Goal: Information Seeking & Learning: Learn about a topic

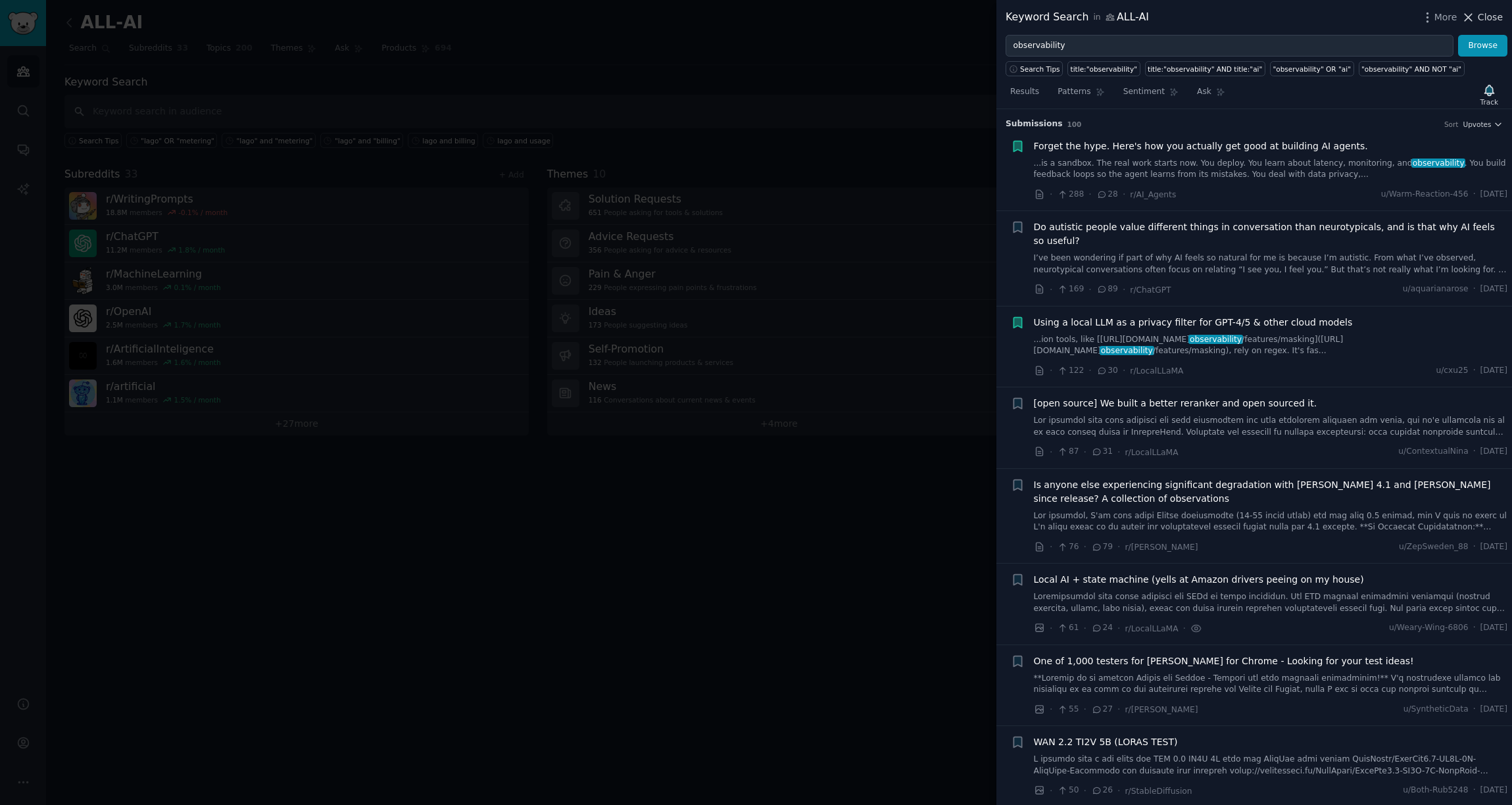
scroll to position [1186, 0]
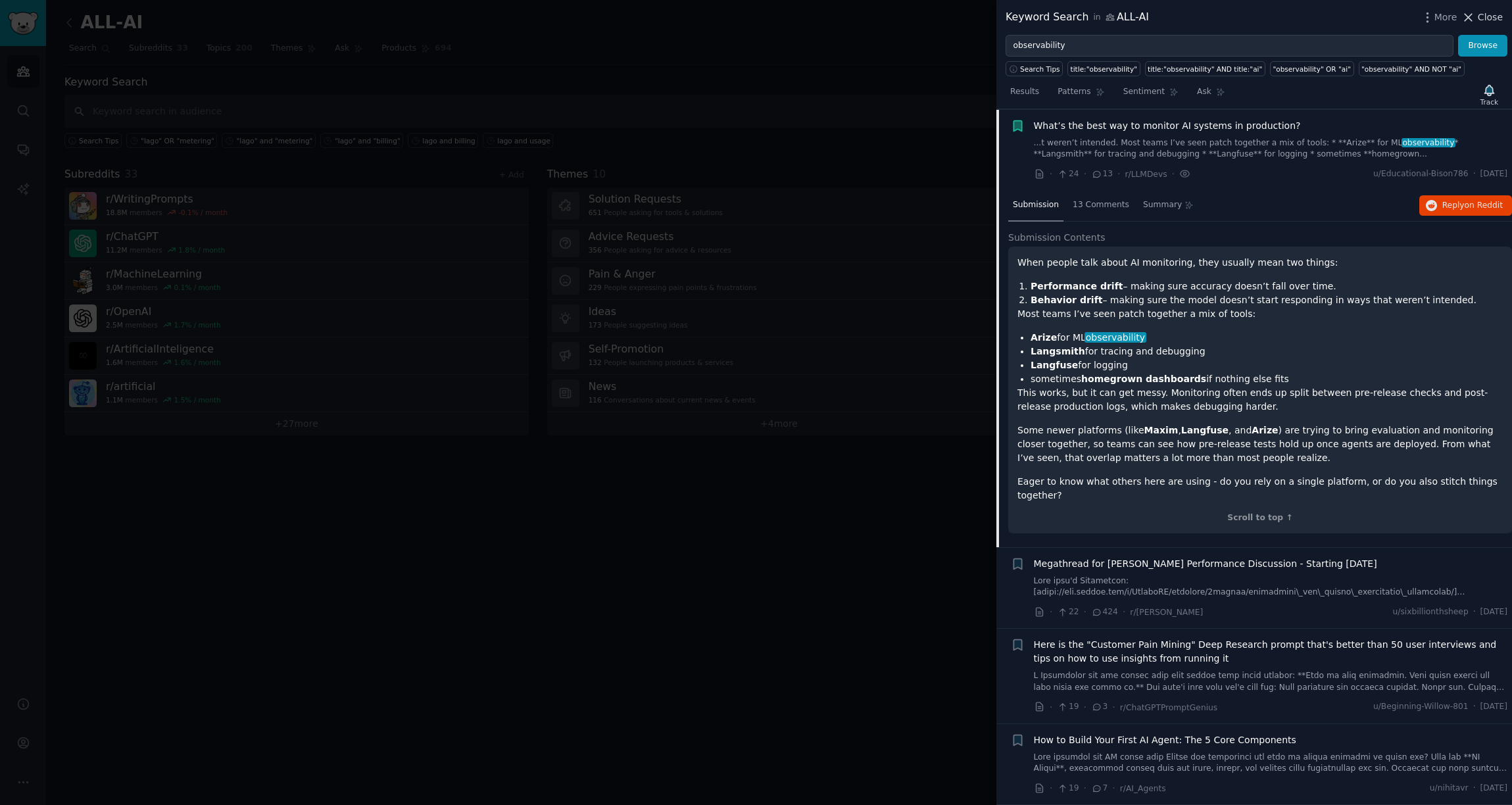
click at [1491, 19] on span "Close" at bounding box center [1490, 17] width 25 height 14
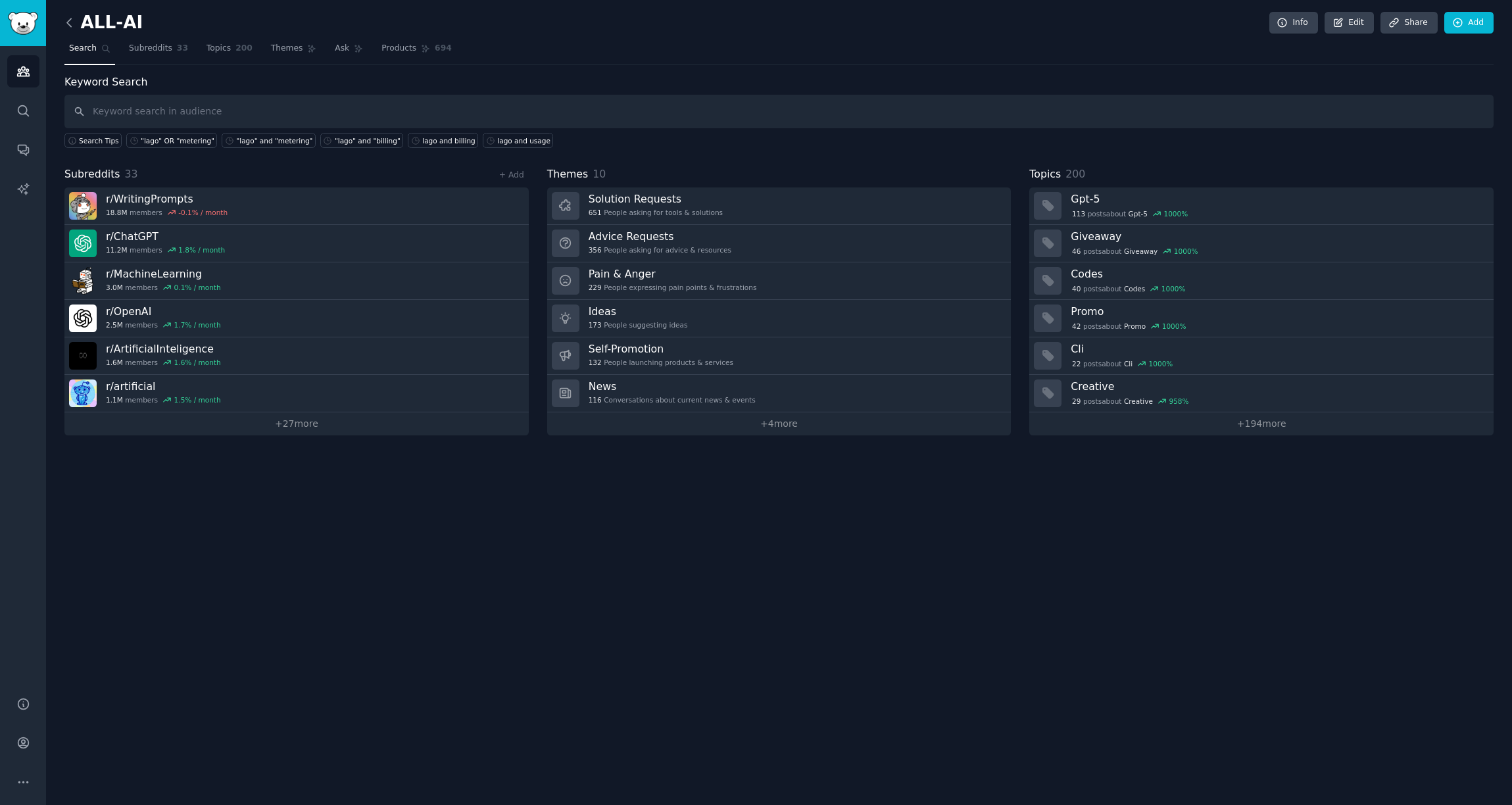
click at [75, 25] on icon at bounding box center [70, 23] width 14 height 14
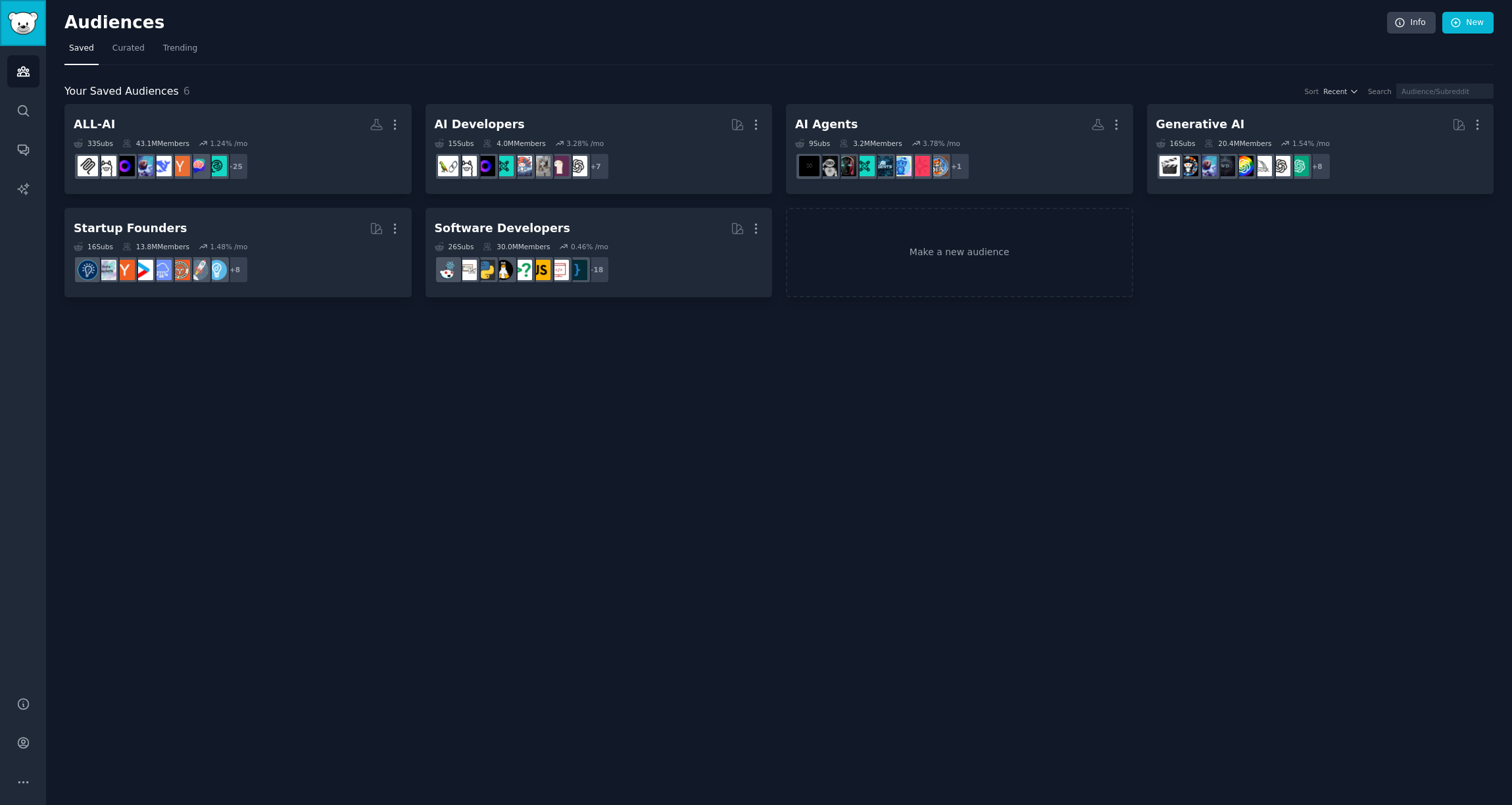
click at [22, 28] on img "Sidebar" at bounding box center [23, 23] width 31 height 23
click at [122, 53] on span "Curated" at bounding box center [129, 48] width 32 height 12
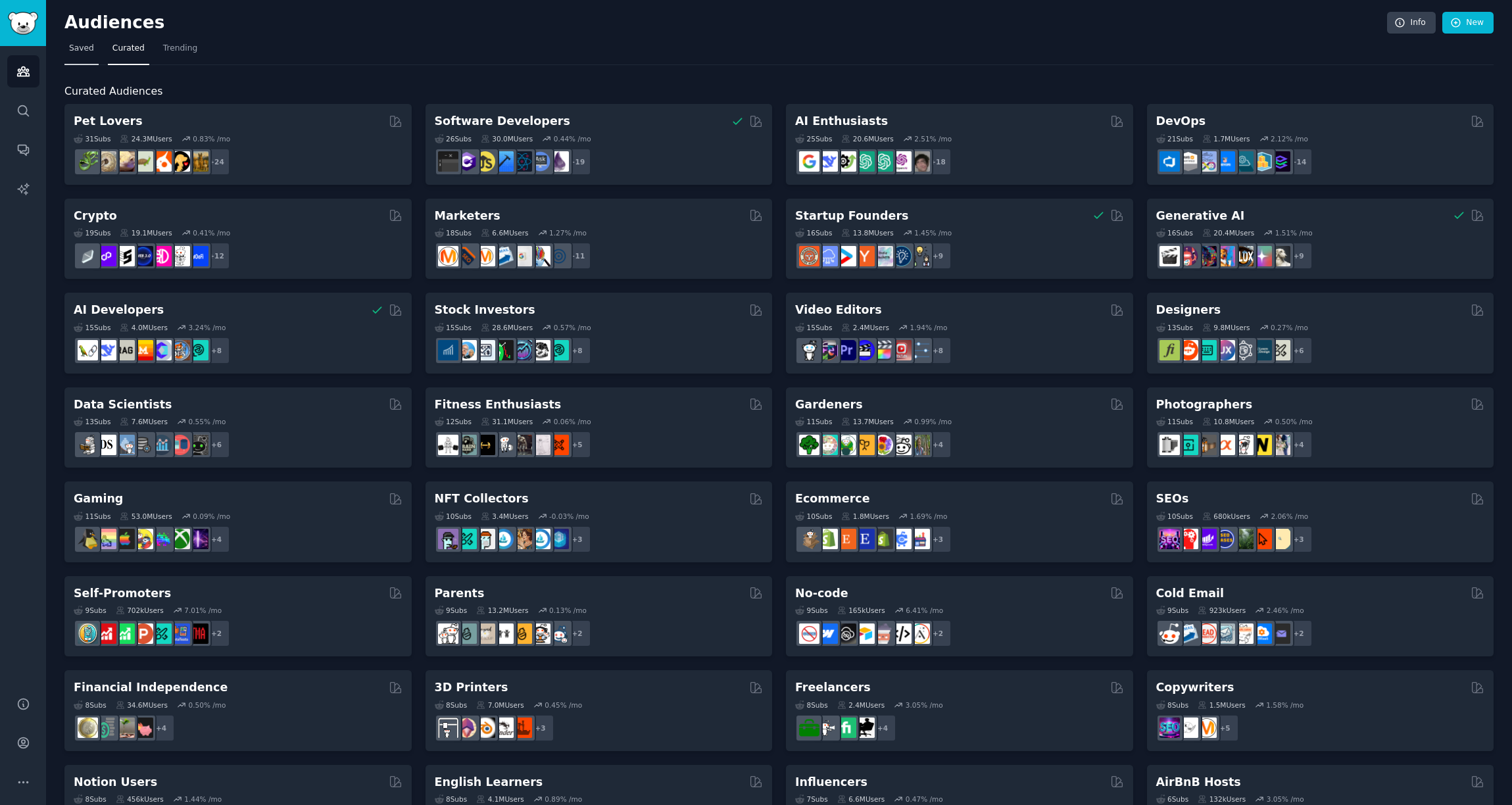
click at [75, 55] on link "Saved" at bounding box center [81, 52] width 34 height 27
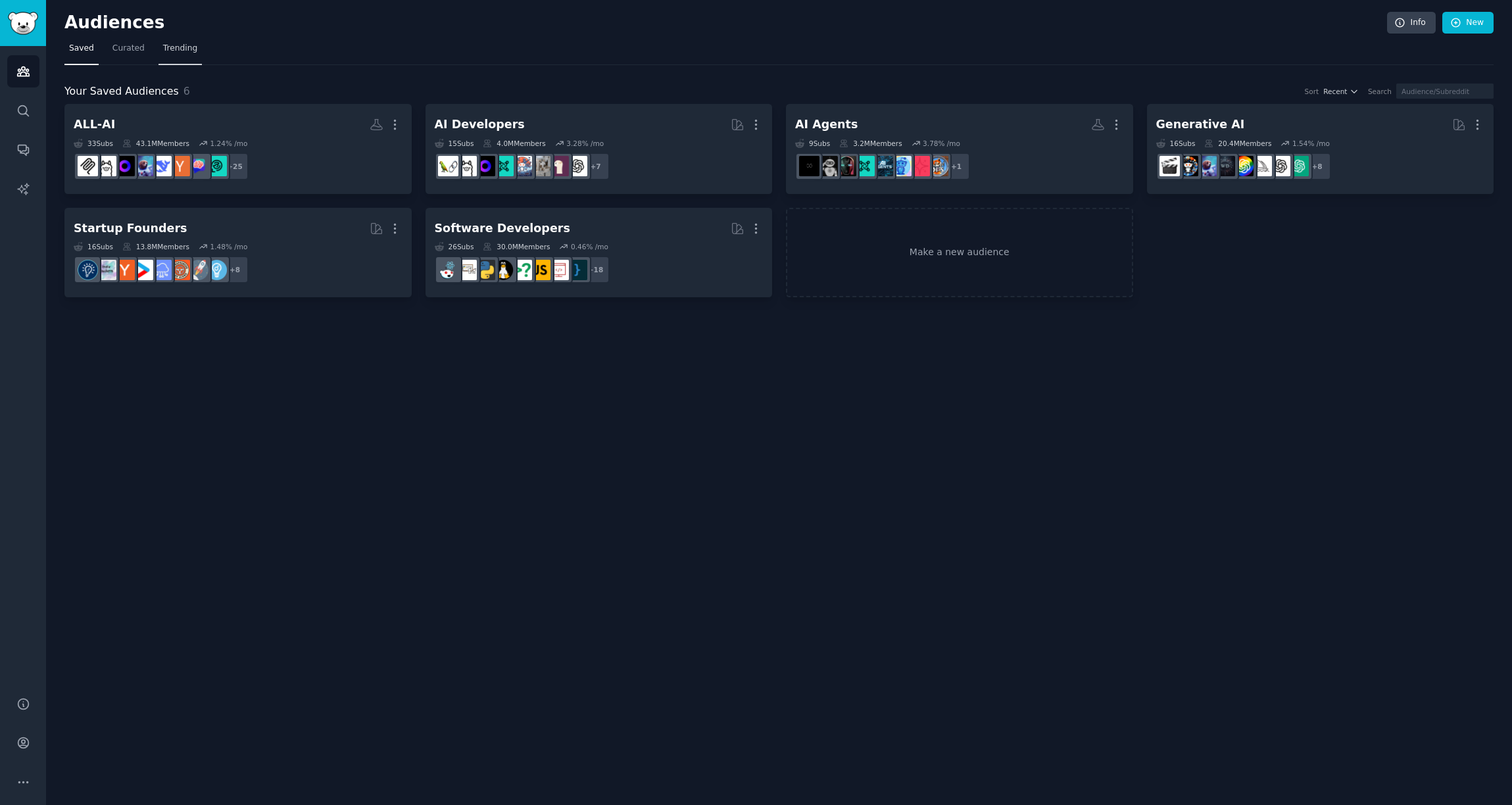
click at [171, 58] on link "Trending" at bounding box center [180, 52] width 43 height 27
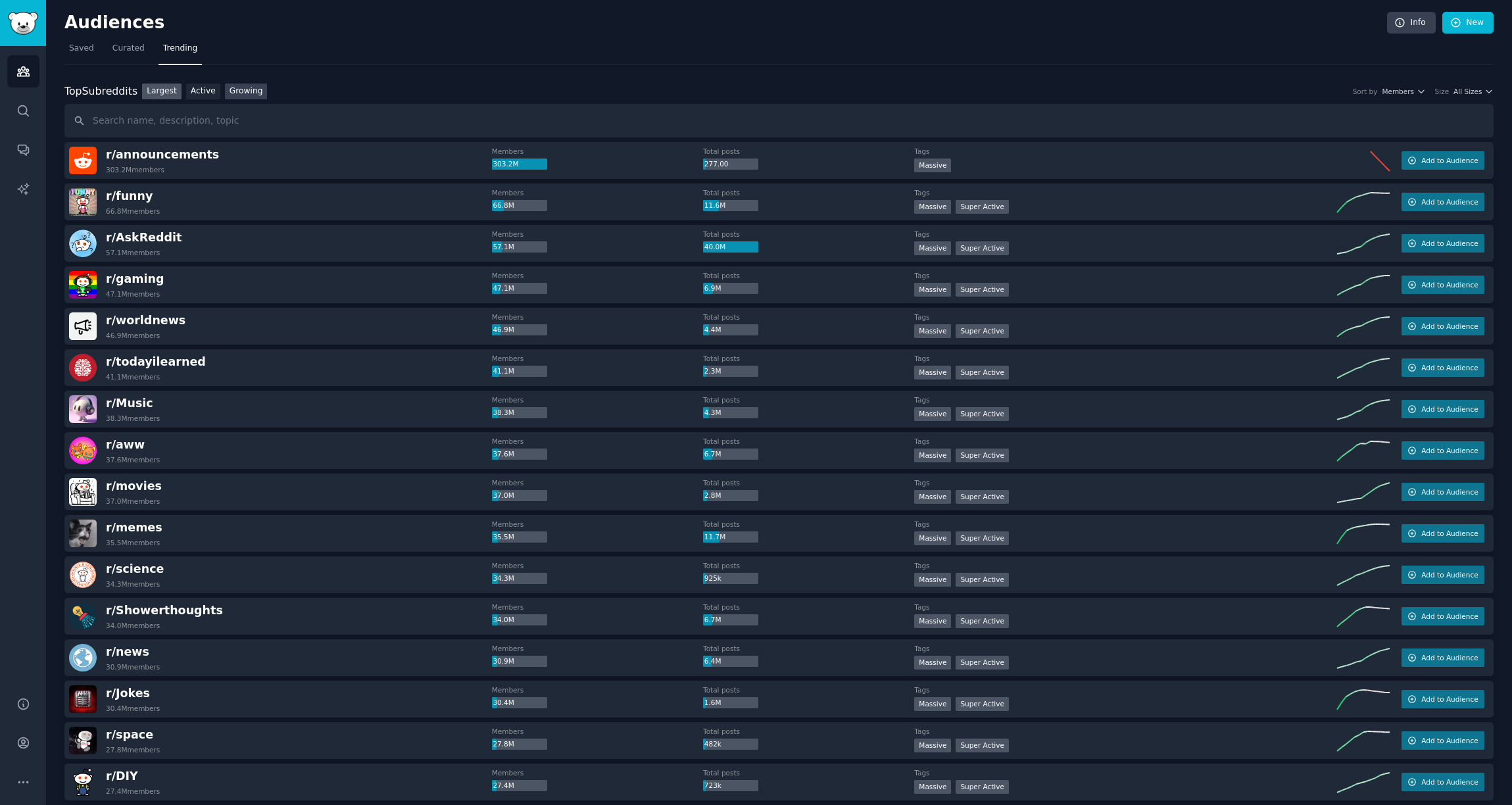
click at [250, 96] on link "Growing" at bounding box center [246, 92] width 42 height 16
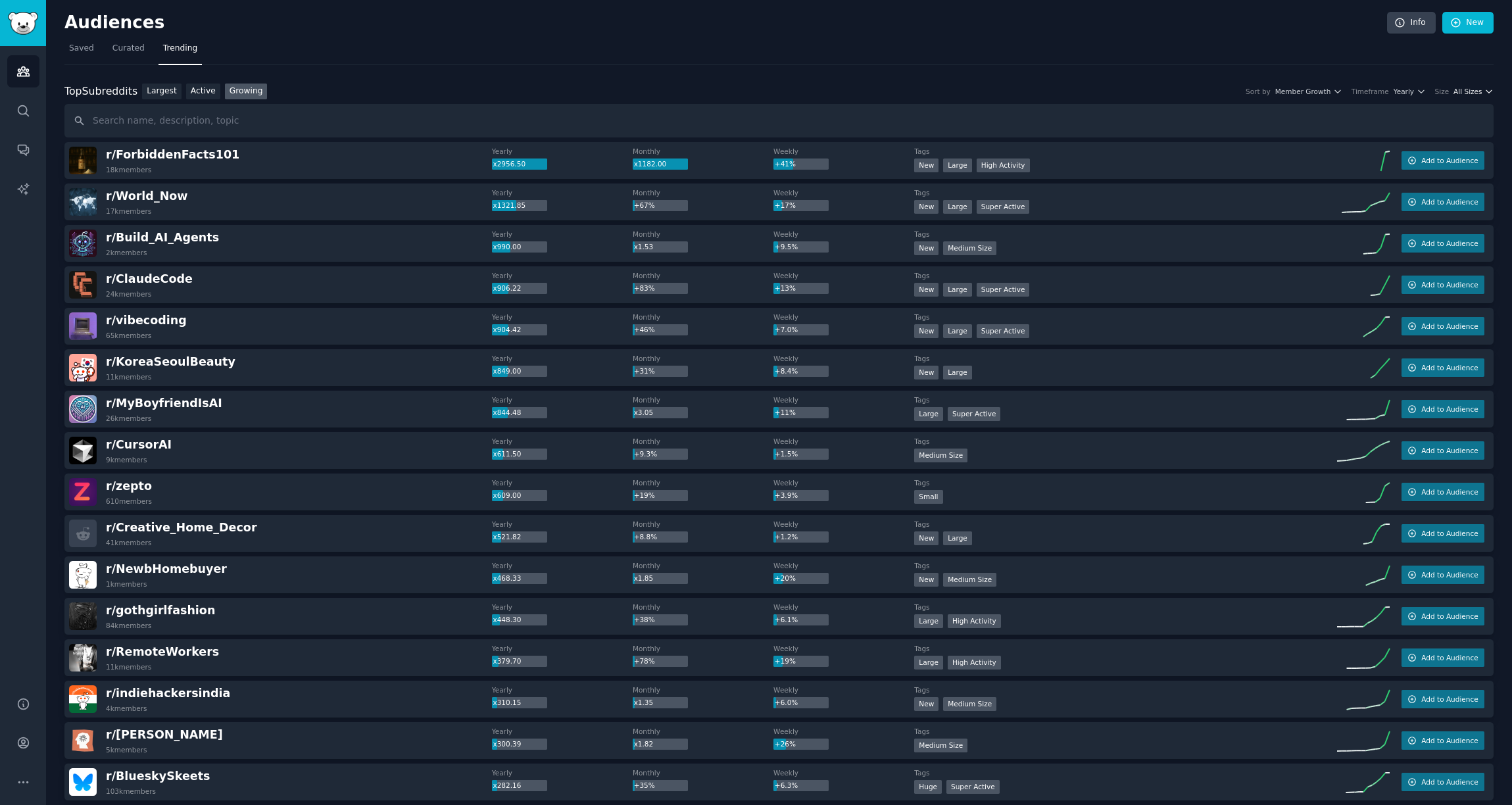
click at [1453, 91] on span "All Sizes" at bounding box center [1467, 91] width 28 height 9
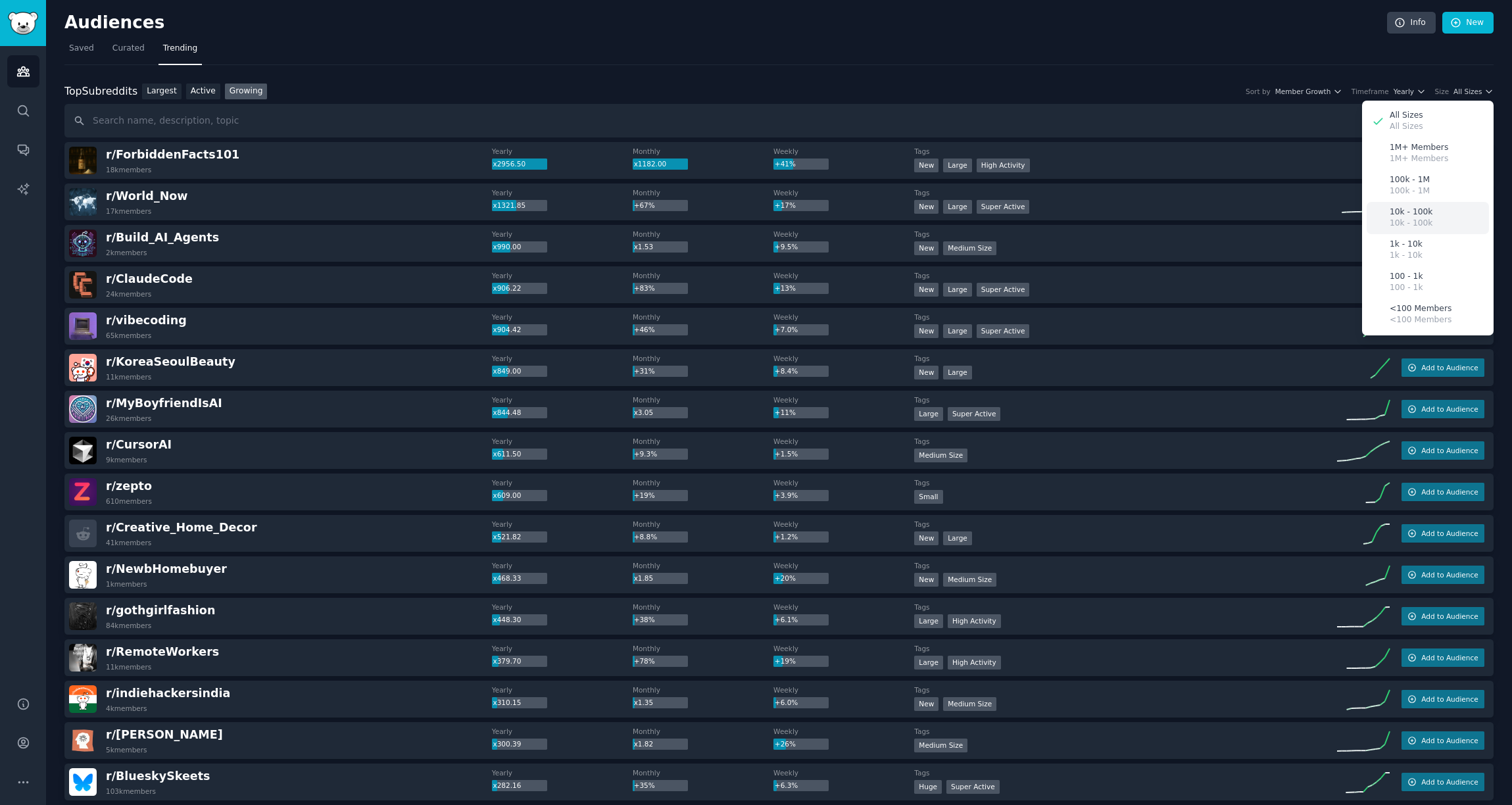
click at [1422, 210] on p "10k - 100k" at bounding box center [1411, 213] width 42 height 12
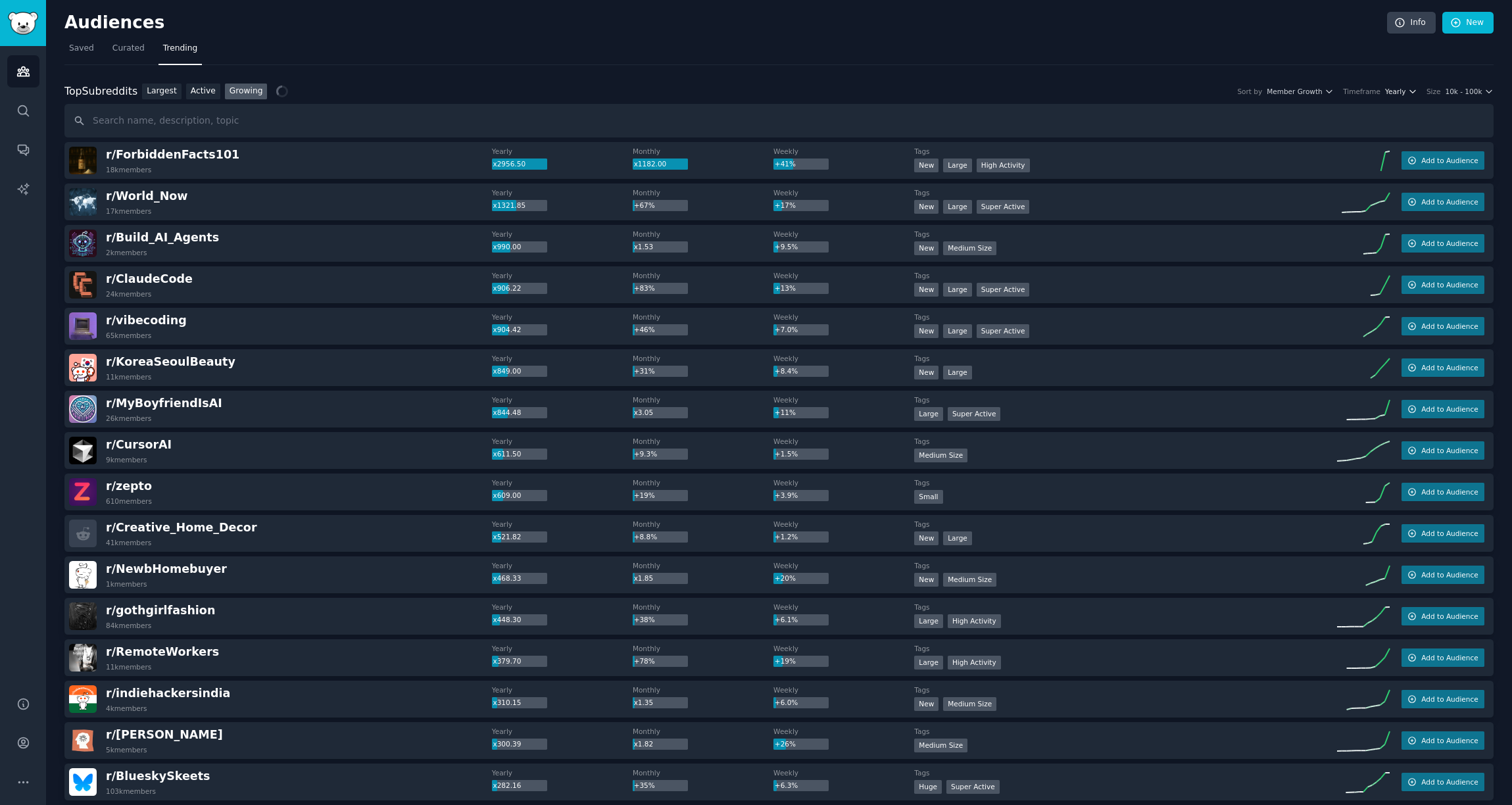
click at [1404, 94] on span "Yearly" at bounding box center [1396, 91] width 20 height 9
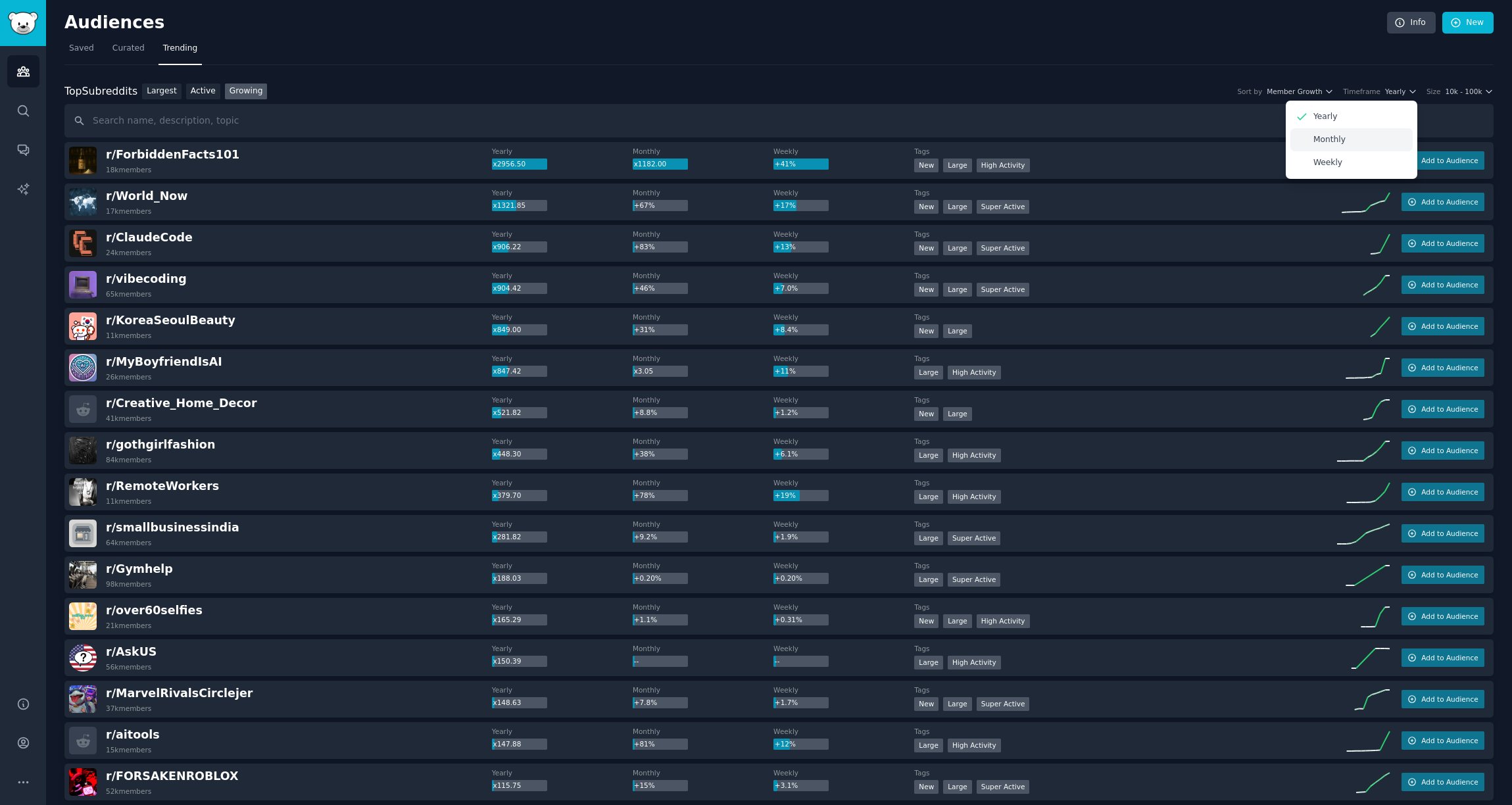
click at [1359, 143] on div "Monthly" at bounding box center [1352, 139] width 122 height 23
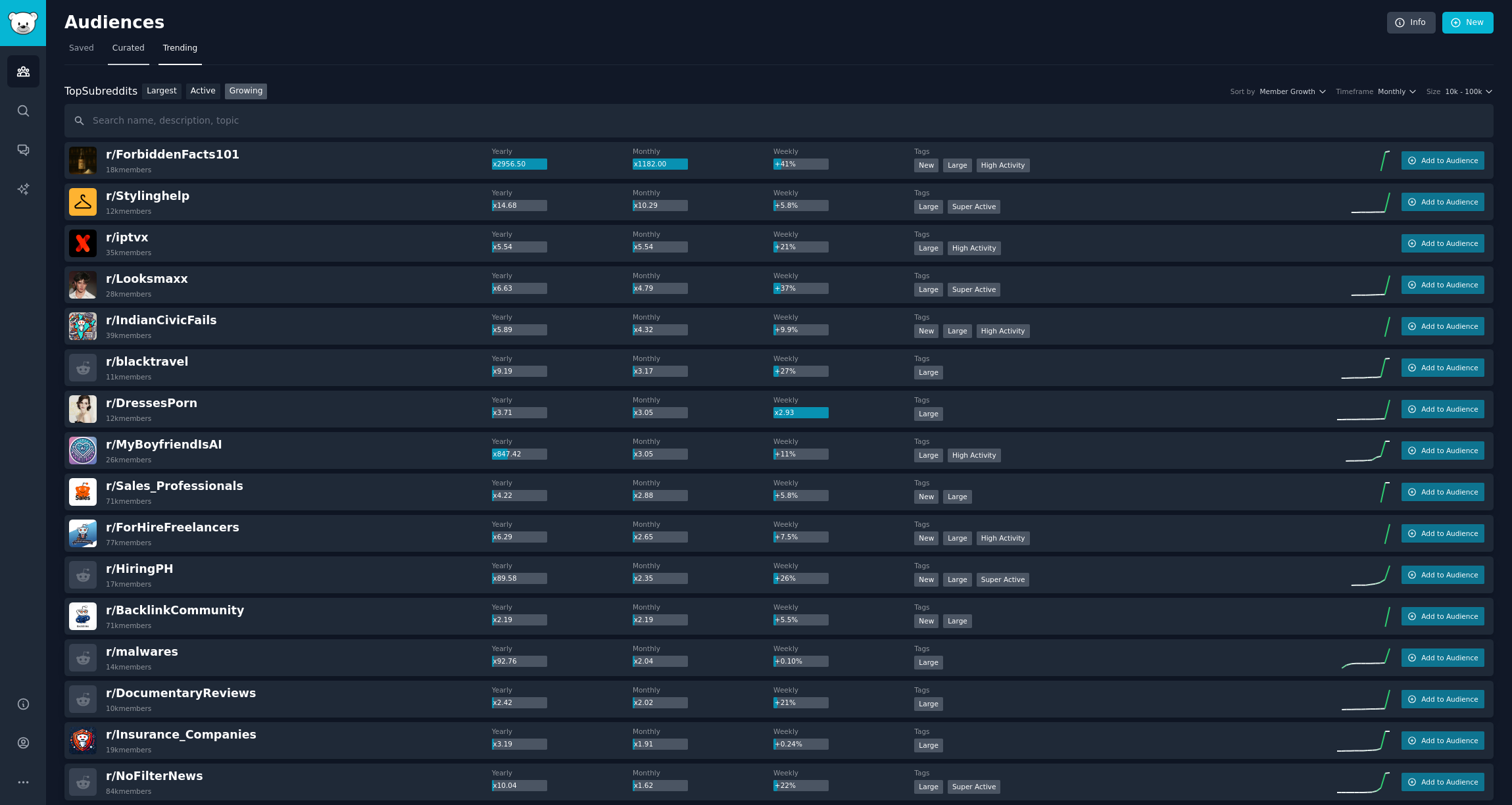
click at [118, 48] on span "Curated" at bounding box center [129, 48] width 32 height 12
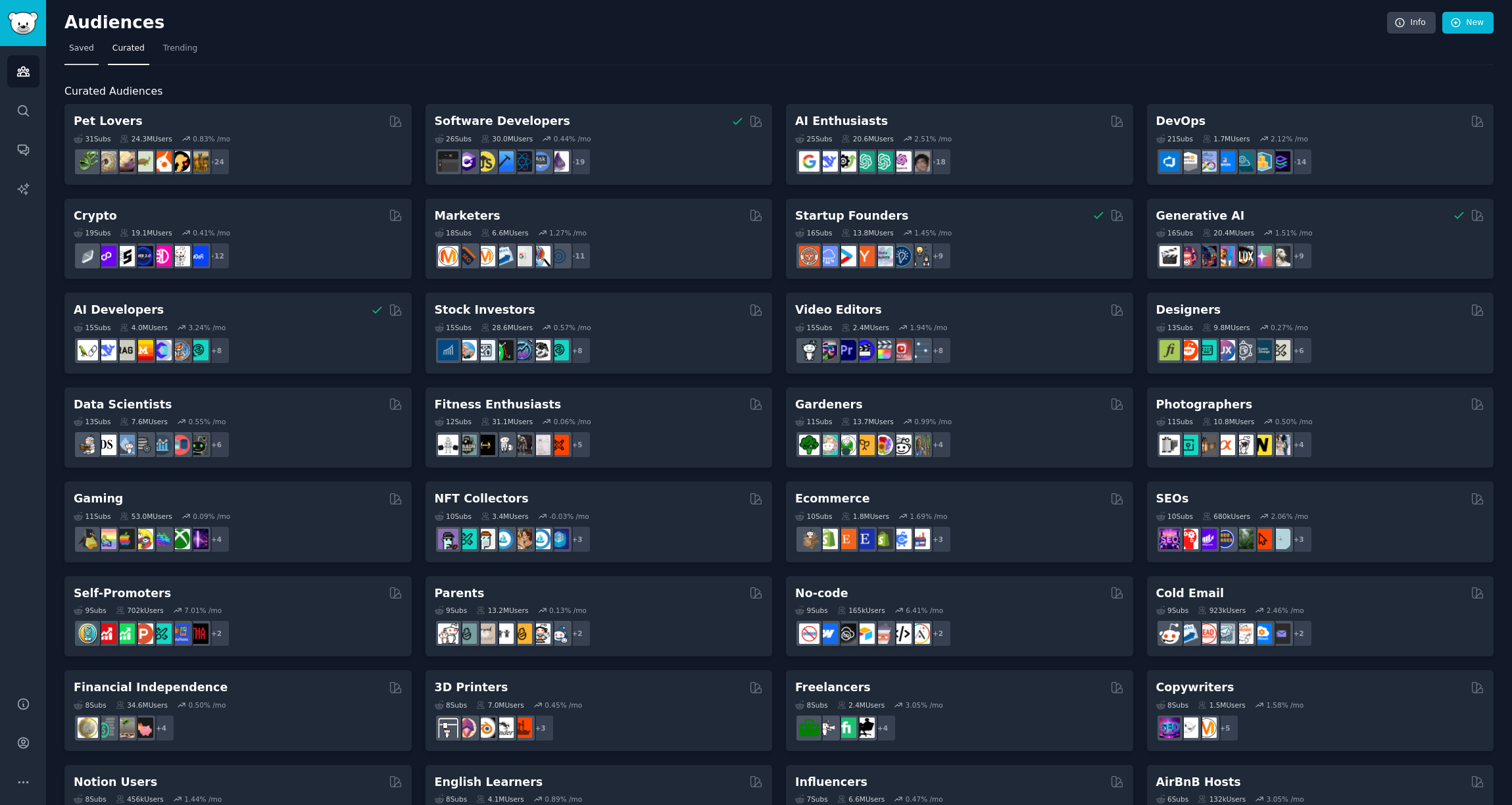
click at [89, 44] on span "Saved" at bounding box center [81, 48] width 25 height 12
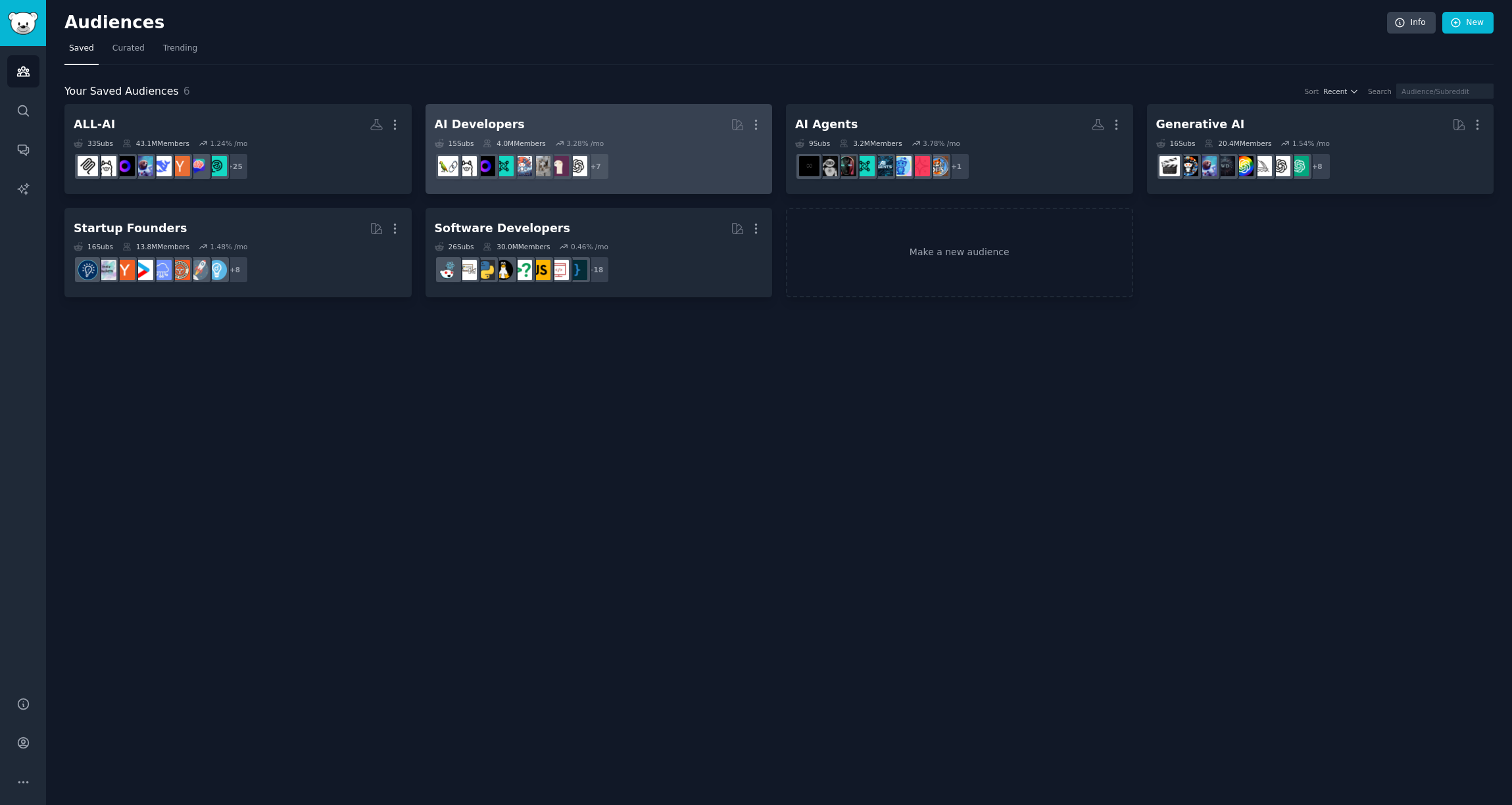
click at [466, 120] on div "AI Developers" at bounding box center [480, 124] width 90 height 16
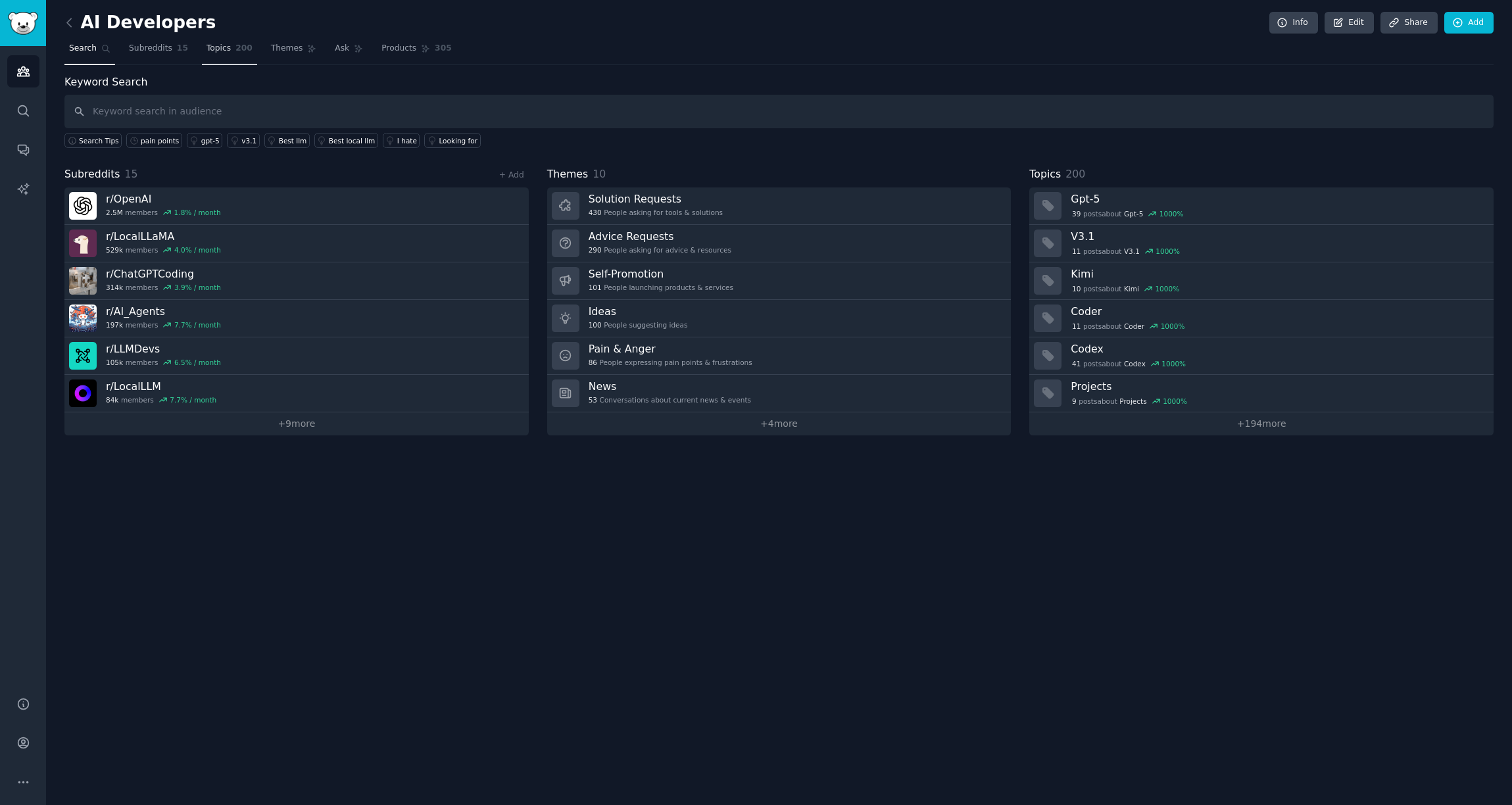
click at [230, 48] on link "Topics 200" at bounding box center [229, 52] width 55 height 27
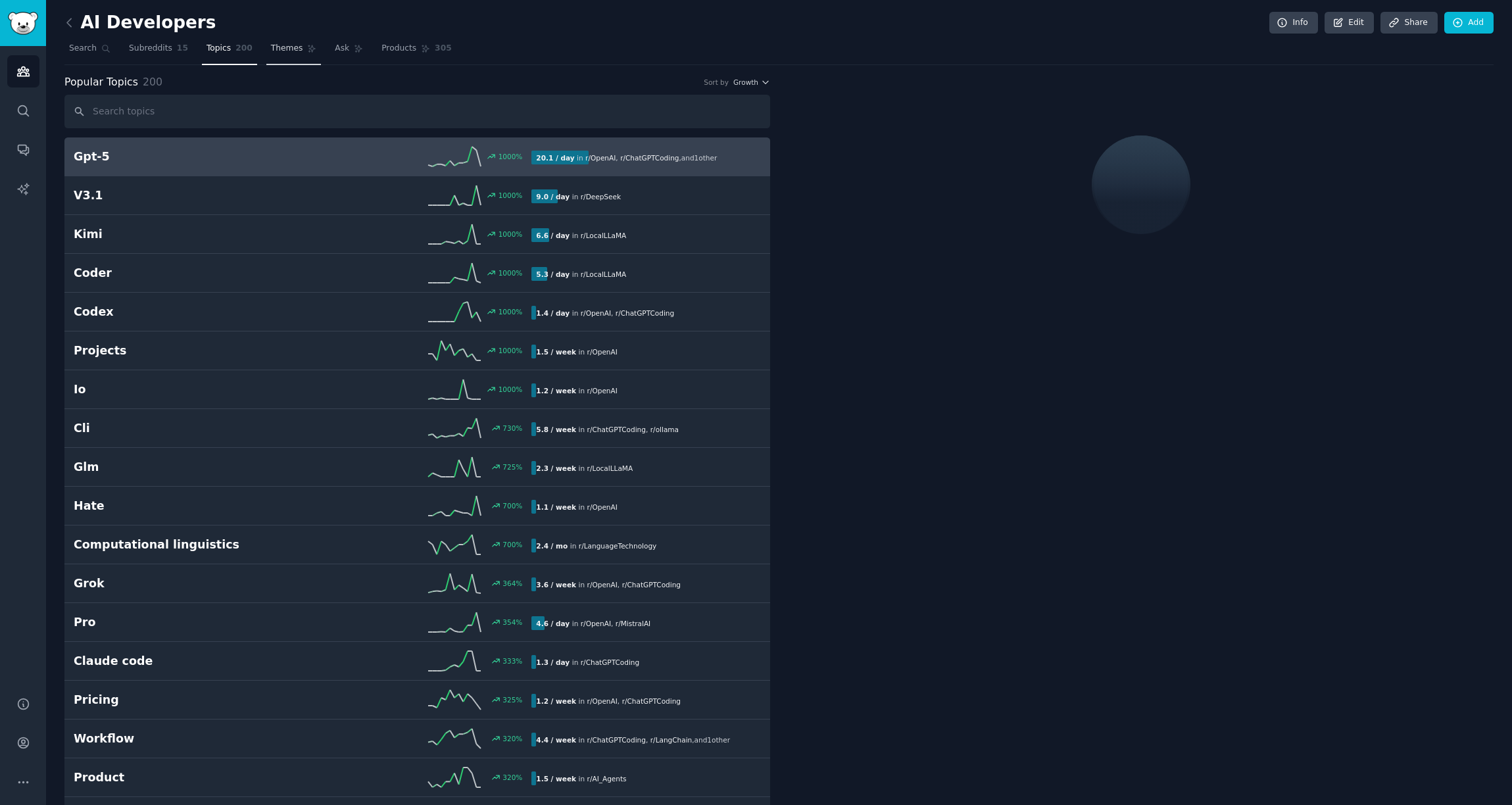
click at [293, 48] on span "Themes" at bounding box center [287, 48] width 32 height 12
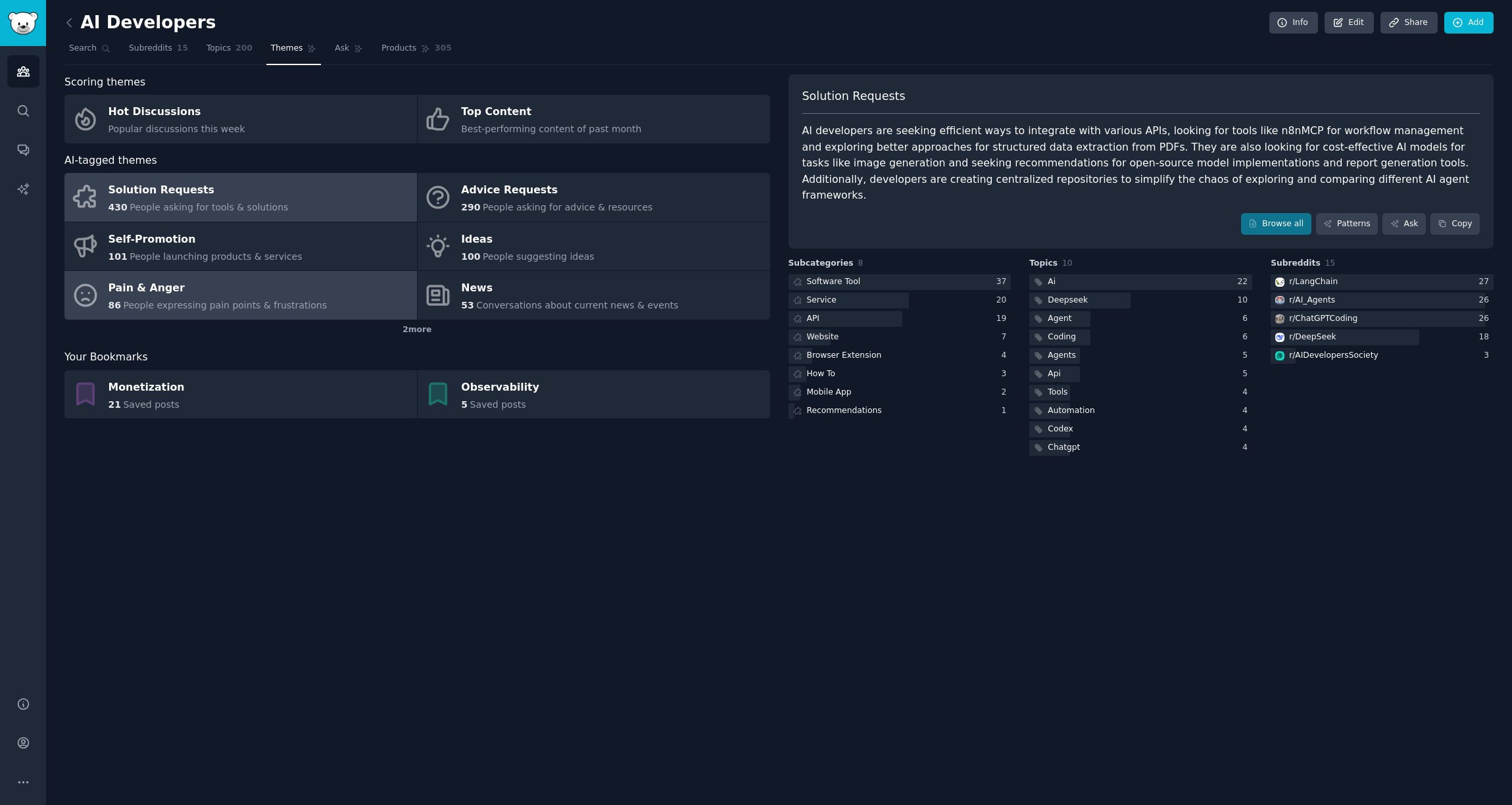
click at [170, 301] on span "People expressing pain points & frustrations" at bounding box center [225, 305] width 204 height 10
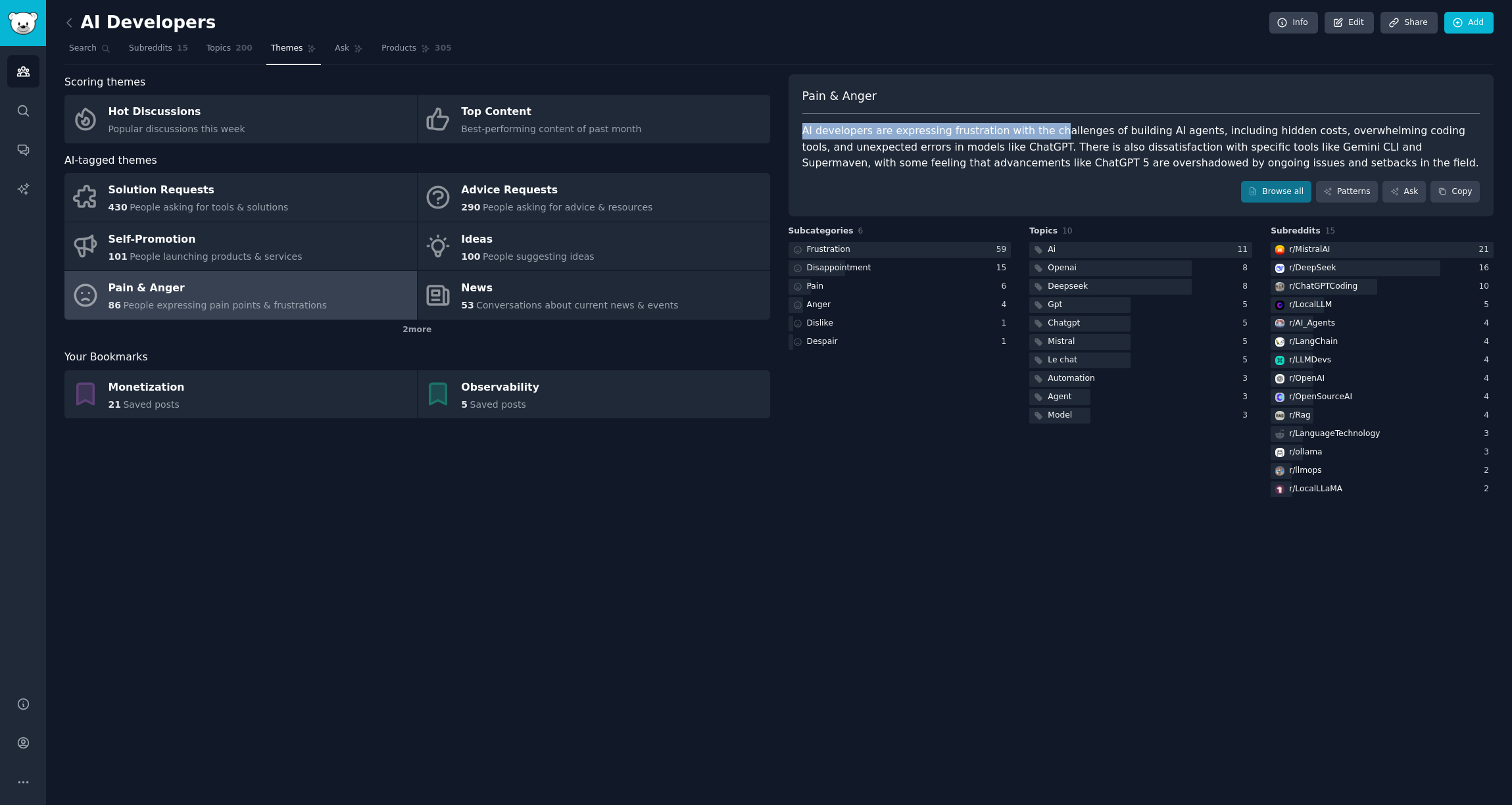
drag, startPoint x: 804, startPoint y: 133, endPoint x: 1043, endPoint y: 130, distance: 239.0
click at [1043, 130] on div "AI developers are expressing frustration with the challenges of building AI age…" at bounding box center [1141, 147] width 678 height 48
click at [1066, 140] on div "AI developers are expressing frustration with the challenges of building AI age…" at bounding box center [1141, 147] width 678 height 48
drag, startPoint x: 1007, startPoint y: 127, endPoint x: 1080, endPoint y: 131, distance: 73.1
click at [1080, 131] on div "AI developers are expressing frustration with the challenges of building AI age…" at bounding box center [1141, 147] width 678 height 48
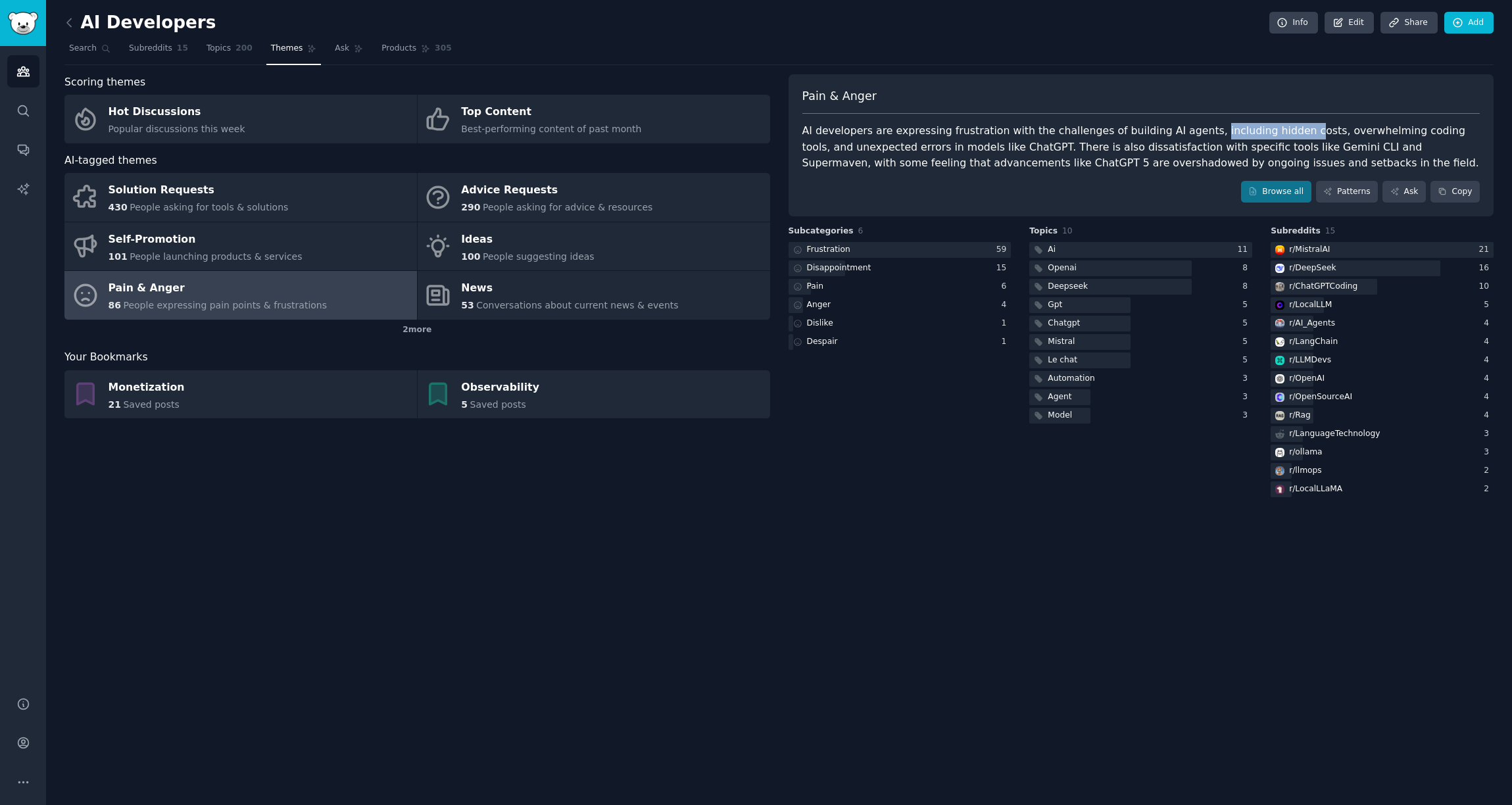
drag, startPoint x: 1186, startPoint y: 129, endPoint x: 1275, endPoint y: 131, distance: 89.0
click at [1274, 131] on div "AI developers are expressing frustration with the challenges of building AI age…" at bounding box center [1141, 147] width 678 height 48
drag, startPoint x: 1338, startPoint y: 124, endPoint x: 1391, endPoint y: 124, distance: 53.0
click at [1391, 124] on div "AI developers are expressing frustration with the challenges of building AI age…" at bounding box center [1141, 147] width 678 height 48
click at [1297, 189] on link "Browse all" at bounding box center [1276, 192] width 70 height 22
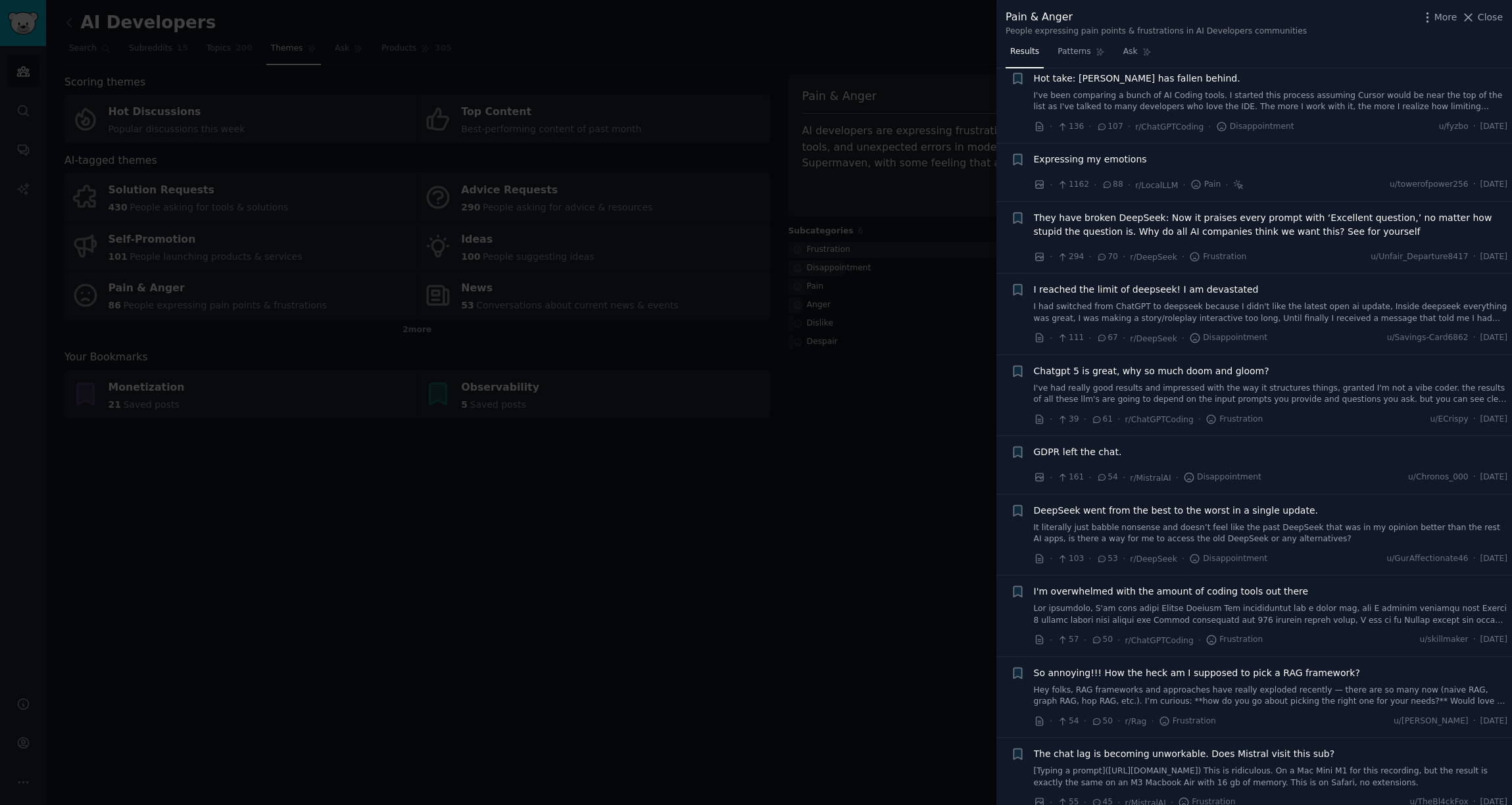
scroll to position [298, 0]
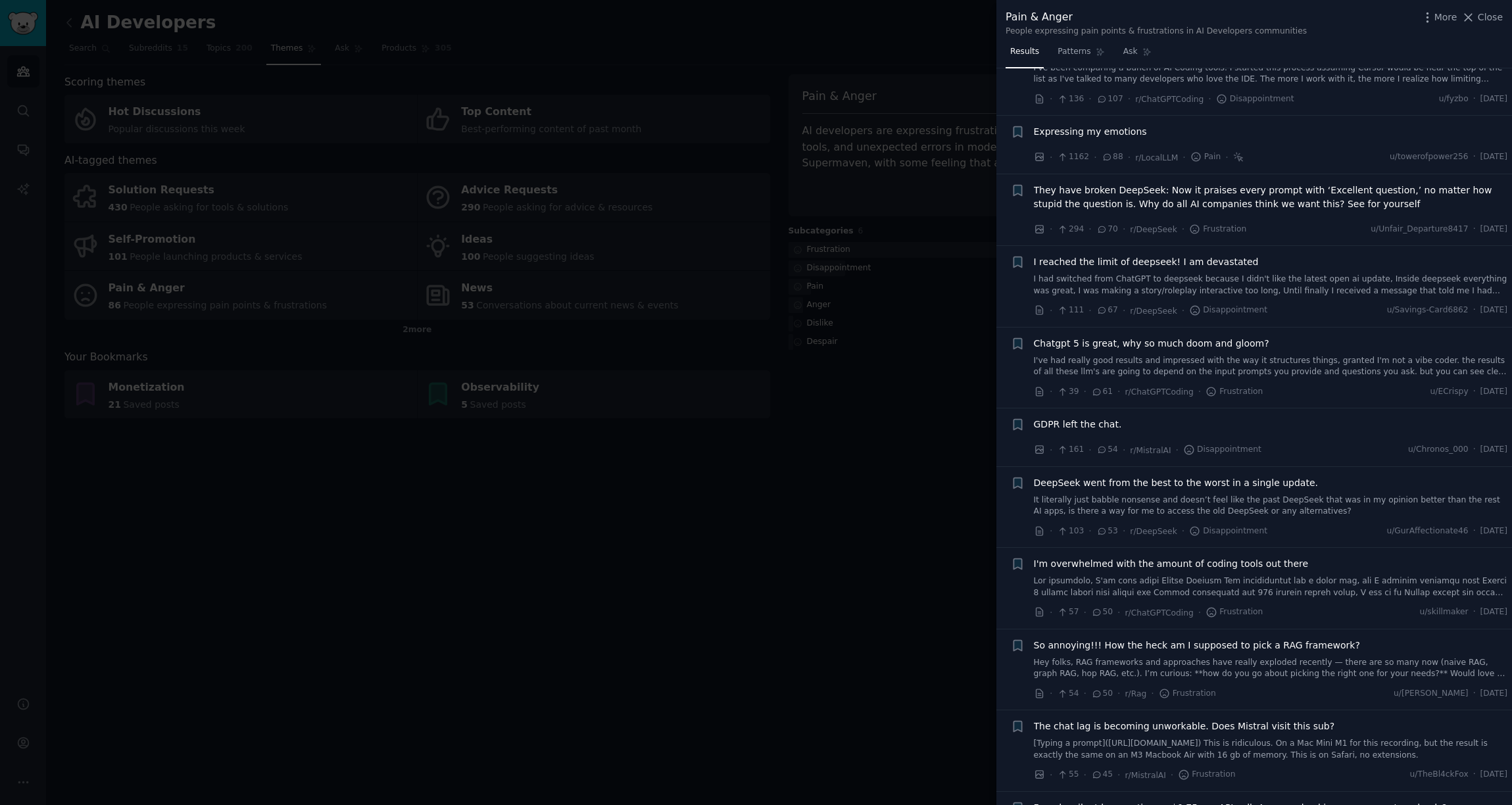
click at [949, 426] on div at bounding box center [756, 402] width 1512 height 805
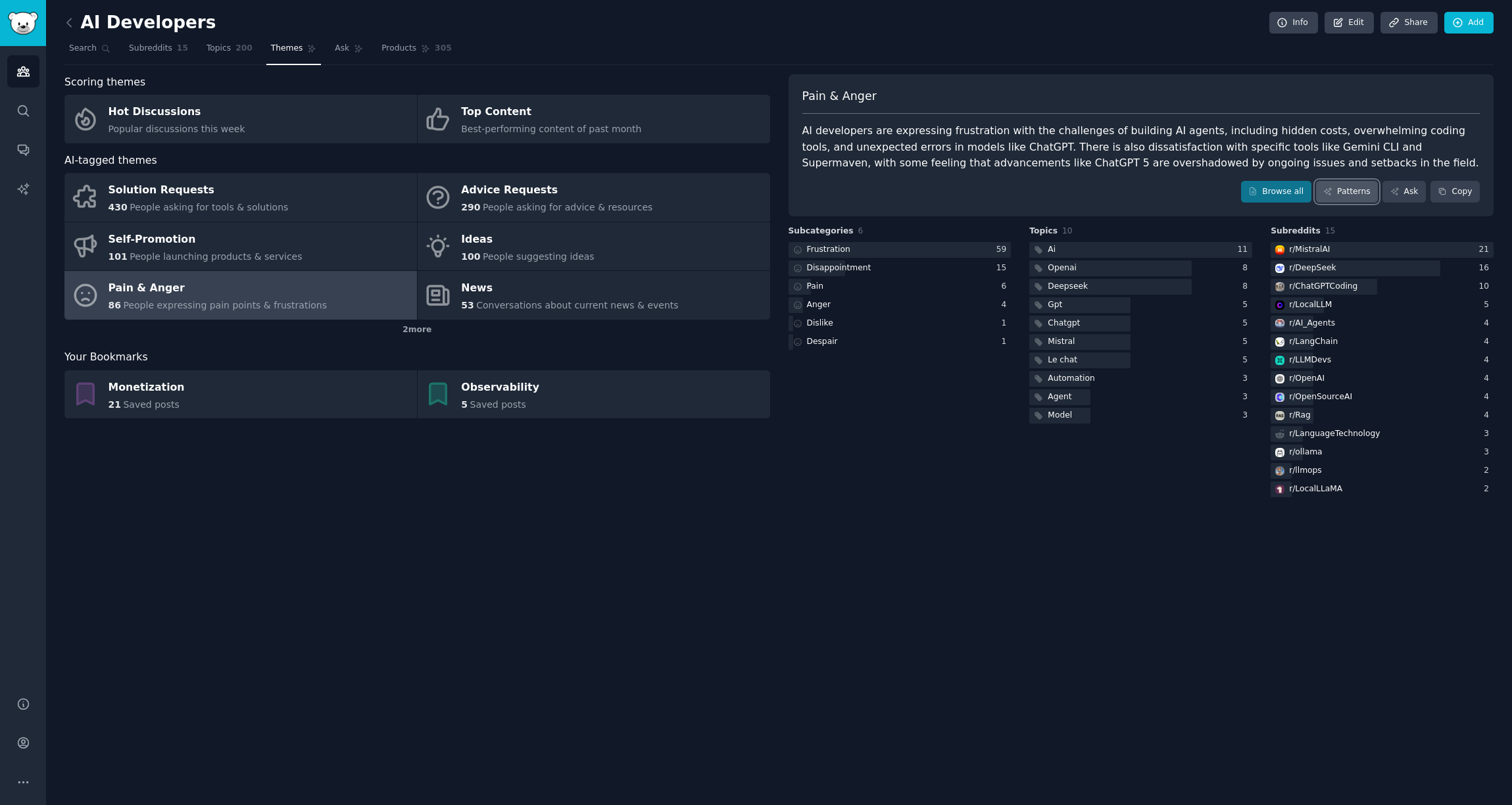
click at [1344, 189] on link "Patterns" at bounding box center [1347, 192] width 62 height 22
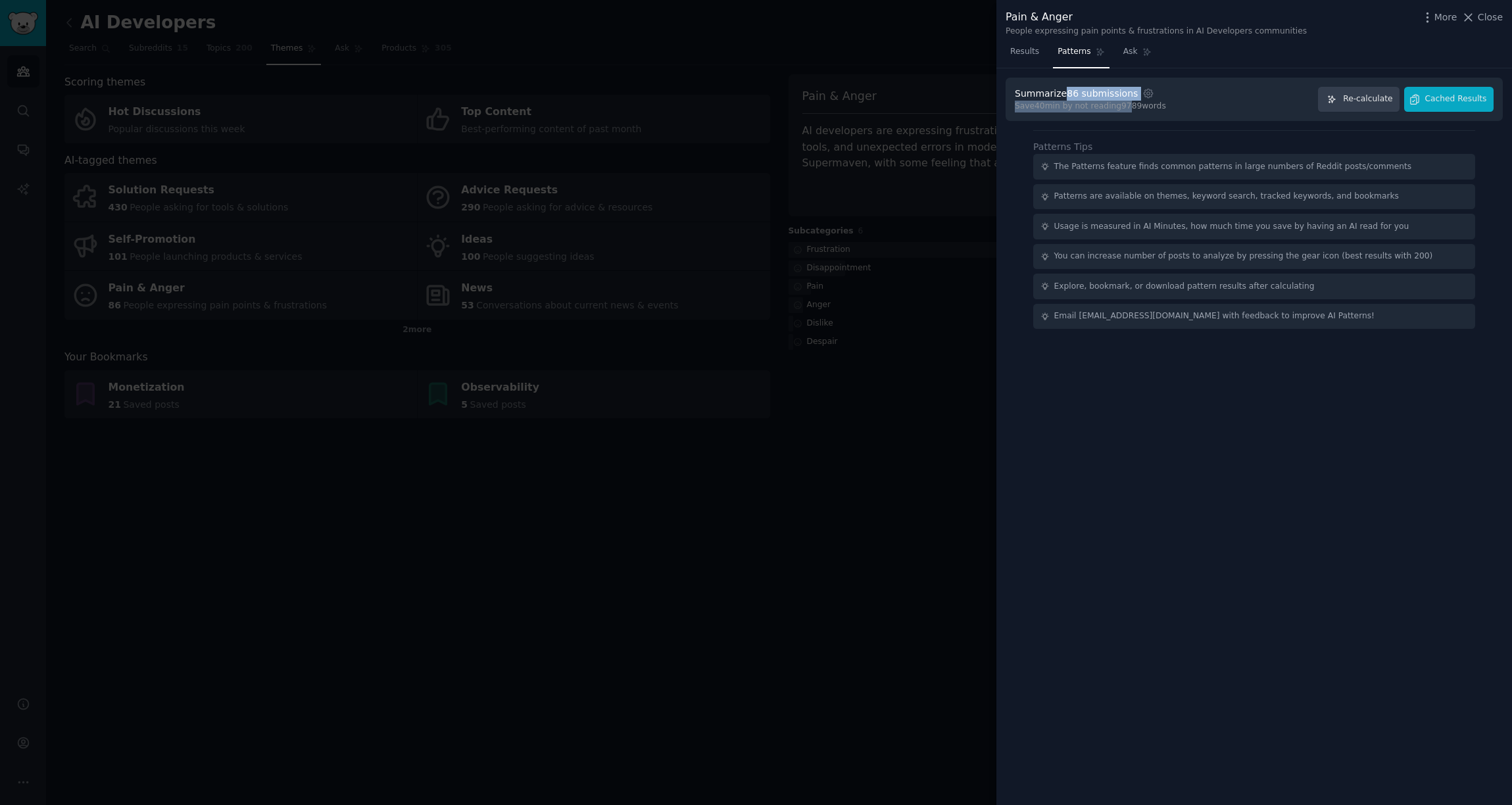
drag, startPoint x: 1067, startPoint y: 95, endPoint x: 1130, endPoint y: 104, distance: 63.6
click at [1130, 104] on div "Summarize 86 submissions Settings Save 40 min by not reading 9789 words" at bounding box center [1091, 99] width 151 height 25
click at [1073, 109] on div "Save 40 min by not reading 9789 words" at bounding box center [1091, 107] width 151 height 12
drag, startPoint x: 1034, startPoint y: 109, endPoint x: 1066, endPoint y: 108, distance: 32.0
click at [1066, 108] on div "Save 40 min by not reading 9789 words" at bounding box center [1091, 107] width 151 height 12
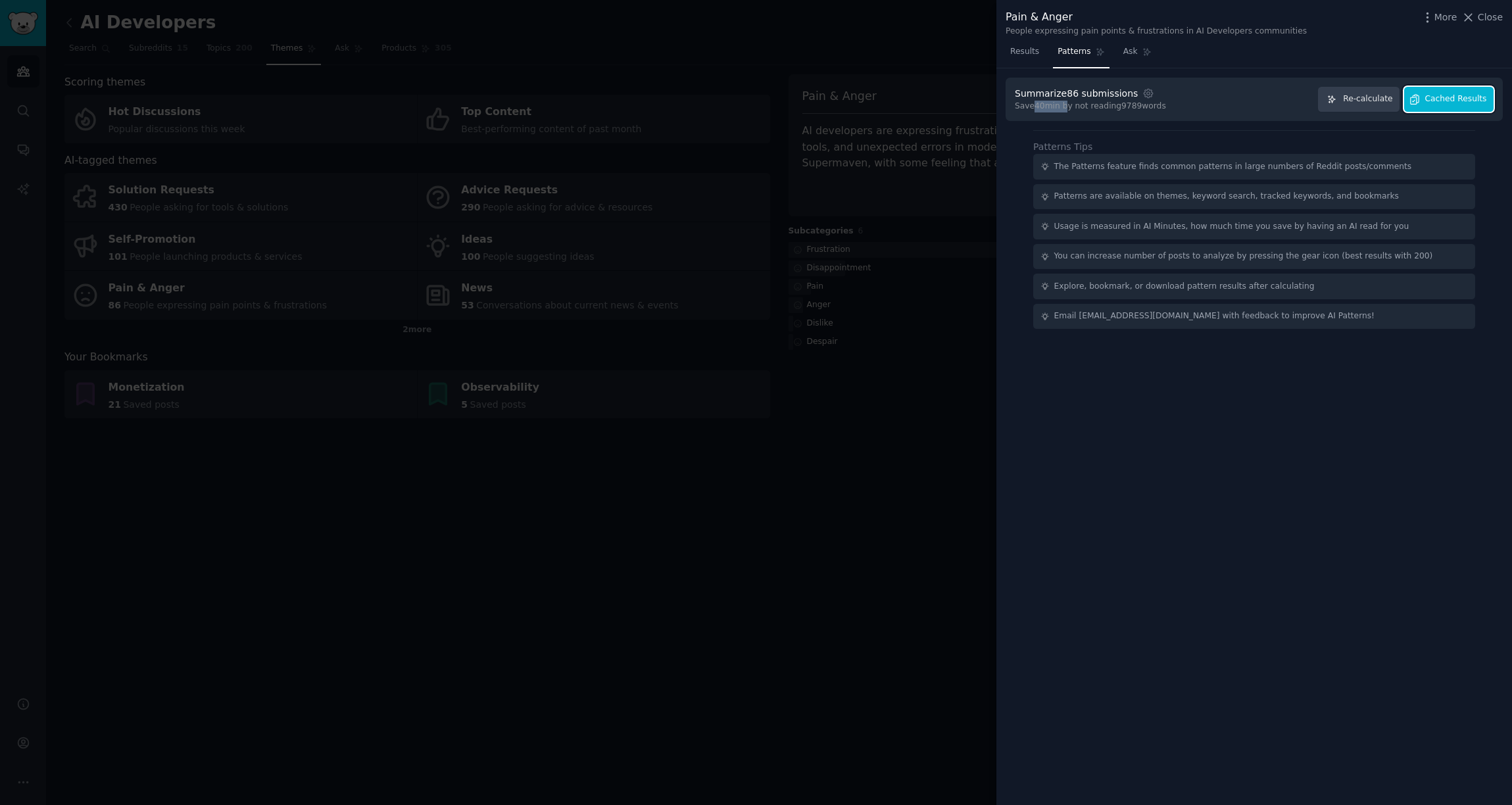
click at [1457, 104] on button "Cached Results" at bounding box center [1448, 99] width 89 height 25
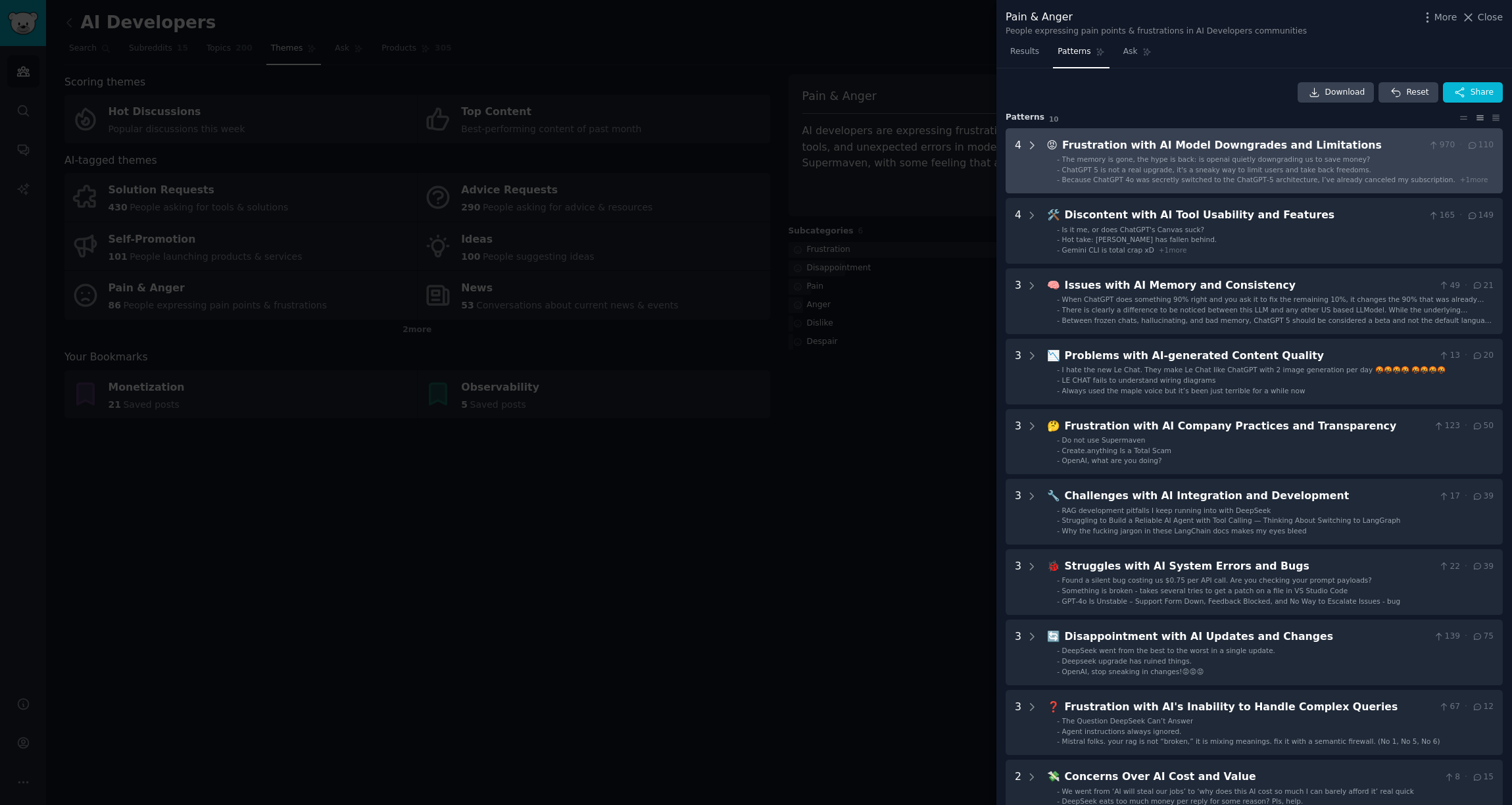
click at [1030, 148] on icon at bounding box center [1032, 146] width 3 height 7
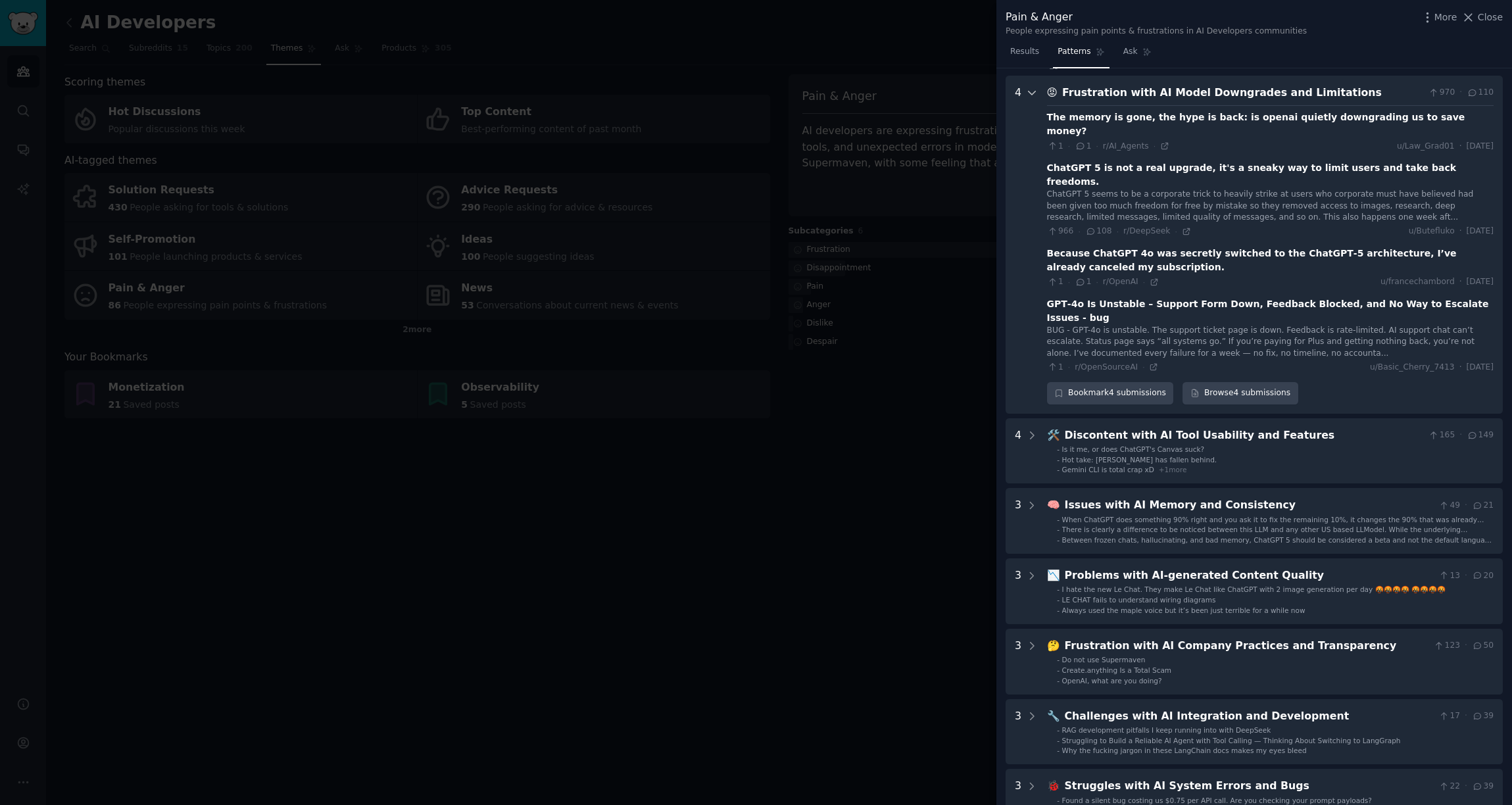
scroll to position [60, 0]
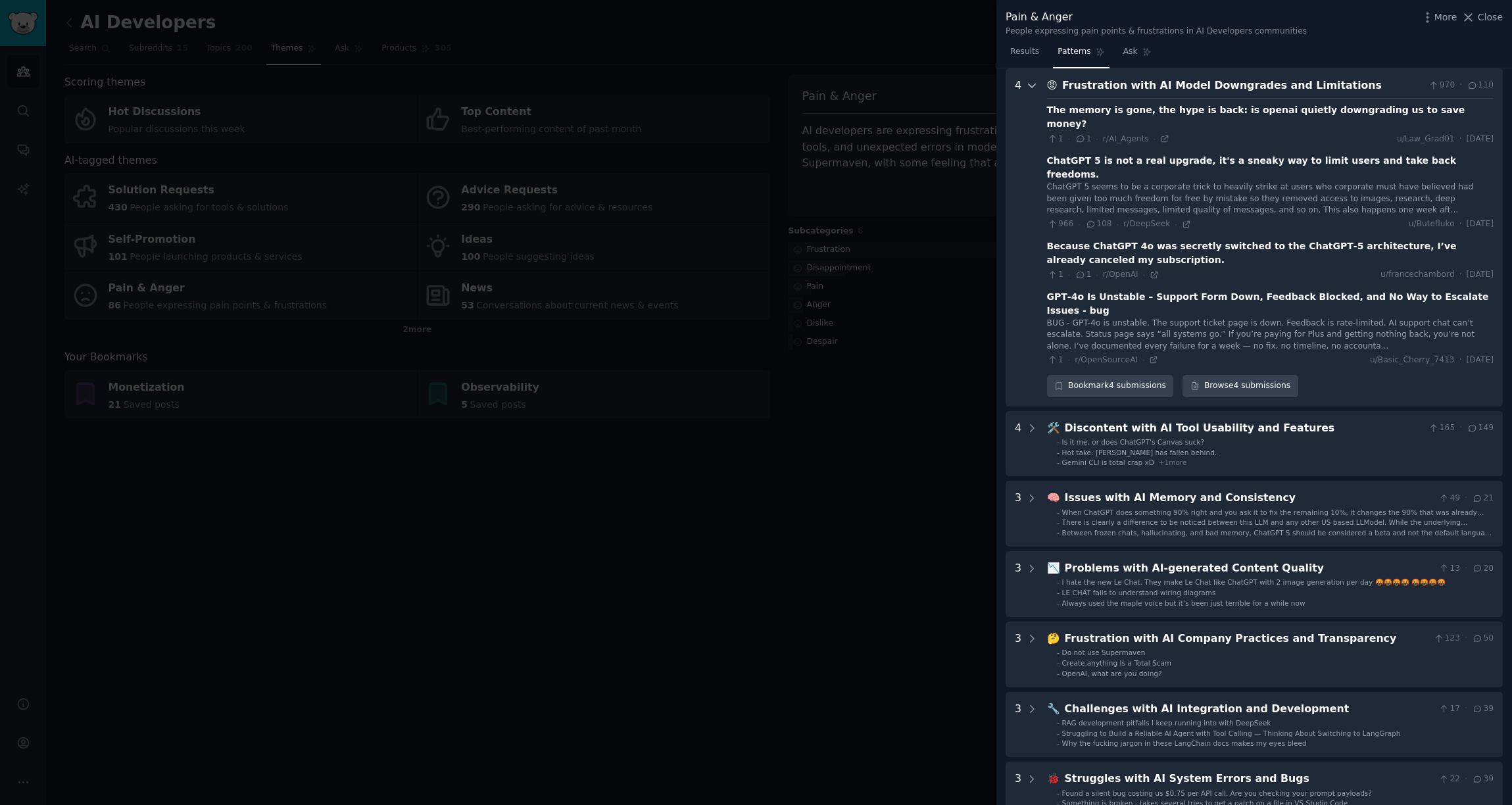
click at [1034, 84] on icon at bounding box center [1032, 86] width 7 height 3
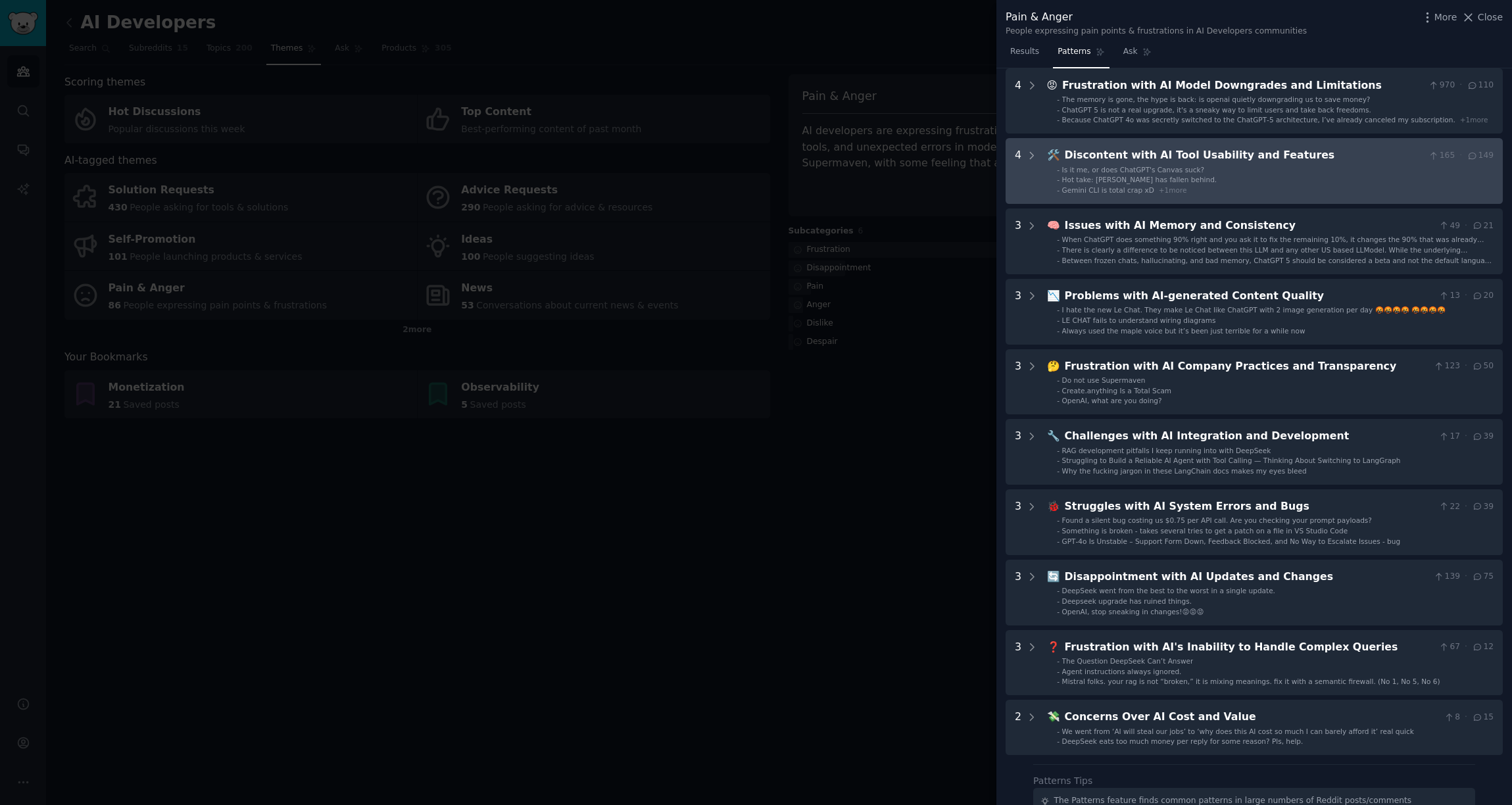
scroll to position [0, 0]
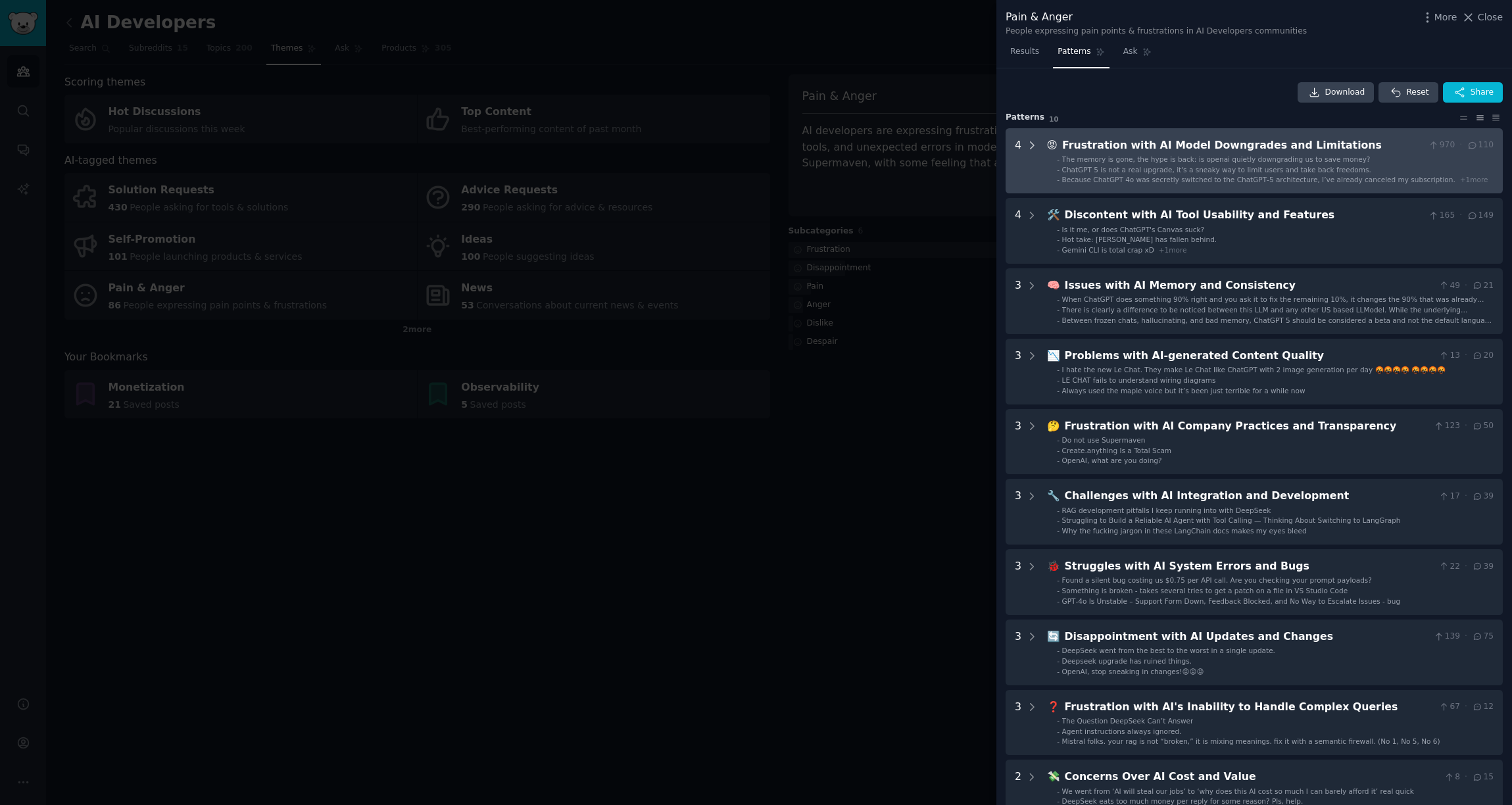
click at [1030, 145] on icon at bounding box center [1032, 145] width 12 height 12
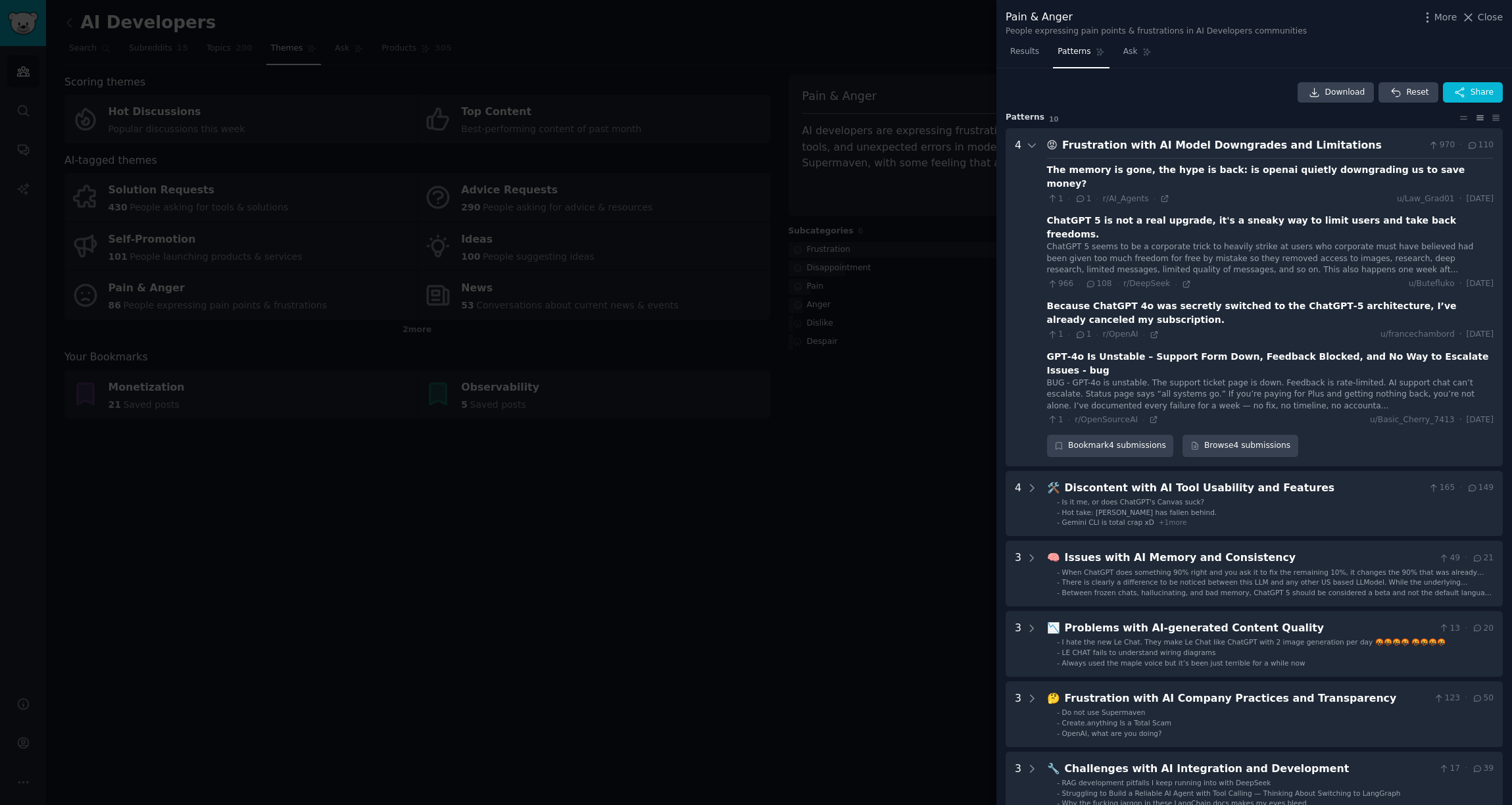
scroll to position [60, 0]
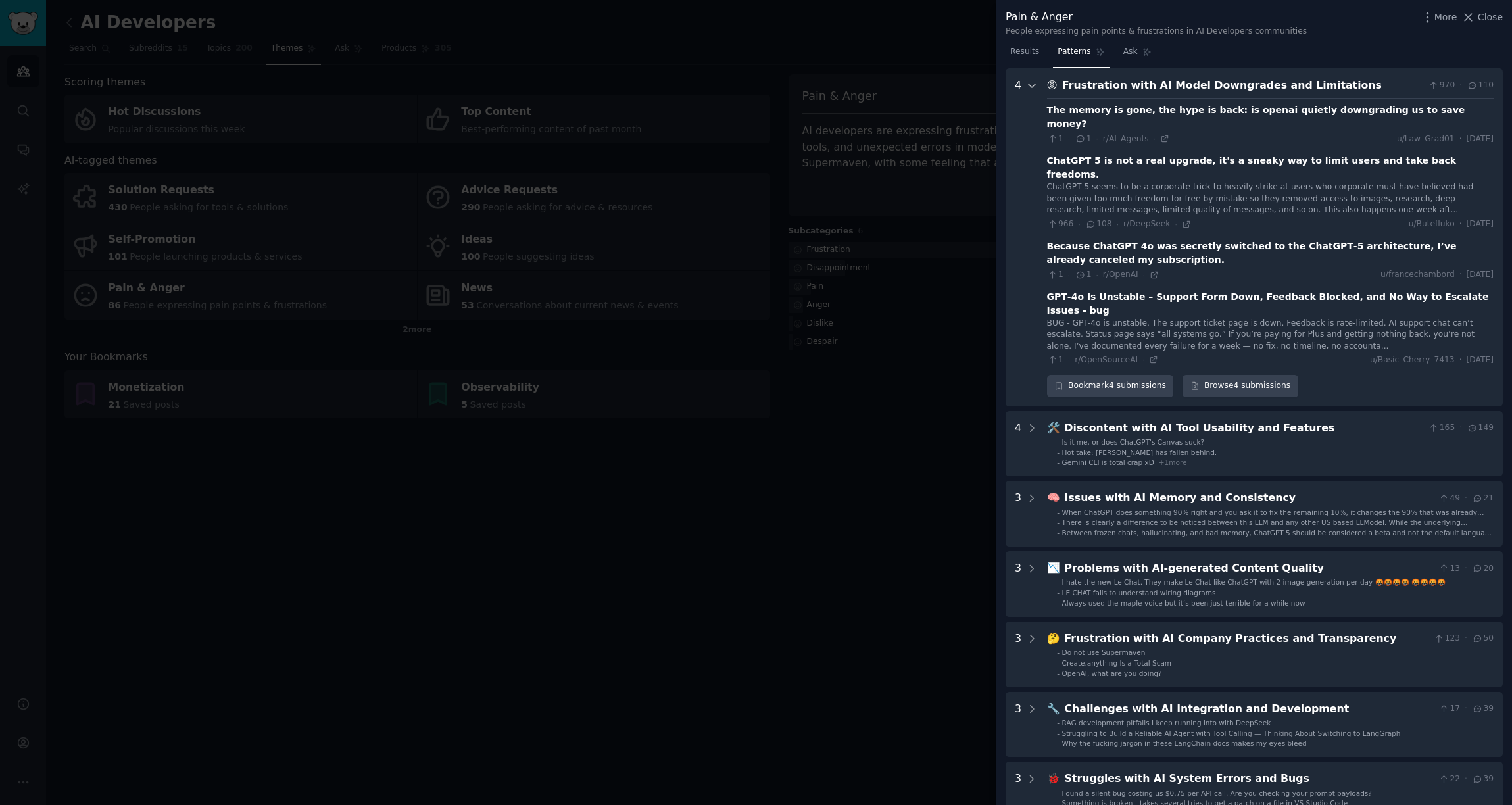
click at [1030, 83] on icon at bounding box center [1032, 86] width 12 height 12
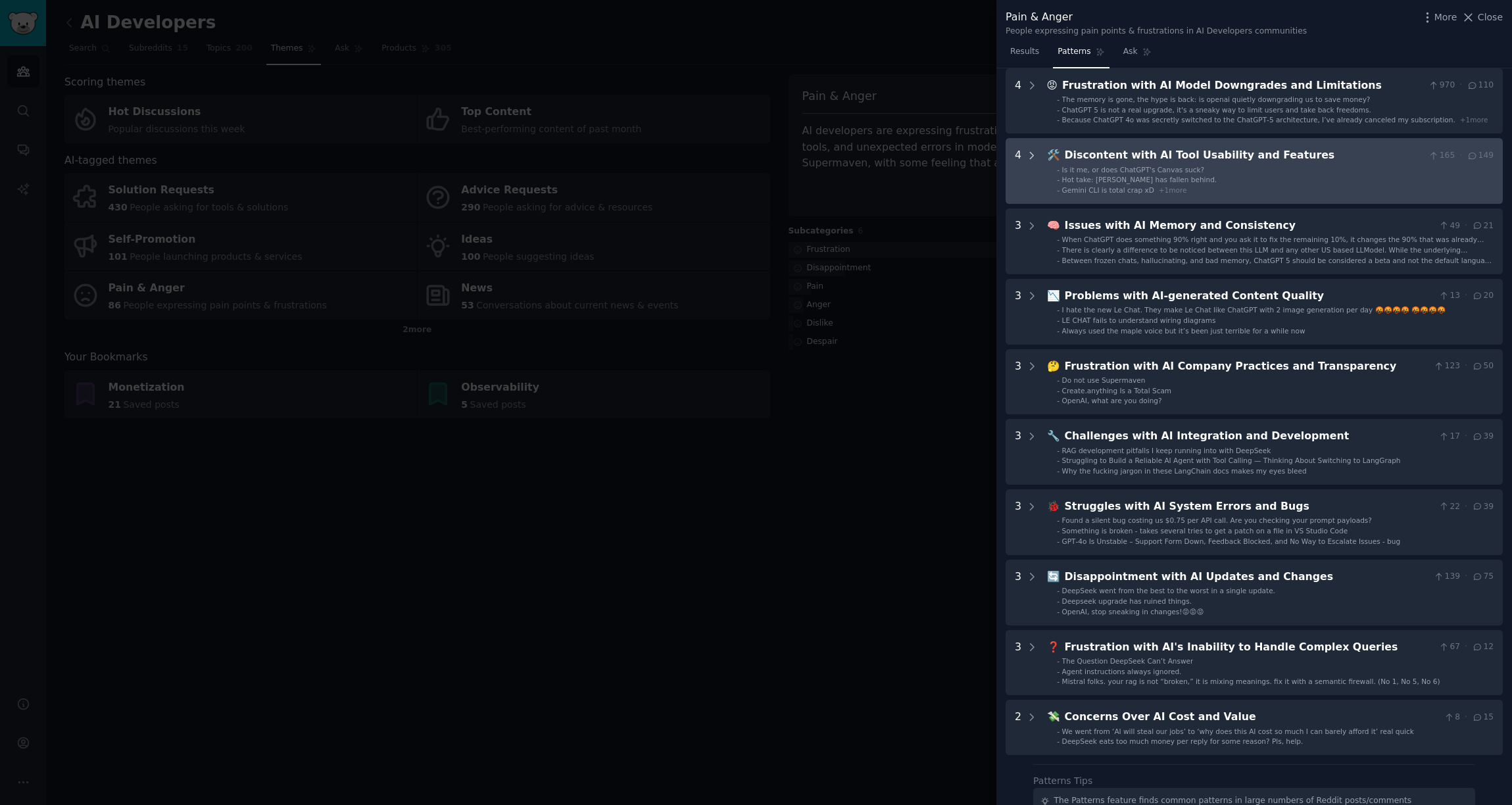
click at [1035, 154] on icon at bounding box center [1032, 156] width 12 height 12
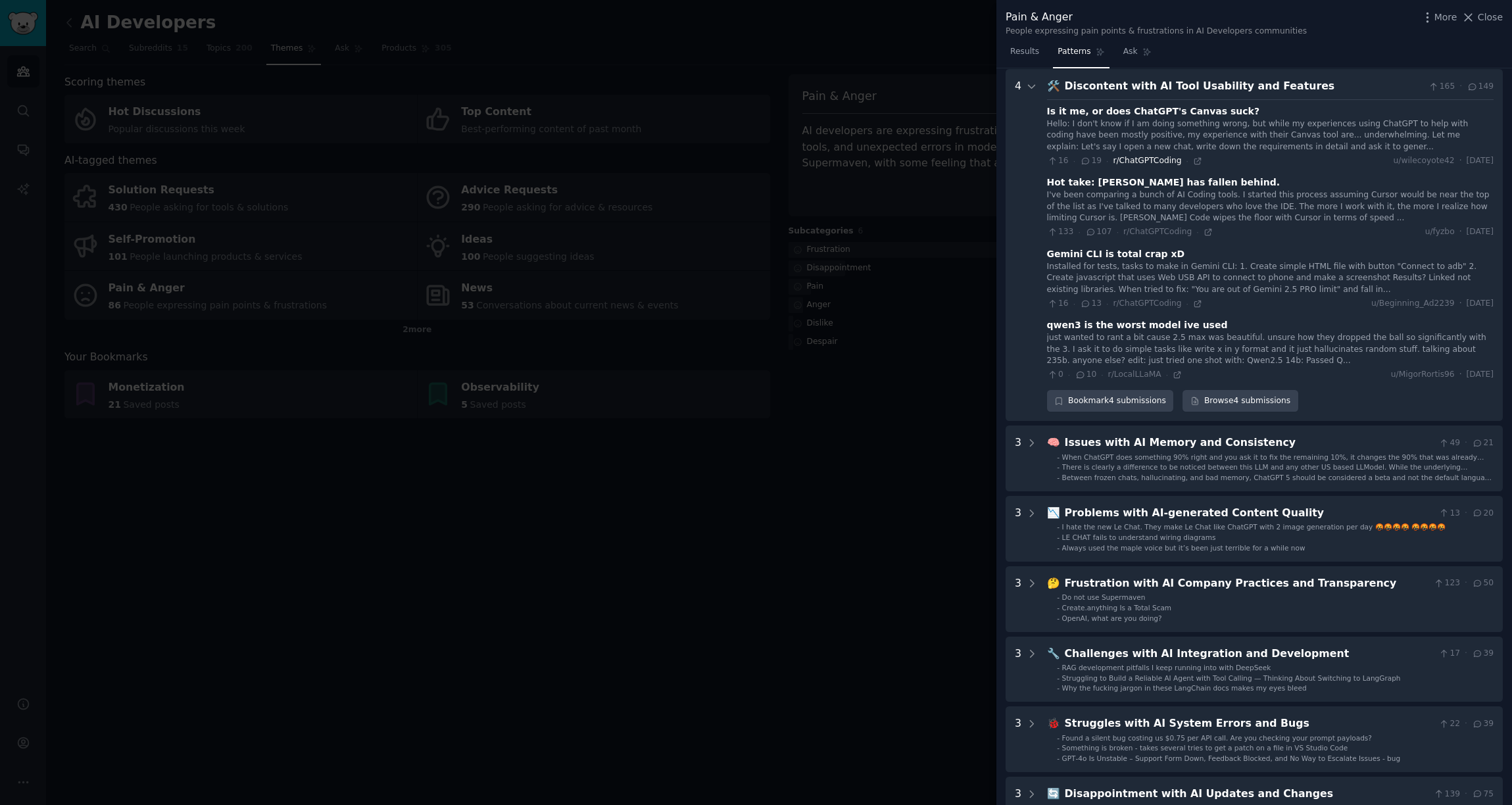
scroll to position [131, 0]
click at [1031, 81] on icon at bounding box center [1032, 86] width 12 height 12
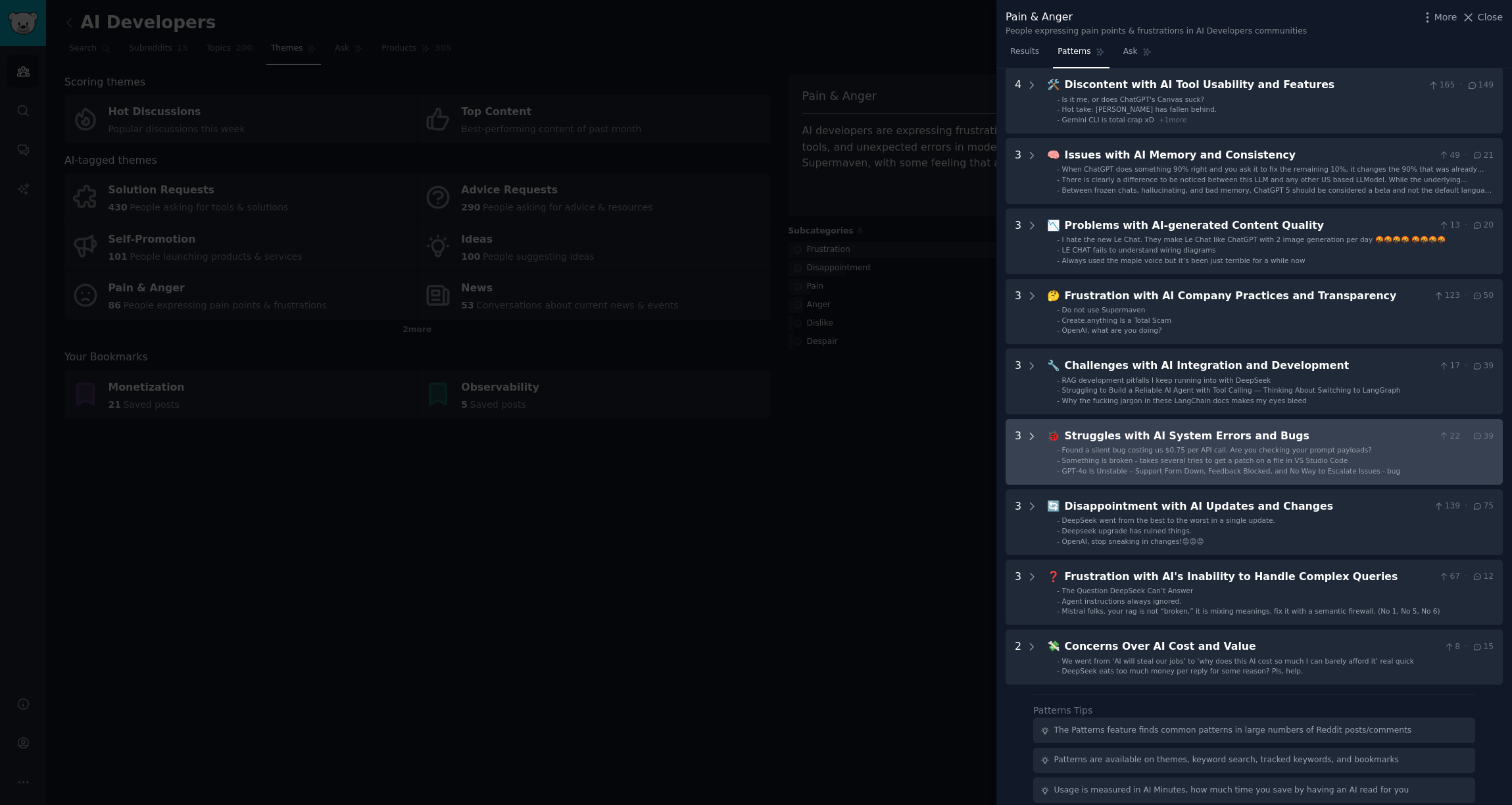
click at [1034, 443] on div at bounding box center [1032, 452] width 12 height 48
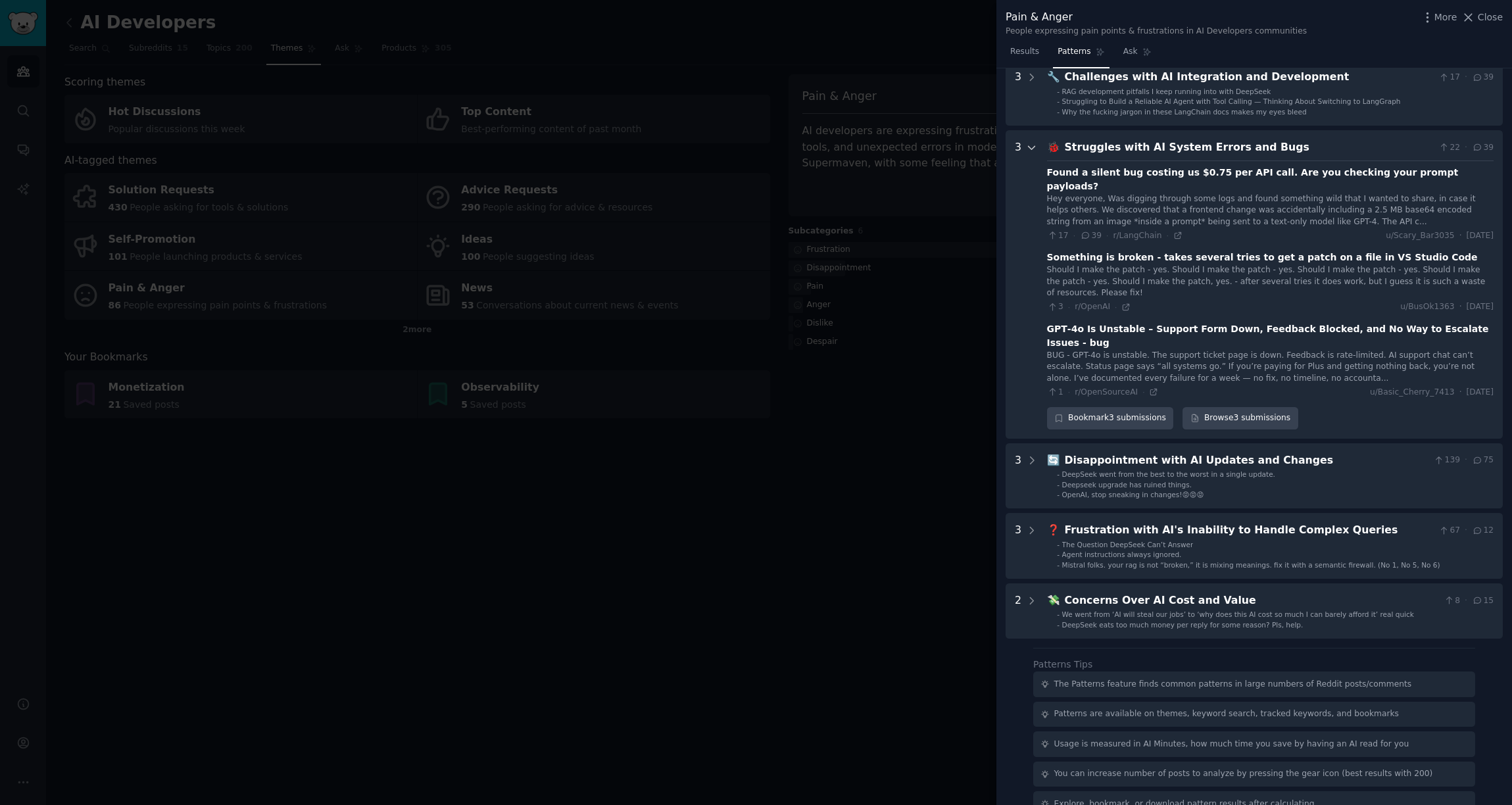
scroll to position [447, 0]
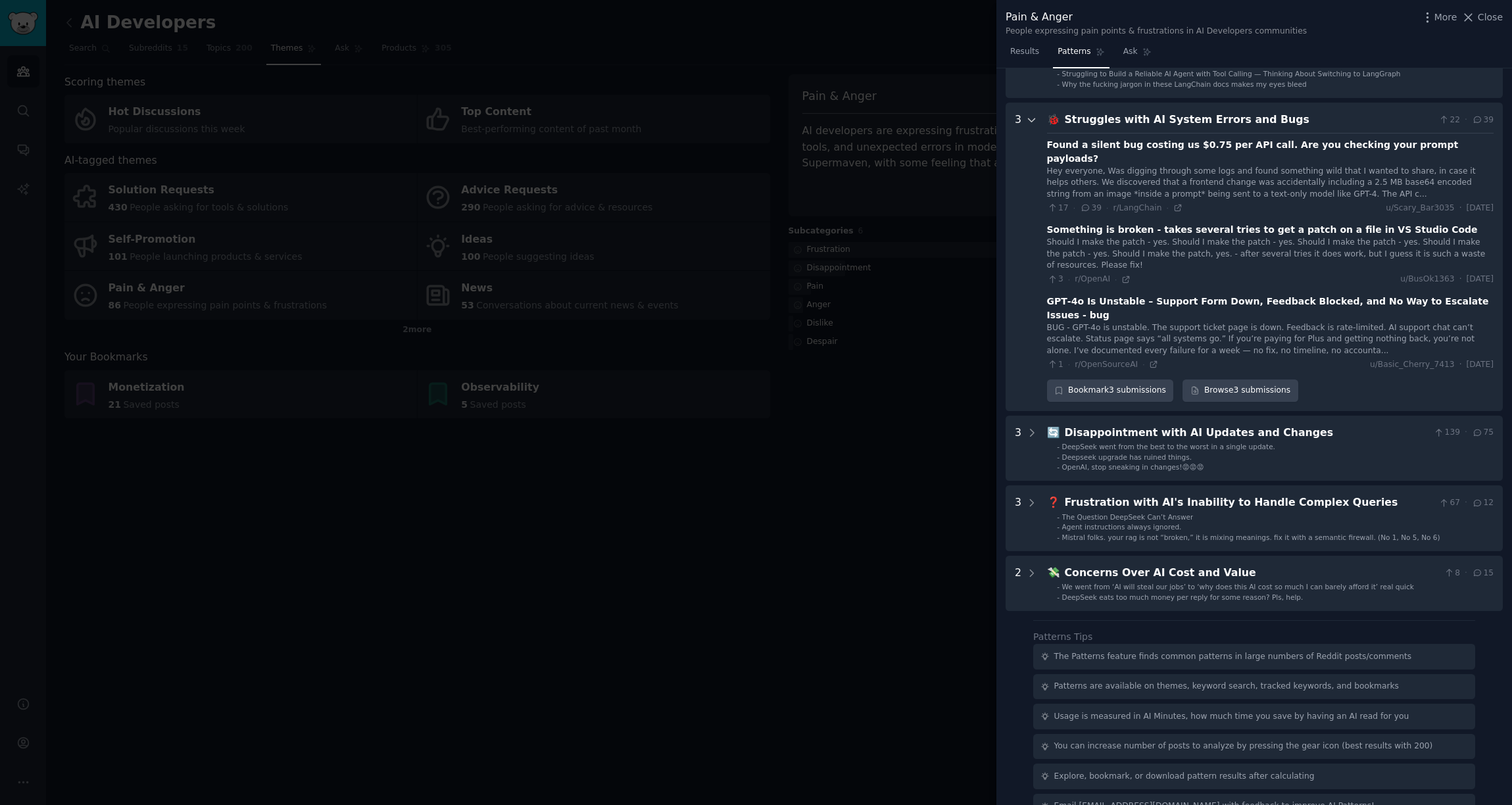
click at [1029, 121] on icon at bounding box center [1032, 120] width 12 height 12
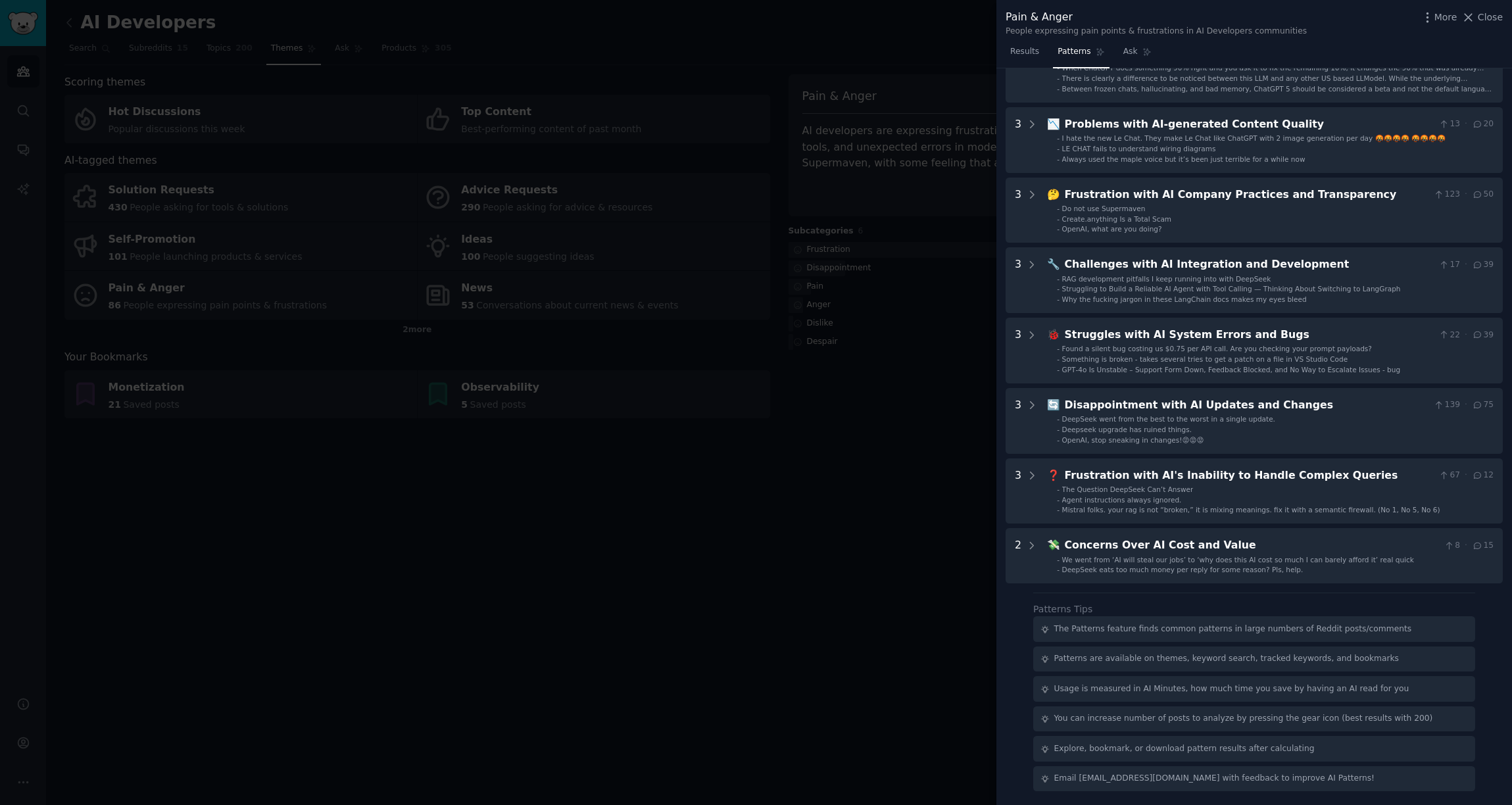
scroll to position [0, 0]
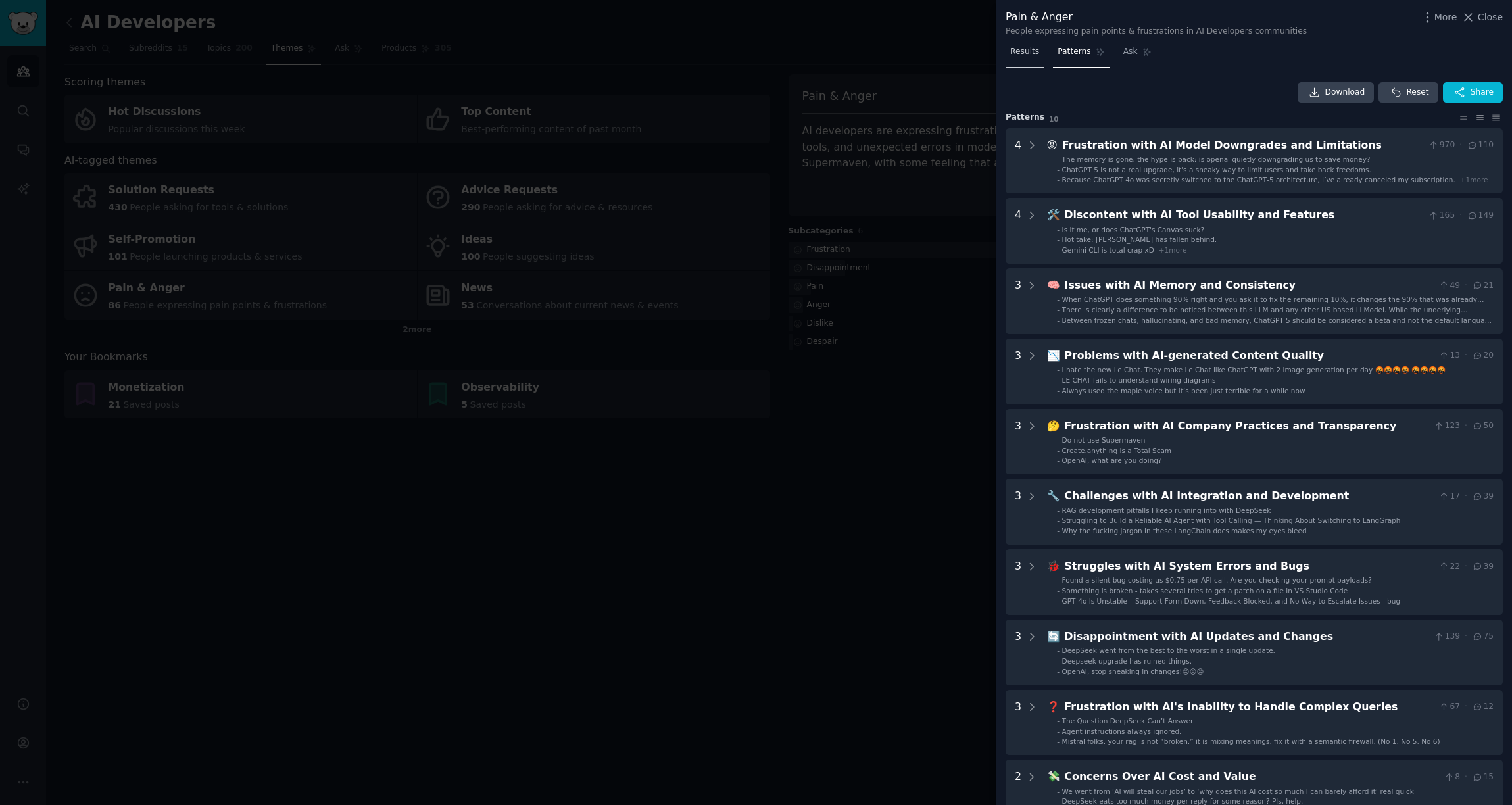
click at [1022, 52] on span "Results" at bounding box center [1024, 52] width 29 height 12
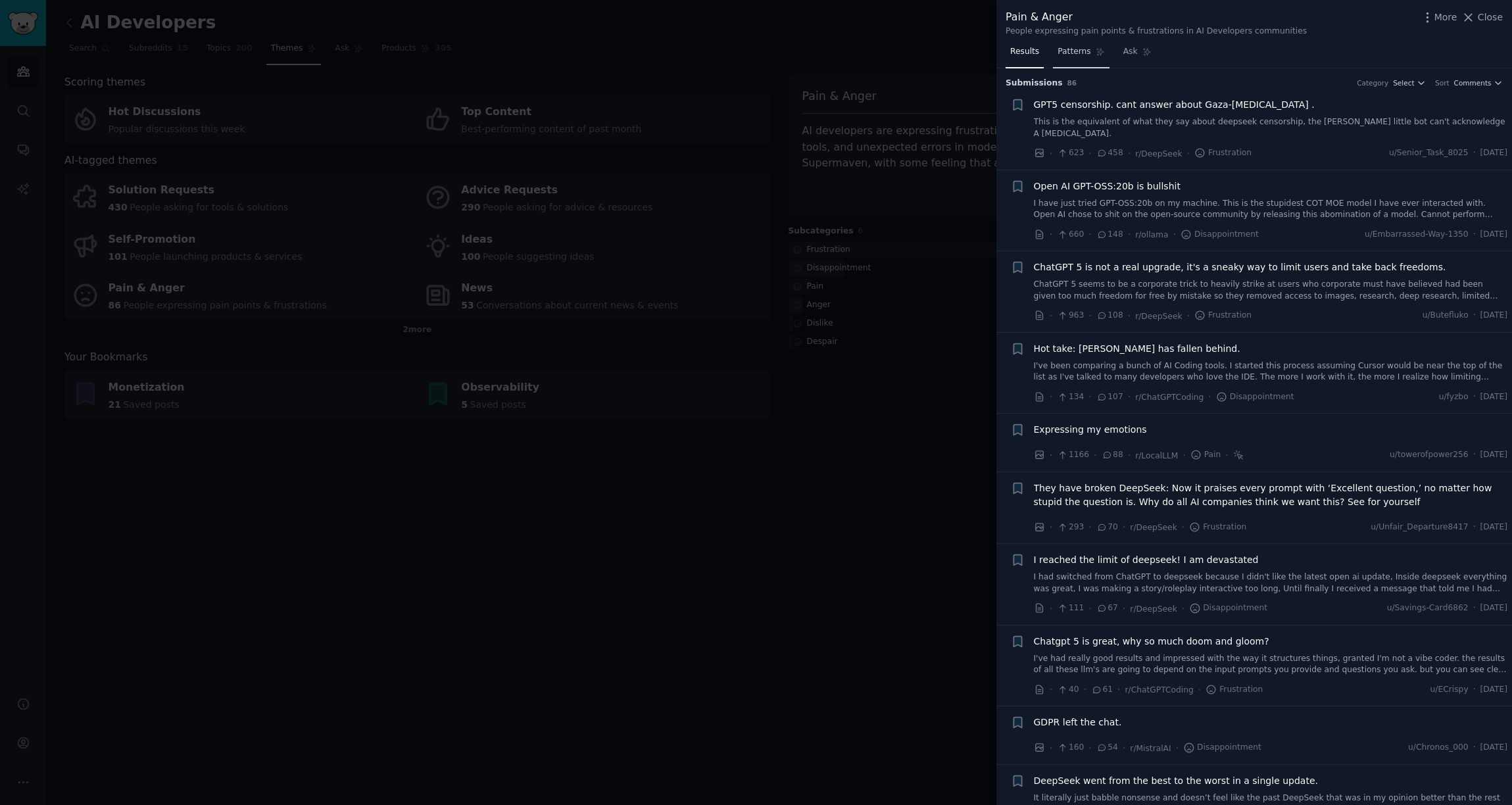
click at [1063, 53] on span "Patterns" at bounding box center [1074, 52] width 33 height 12
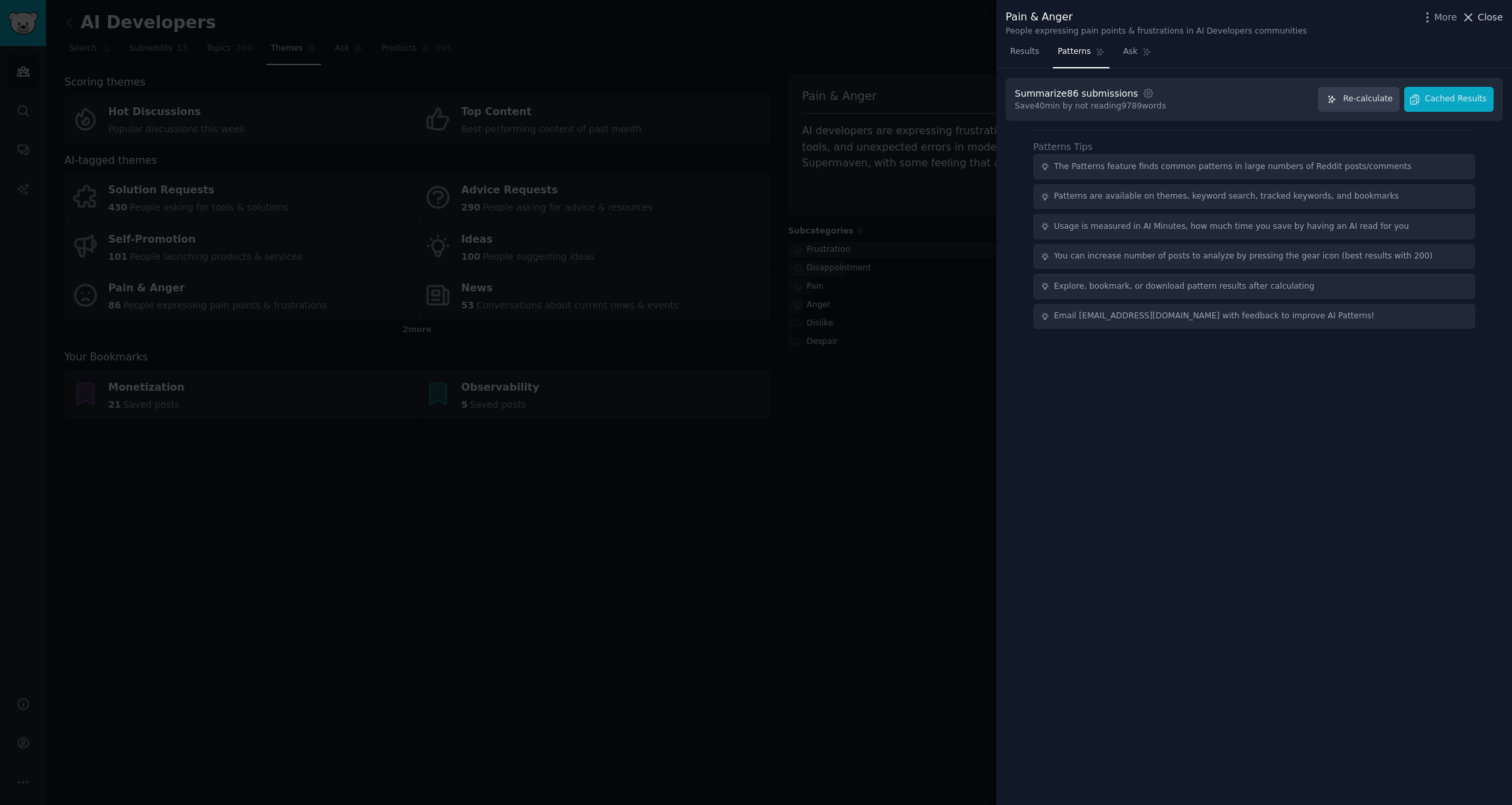
click at [1487, 15] on span "Close" at bounding box center [1490, 17] width 25 height 14
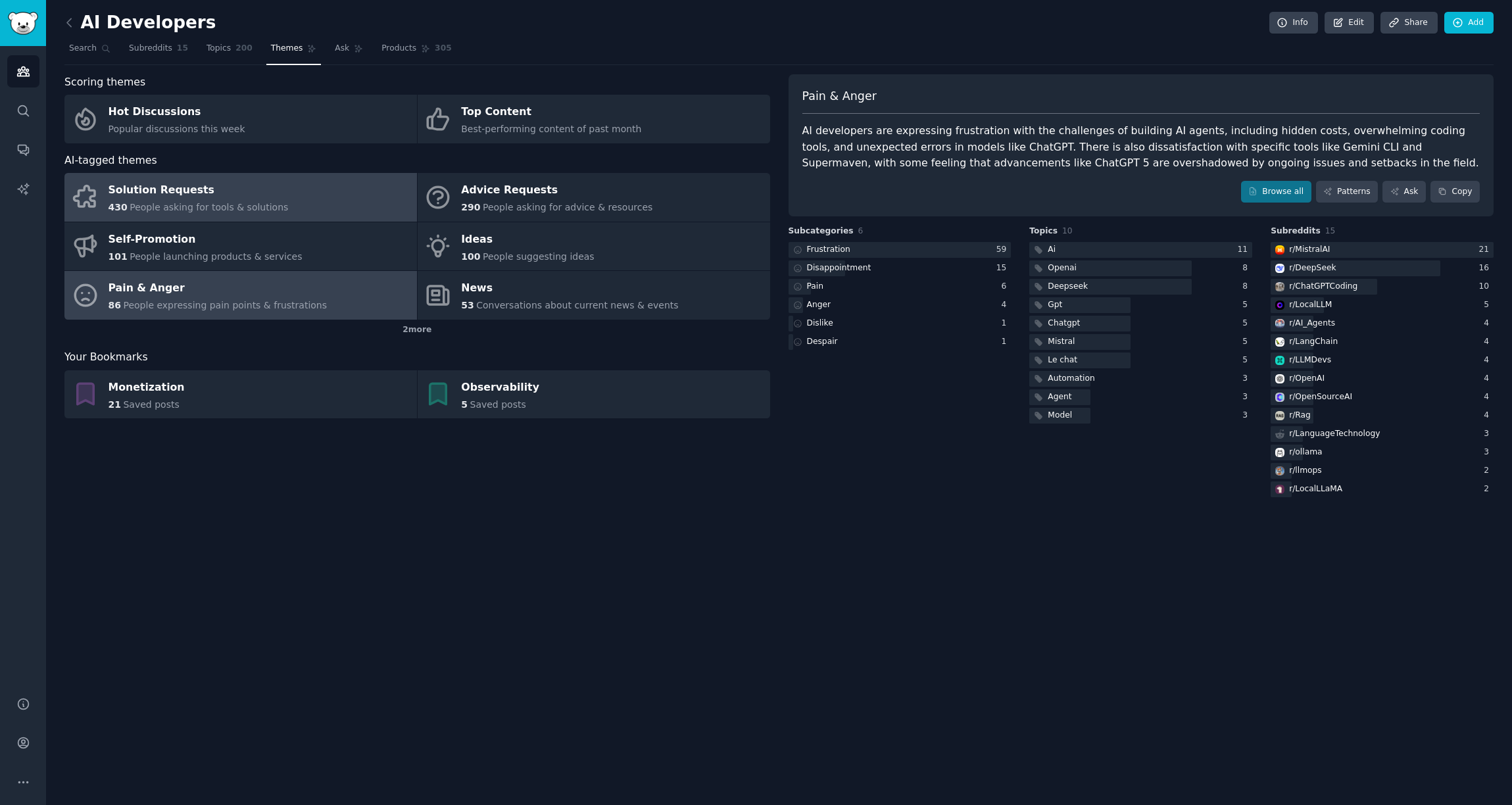
click at [198, 192] on div "Solution Requests" at bounding box center [198, 191] width 181 height 21
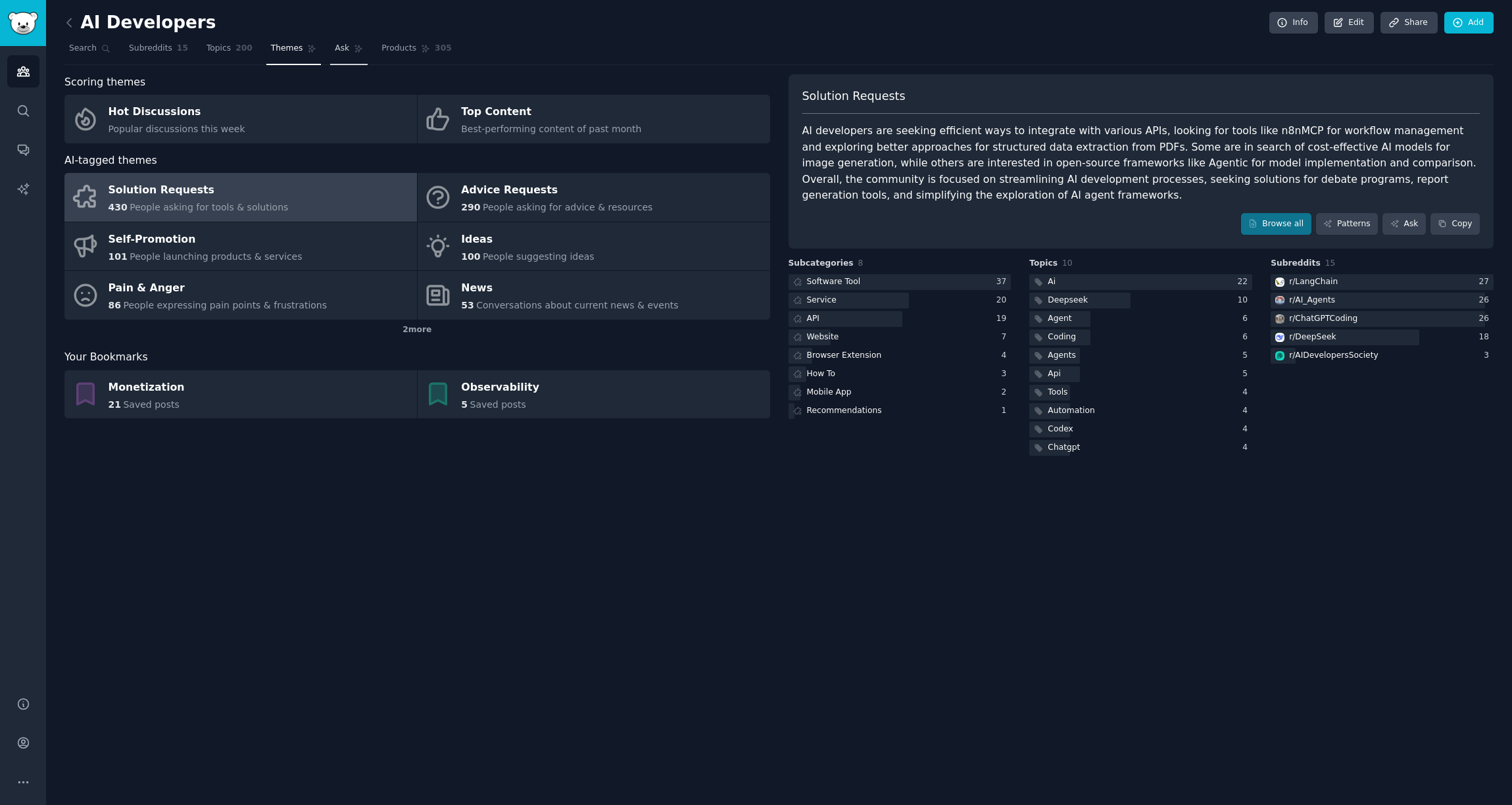
click at [344, 54] on link "Ask" at bounding box center [349, 52] width 37 height 27
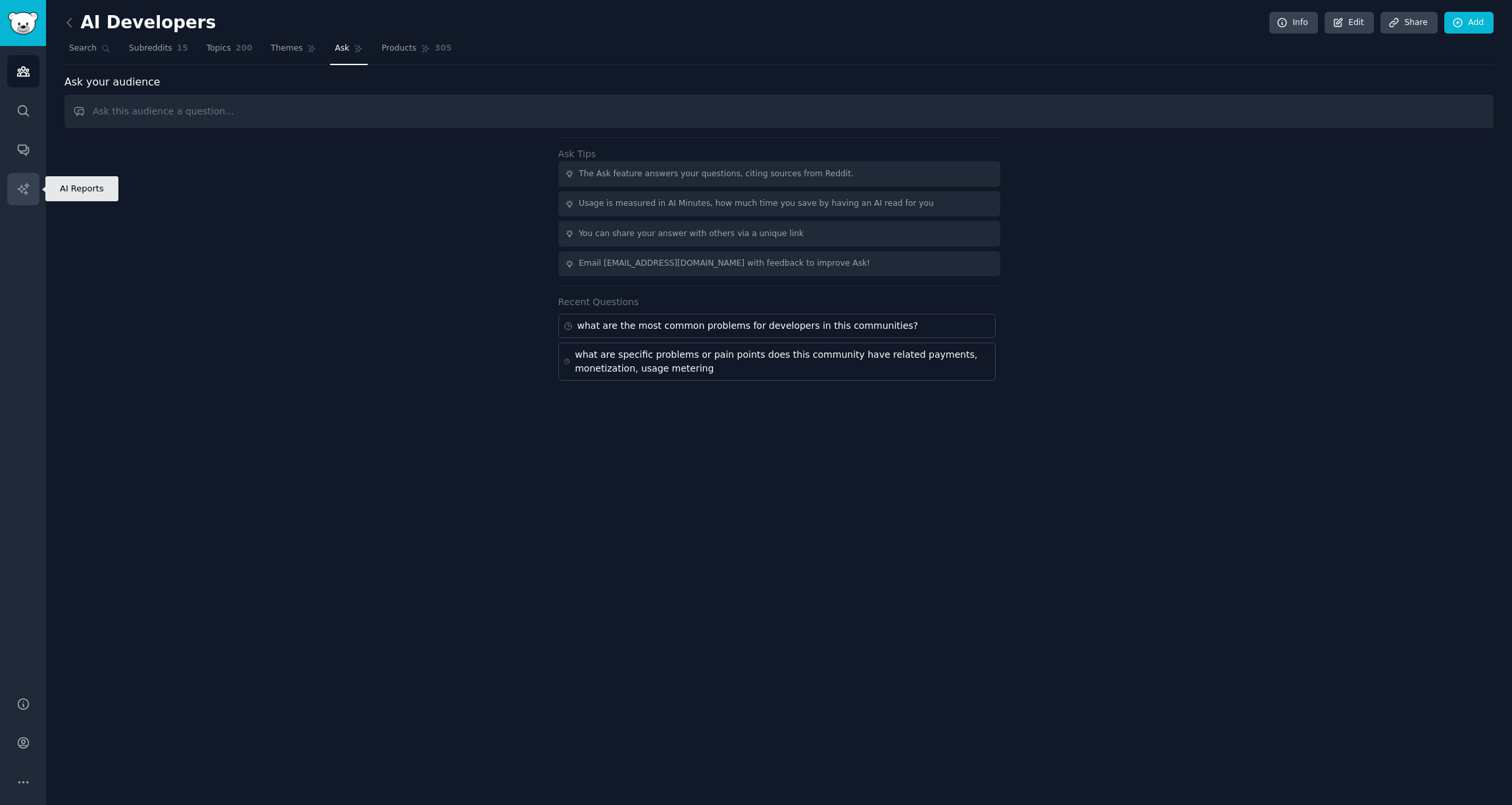
click at [25, 188] on icon "Sidebar" at bounding box center [23, 189] width 14 height 14
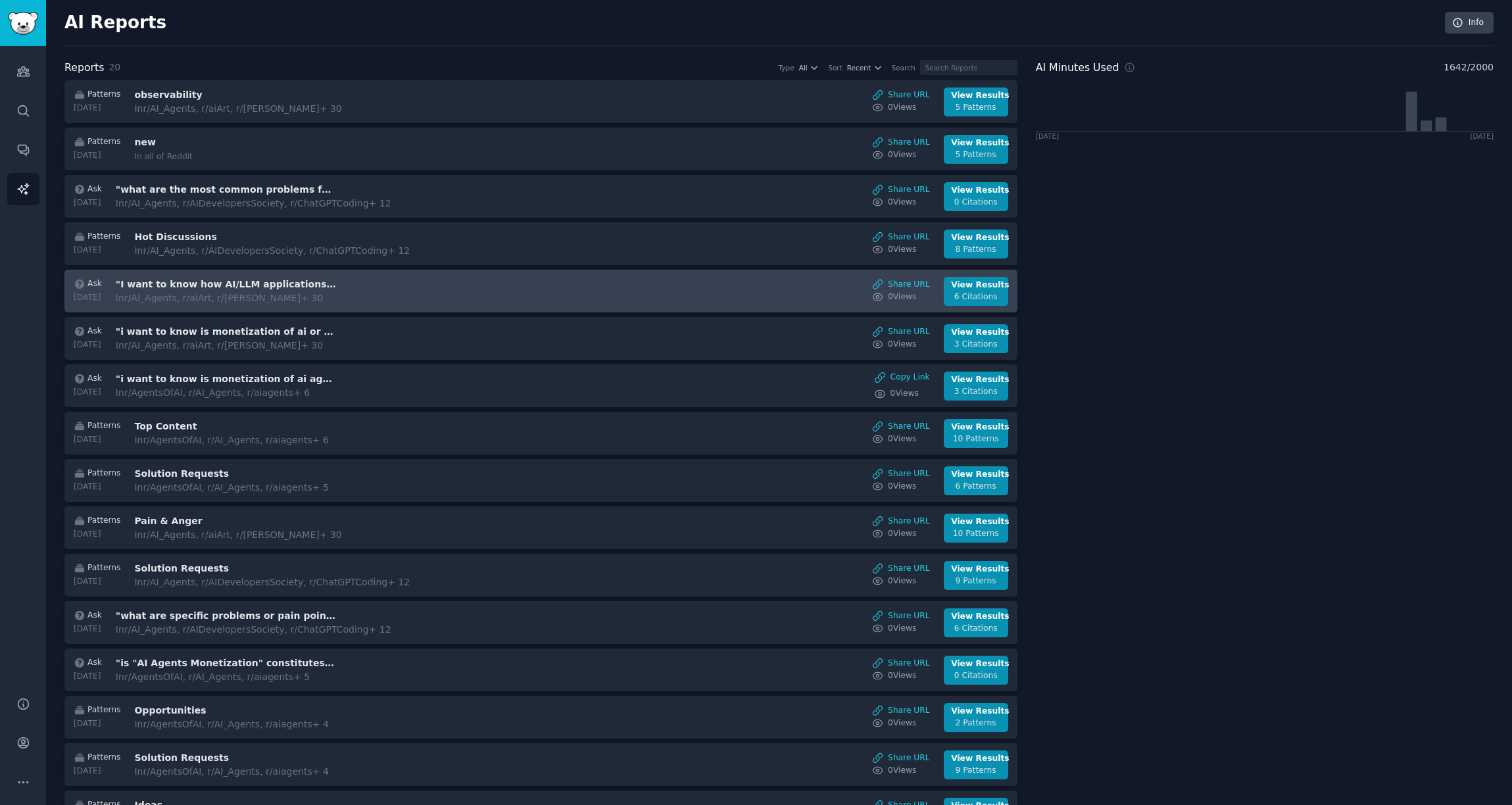
click at [299, 296] on div "In r/AI_Agents, r/aiArt, r/aidev + 30" at bounding box center [226, 299] width 221 height 14
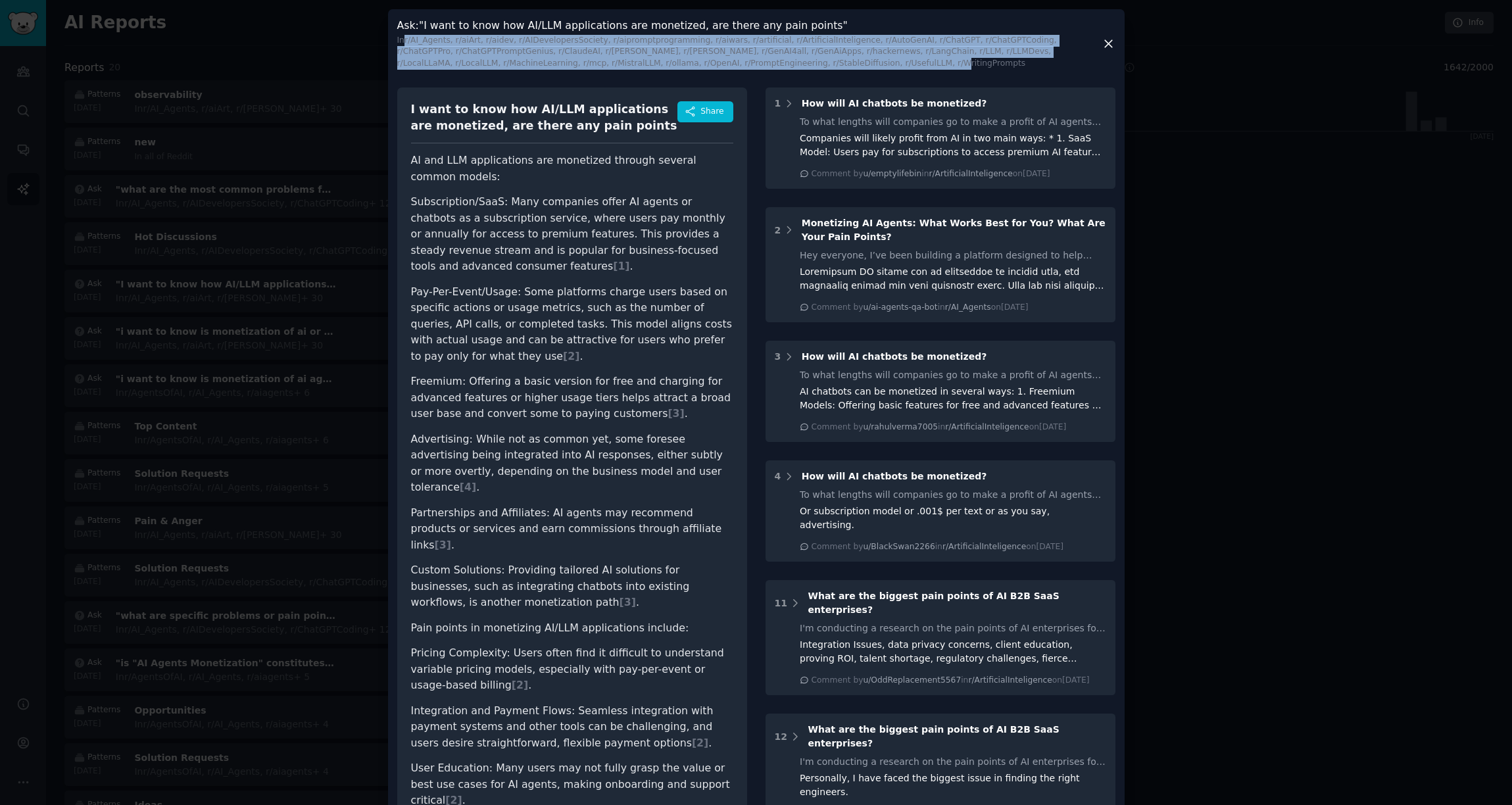
drag, startPoint x: 405, startPoint y: 42, endPoint x: 856, endPoint y: 64, distance: 451.5
click at [856, 64] on div "In r/AI_Agents, r/aiArt, r/aidev, r/AIDevelopersSociety, r/aipromptprogramming,…" at bounding box center [750, 52] width 705 height 35
click at [503, 48] on div "In r/AI_Agents, r/aiArt, r/aidev, r/AIDevelopersSociety, r/aipromptprogramming,…" at bounding box center [750, 52] width 705 height 35
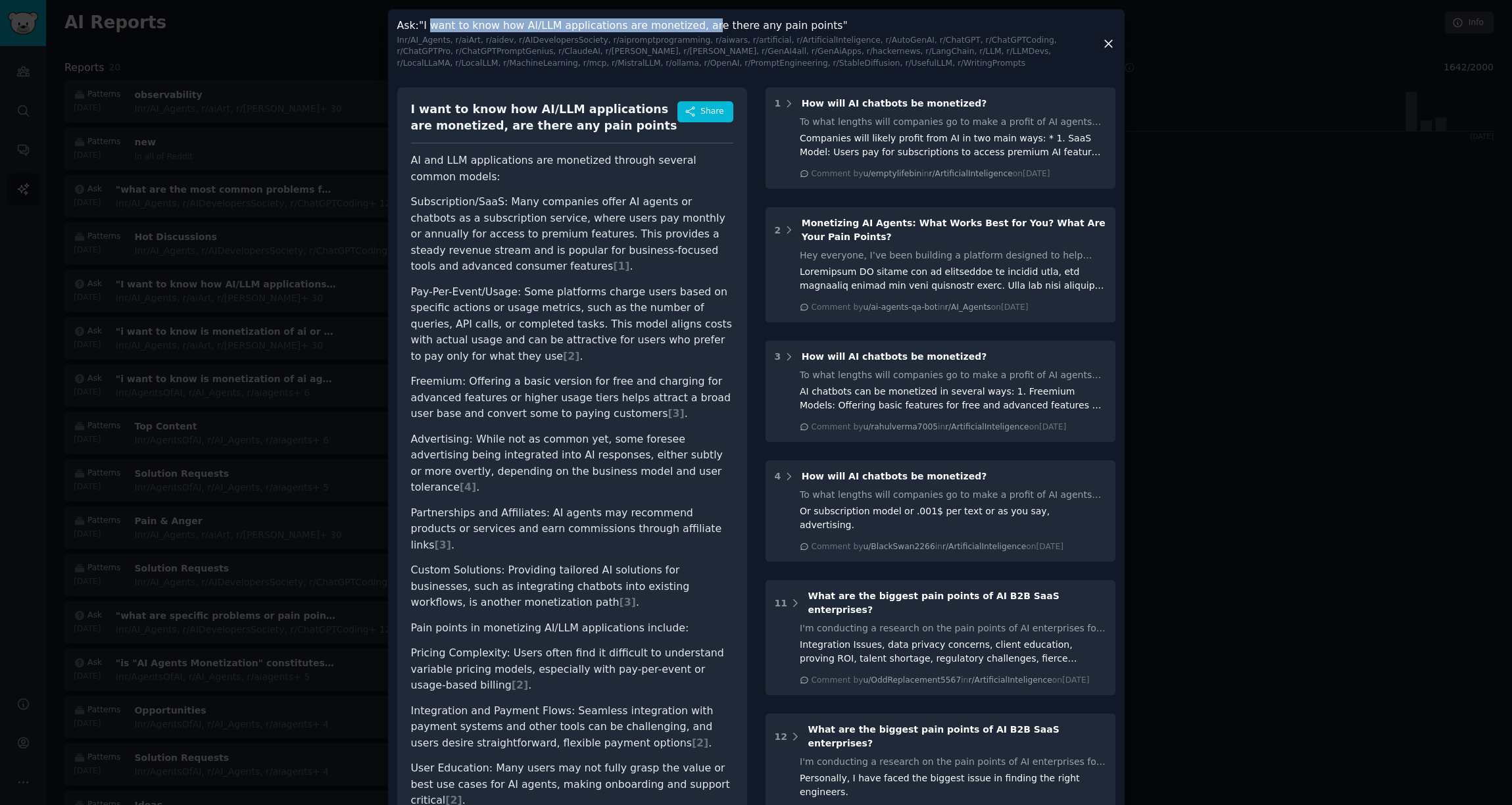
drag, startPoint x: 428, startPoint y: 25, endPoint x: 700, endPoint y: 25, distance: 272.0
click at [700, 25] on h3 "Ask : "I want to know how AI/LLM applications are monetized, are there any pain…" at bounding box center [750, 44] width 705 height 51
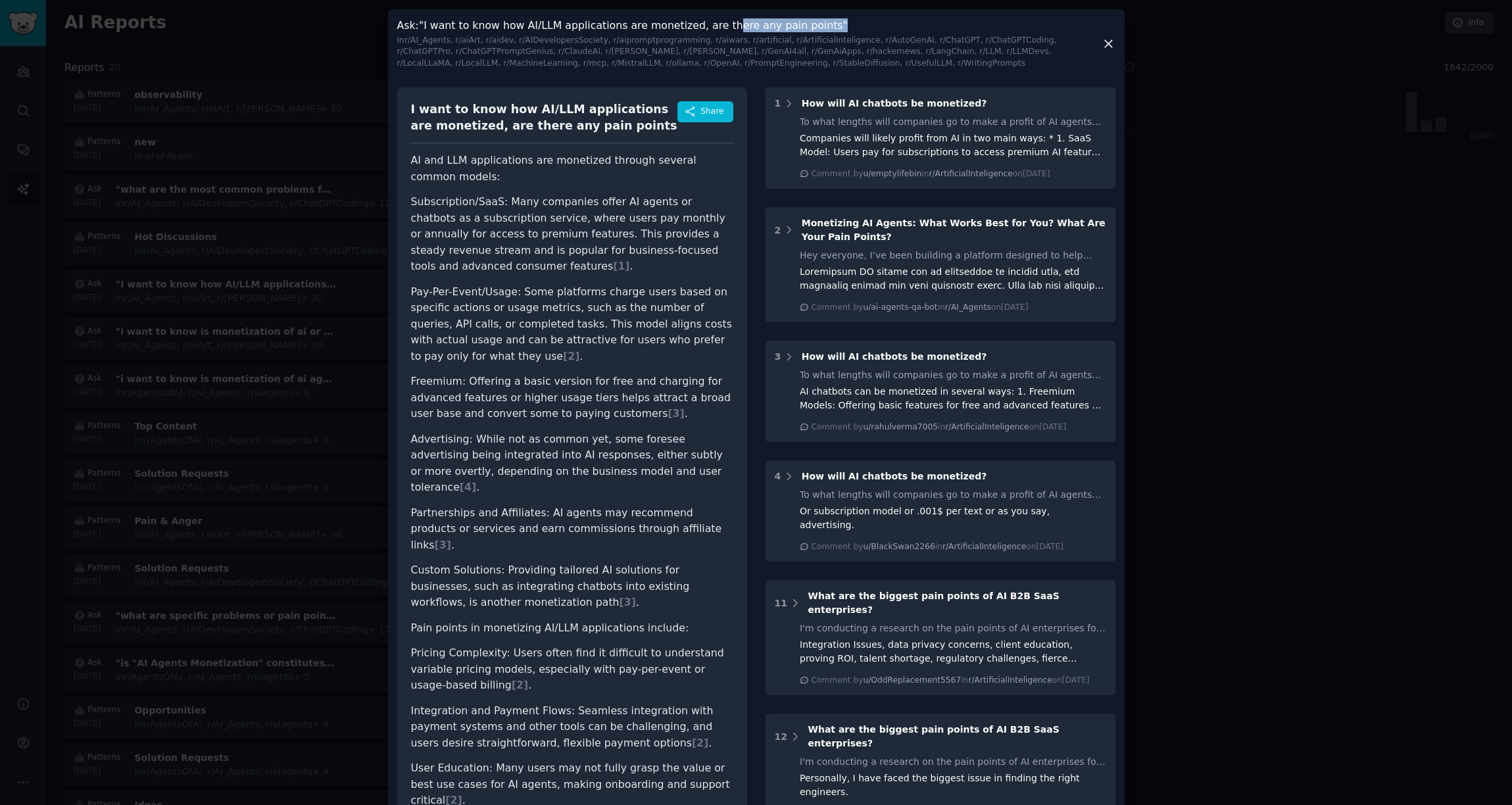
drag, startPoint x: 717, startPoint y: 25, endPoint x: 821, endPoint y: 20, distance: 104.1
click at [821, 20] on h3 "Ask : "I want to know how AI/LLM applications are monetized, are there any pain…" at bounding box center [750, 44] width 705 height 51
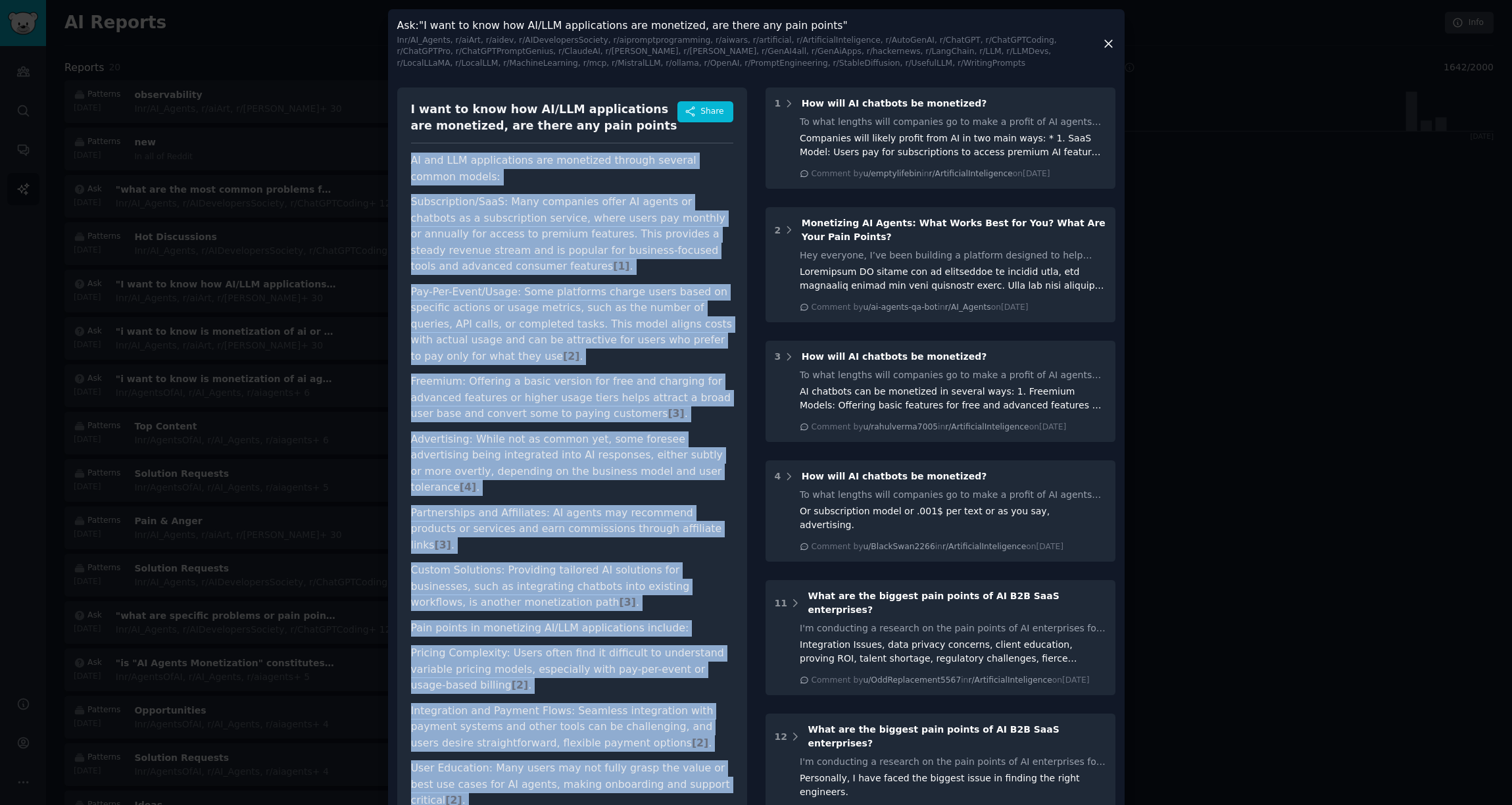
drag, startPoint x: 410, startPoint y: 159, endPoint x: 702, endPoint y: 793, distance: 698.0
click at [702, 793] on article "AI and LLM applications are monetized through several common models: Subscripti…" at bounding box center [572, 612] width 322 height 920
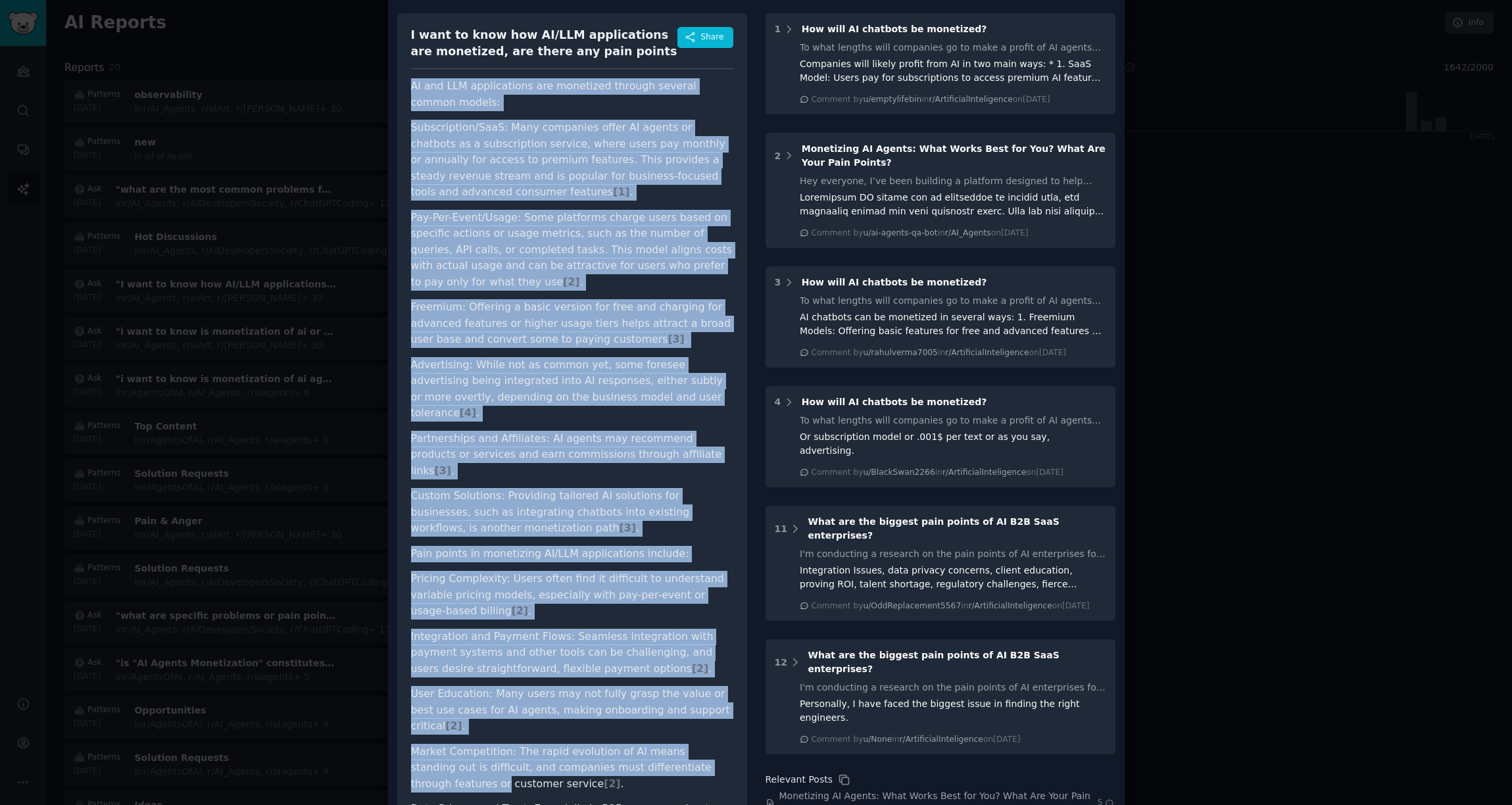
scroll to position [75, 0]
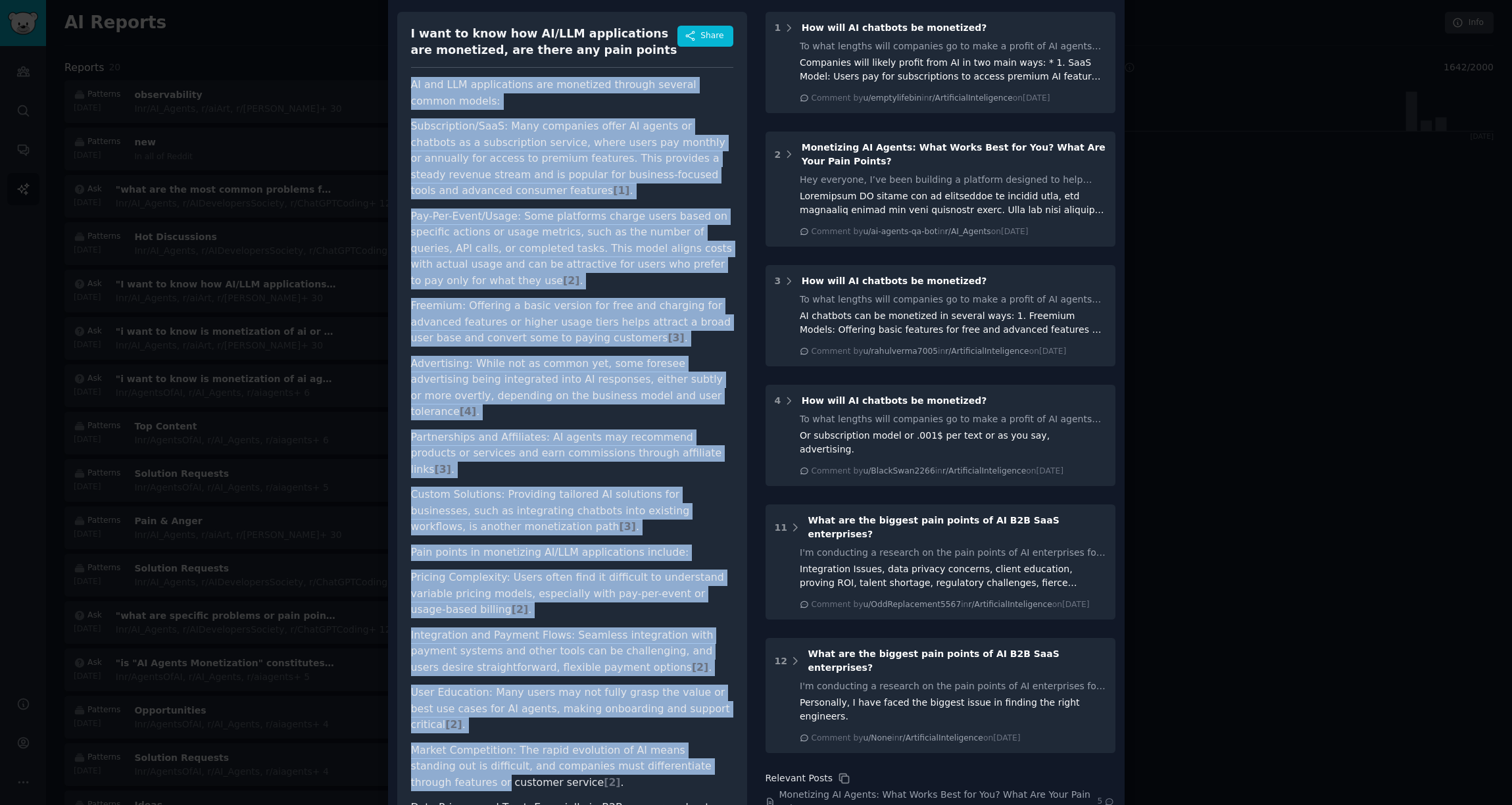
click at [548, 192] on li "Subscription/SaaS: Many companies offer AI agents or chatbots as a subscription…" at bounding box center [572, 159] width 322 height 81
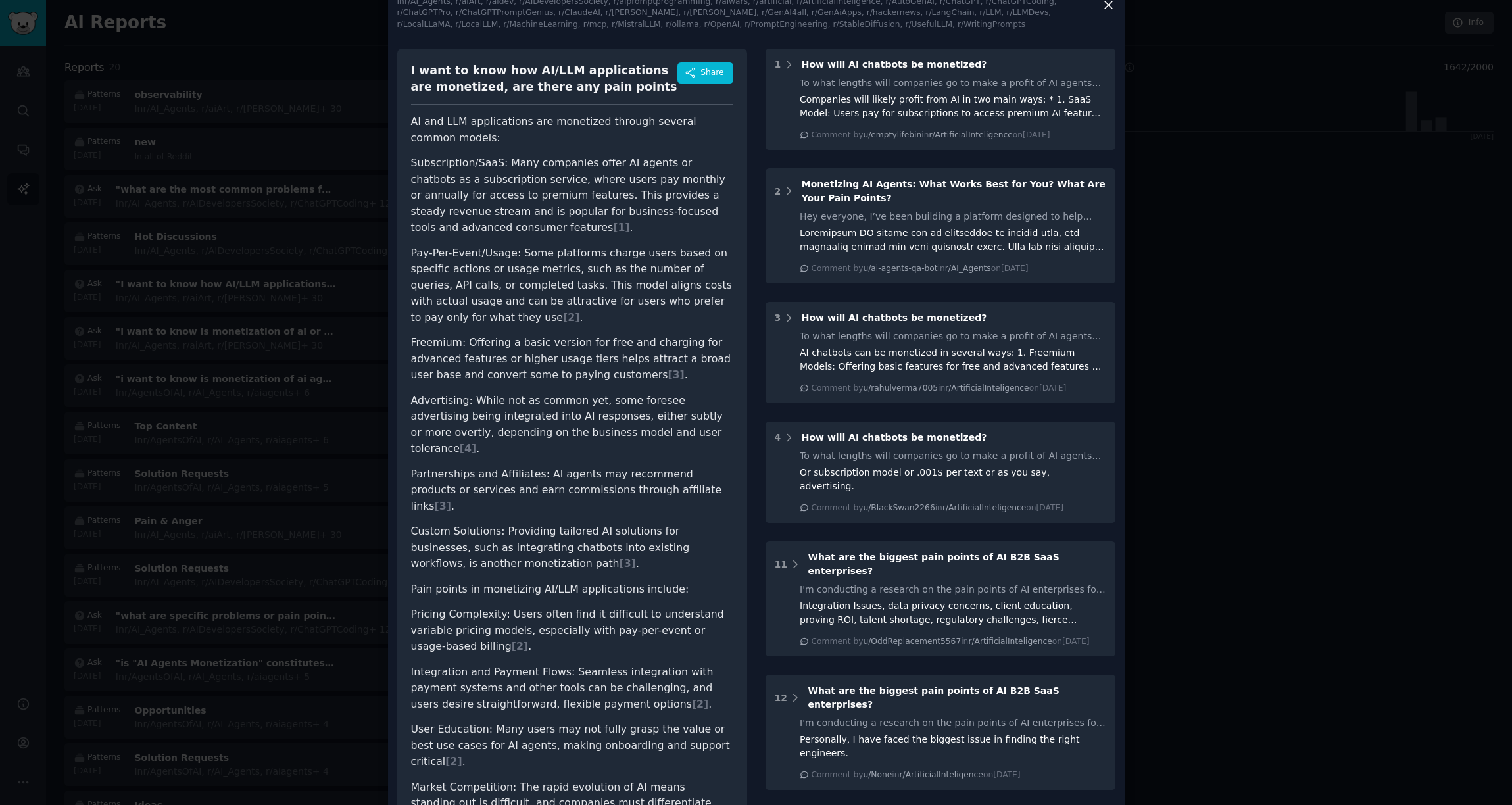
scroll to position [37, 0]
click at [613, 233] on span "[ 1 ]" at bounding box center [621, 228] width 16 height 13
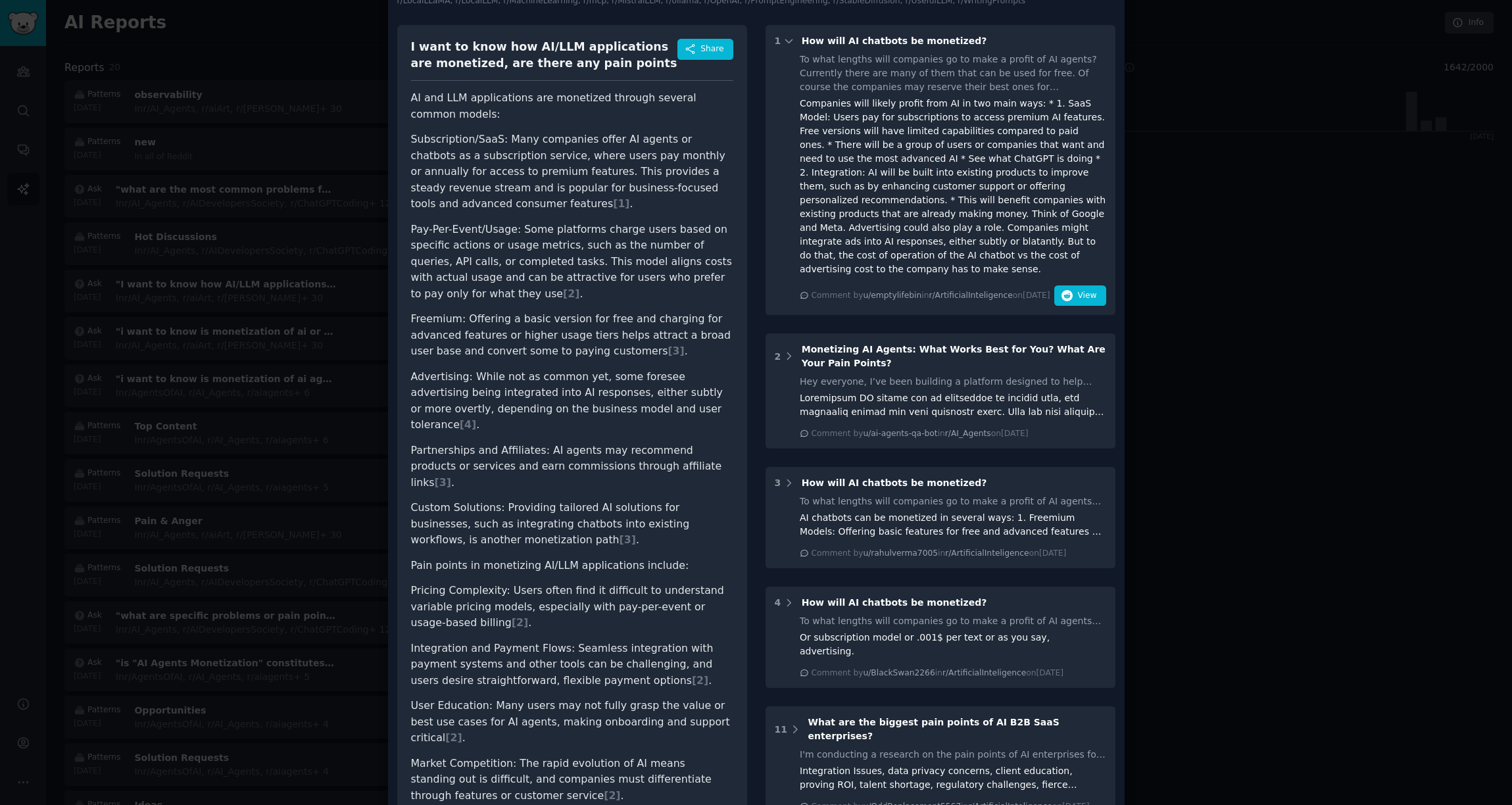
scroll to position [66, 0]
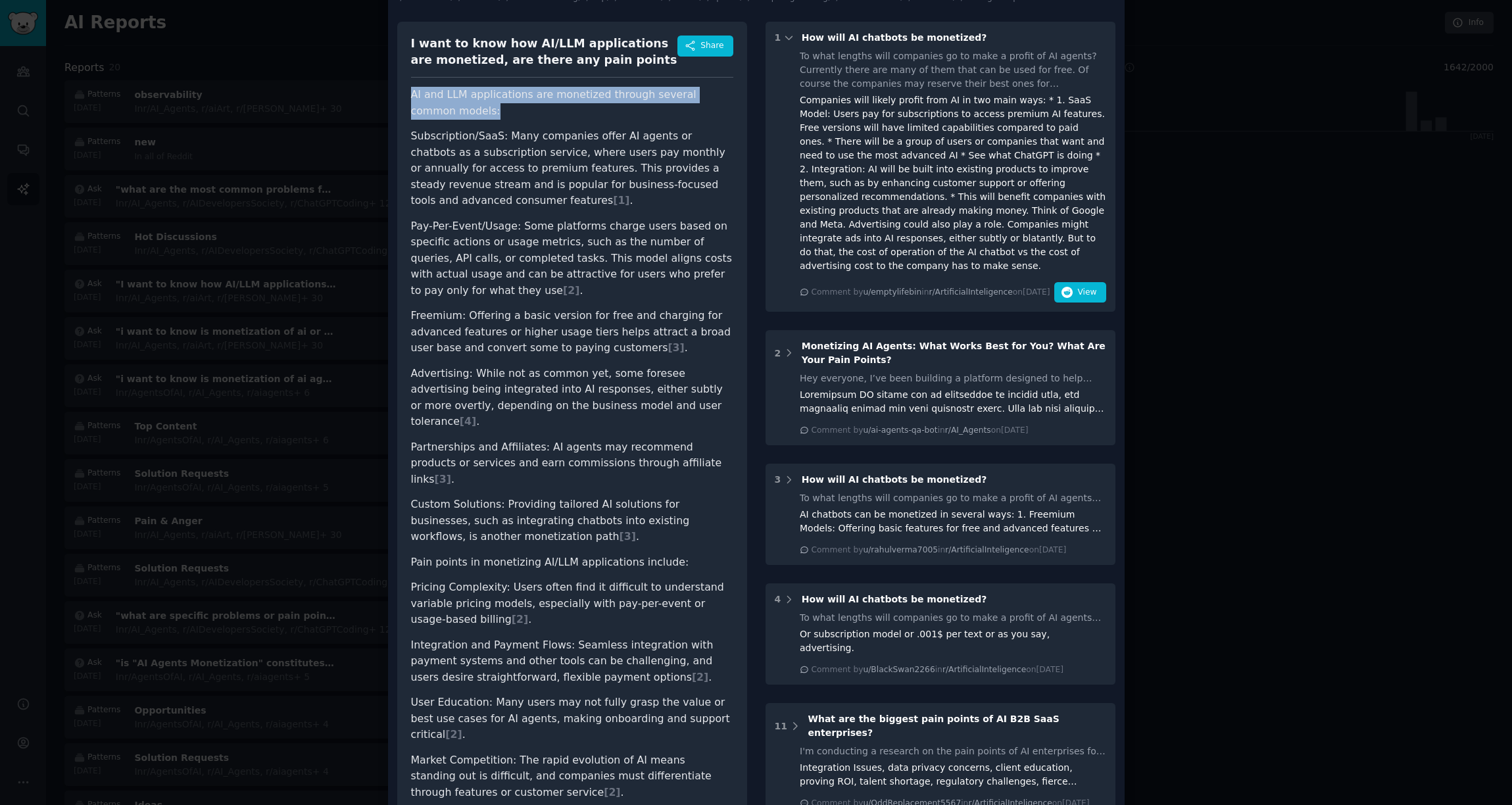
drag, startPoint x: 457, startPoint y: 113, endPoint x: 409, endPoint y: 95, distance: 51.3
click at [411, 95] on p "AI and LLM applications are monetized through several common models:" at bounding box center [572, 103] width 322 height 32
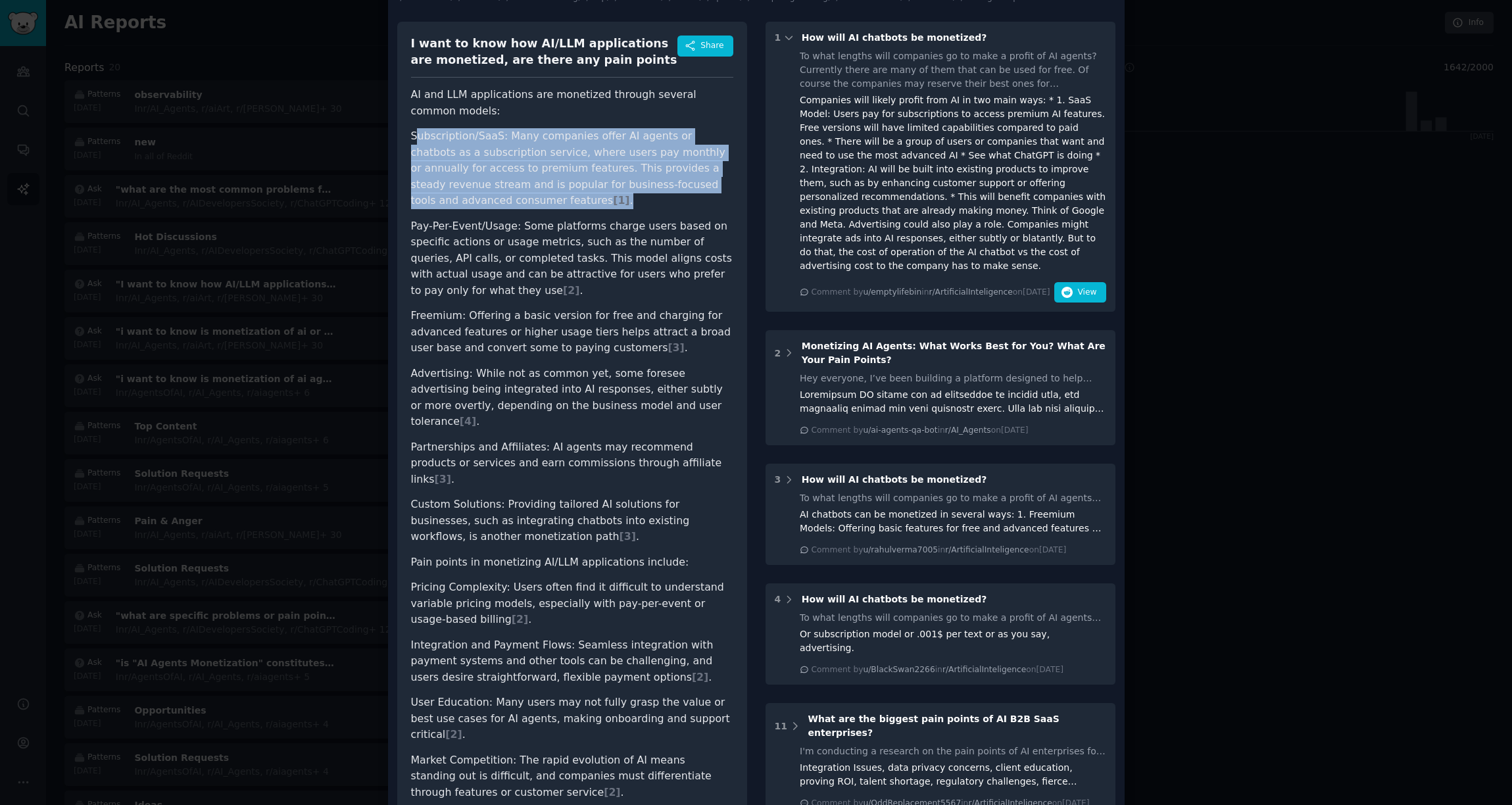
drag, startPoint x: 412, startPoint y: 133, endPoint x: 517, endPoint y: 203, distance: 126.2
click at [517, 203] on li "Subscription/SaaS: Many companies offer AI agents or chatbots as a subscription…" at bounding box center [572, 168] width 322 height 81
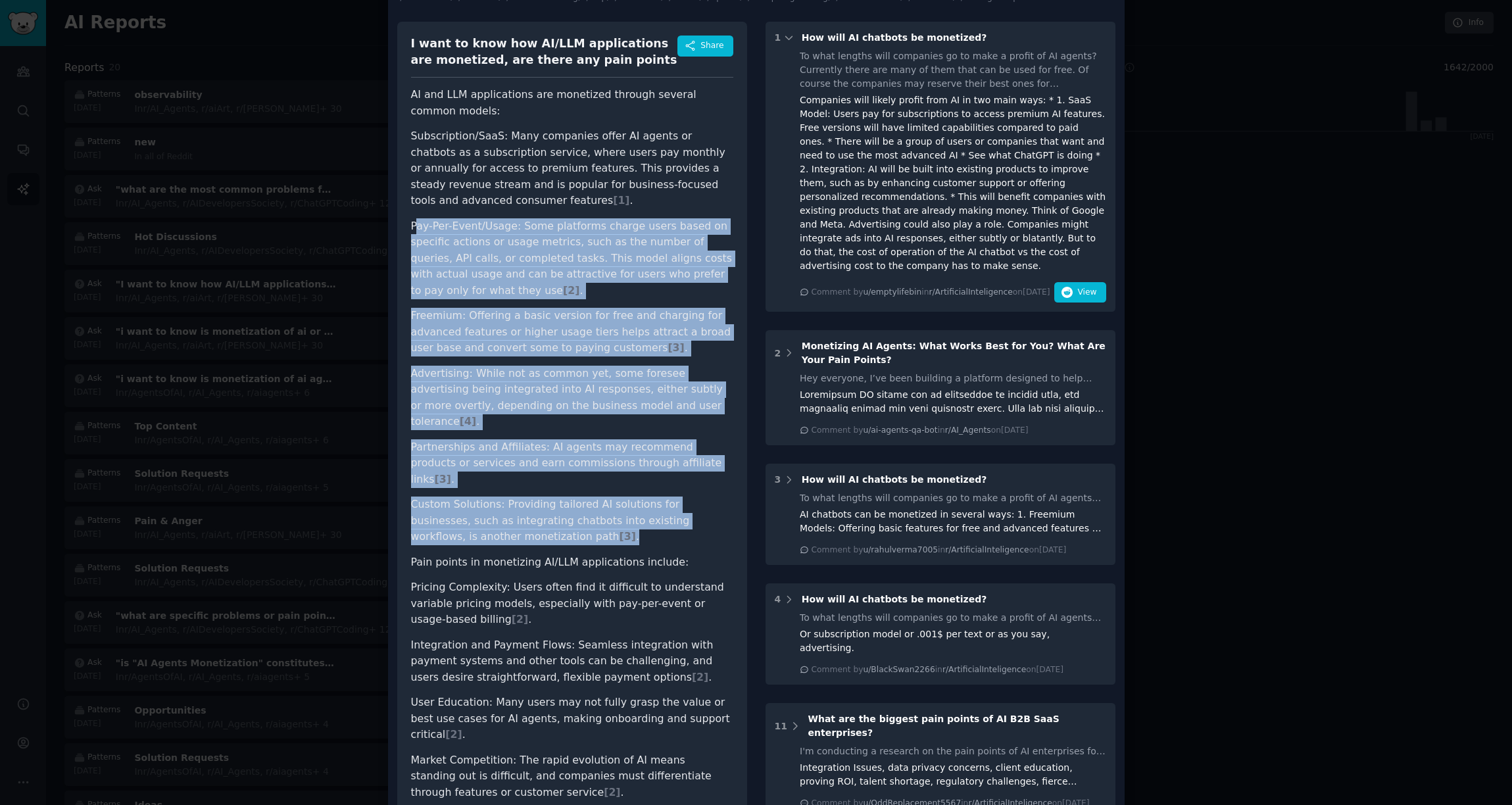
drag, startPoint x: 416, startPoint y: 226, endPoint x: 587, endPoint y: 497, distance: 320.4
click at [587, 497] on ul "Subscription/SaaS: Many companies offer AI agents or chatbots as a subscription…" at bounding box center [572, 337] width 322 height 417
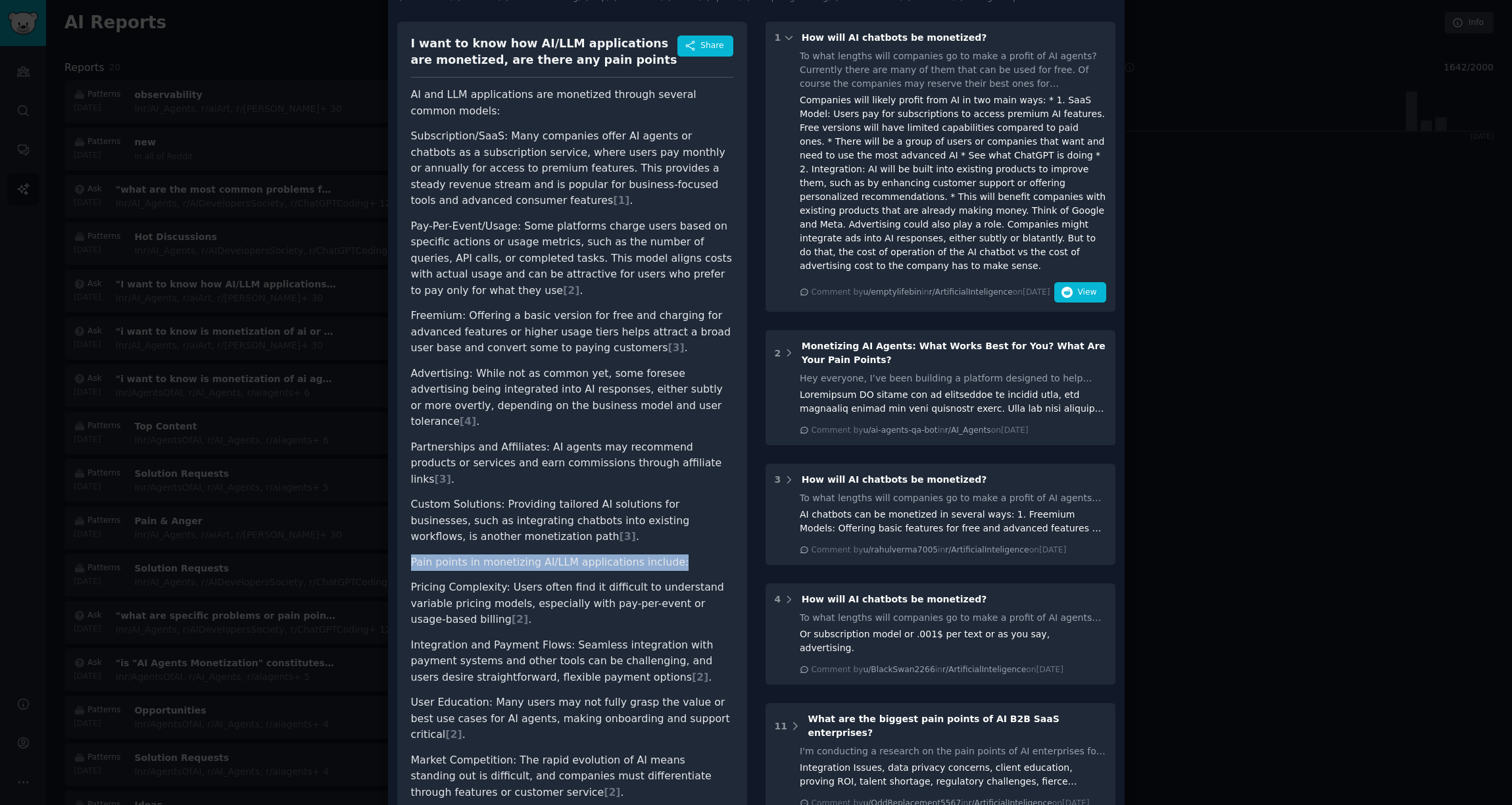
drag, startPoint x: 672, startPoint y: 528, endPoint x: 443, endPoint y: 517, distance: 229.3
click at [399, 533] on div "I want to know how AI/LLM applications are monetized, are there any pain points…" at bounding box center [572, 526] width 350 height 1008
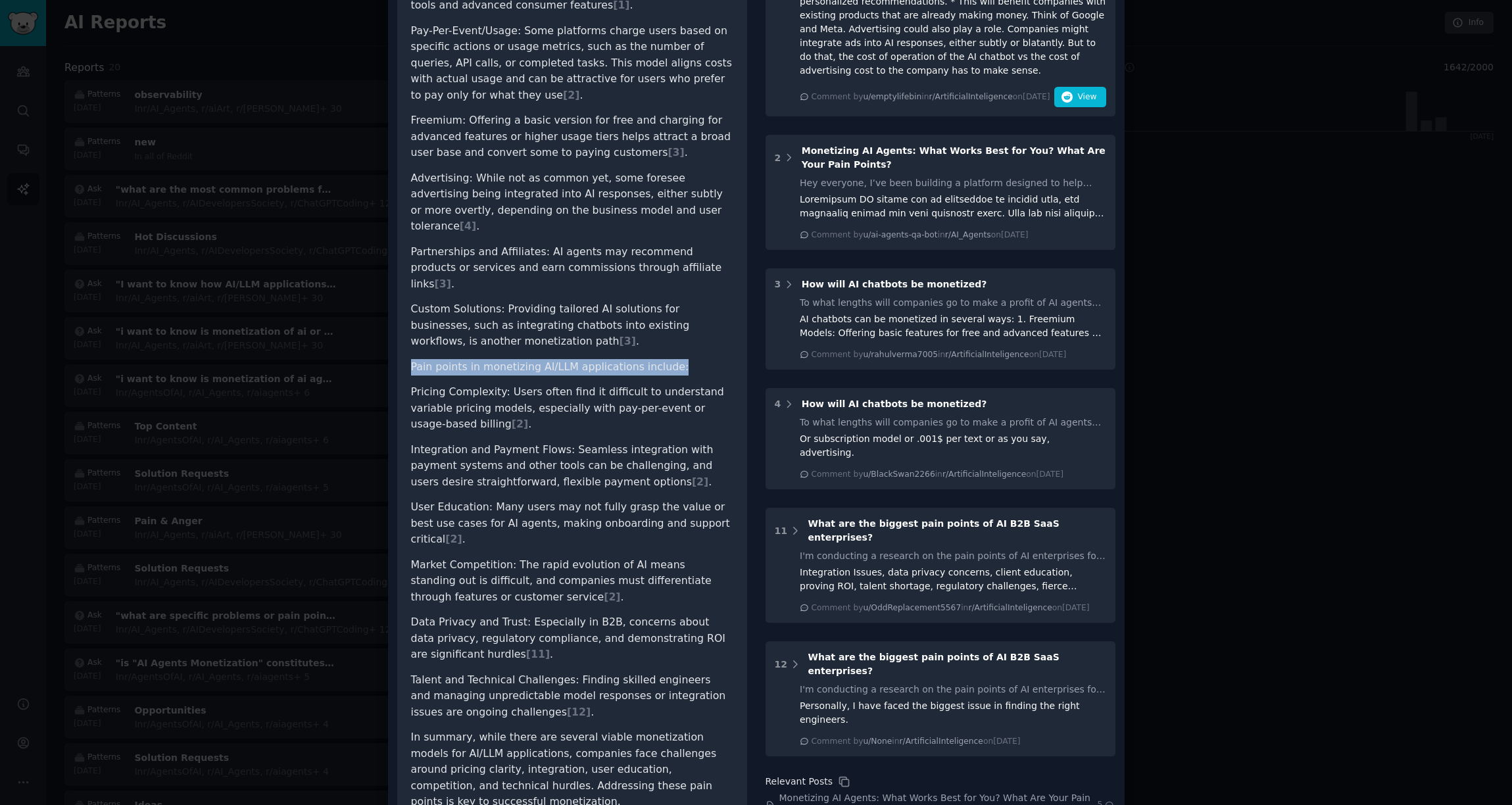
scroll to position [271, 0]
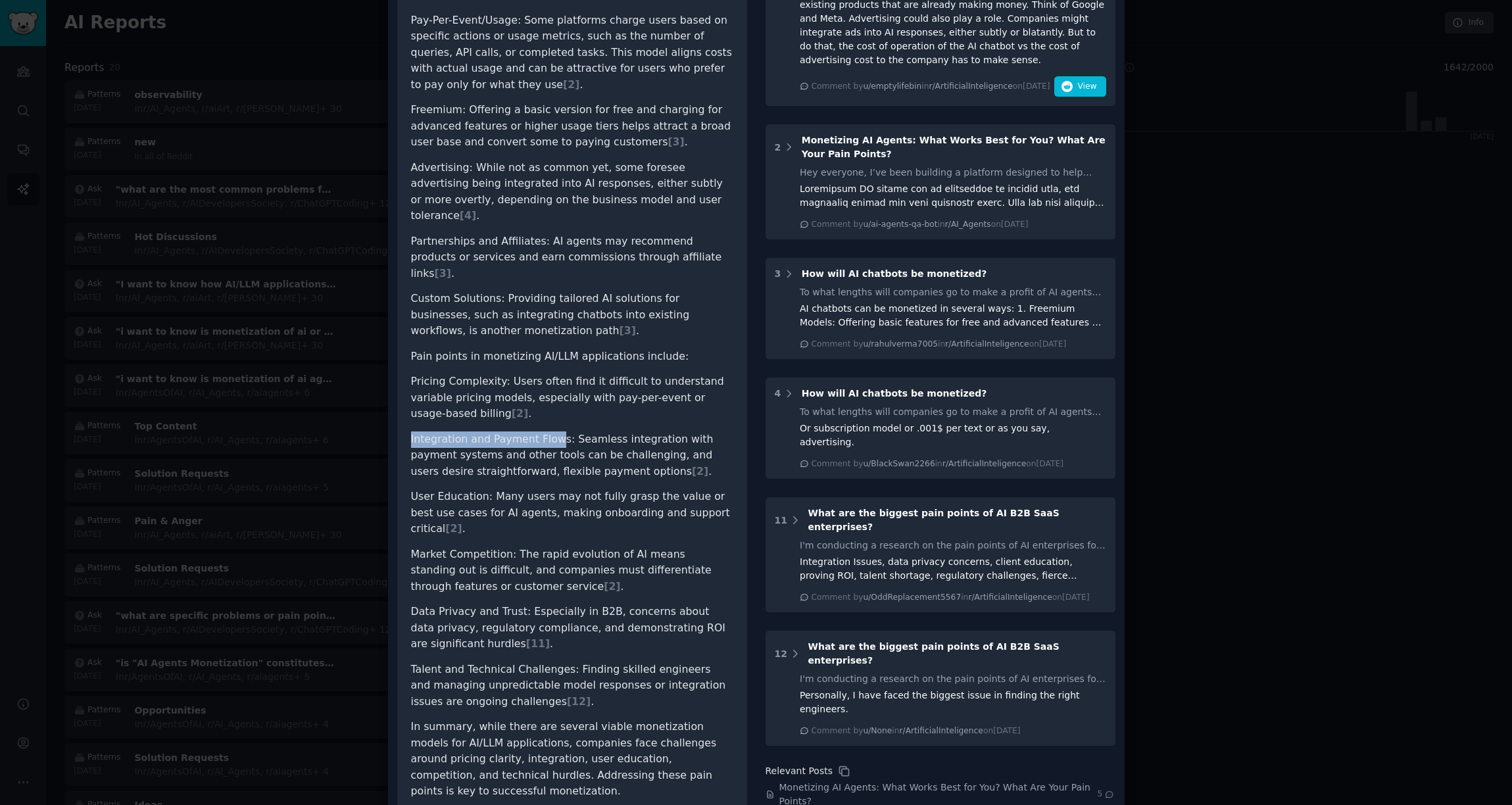
drag, startPoint x: 547, startPoint y: 411, endPoint x: 529, endPoint y: 405, distance: 19.0
click at [402, 410] on div "I want to know how AI/LLM applications are monetized, are there any pain points…" at bounding box center [572, 320] width 350 height 1008
drag, startPoint x: 485, startPoint y: 467, endPoint x: 409, endPoint y: 462, distance: 76.2
click at [411, 489] on li "User Education: Many users may not fully grasp the value or best use cases for …" at bounding box center [572, 512] width 322 height 48
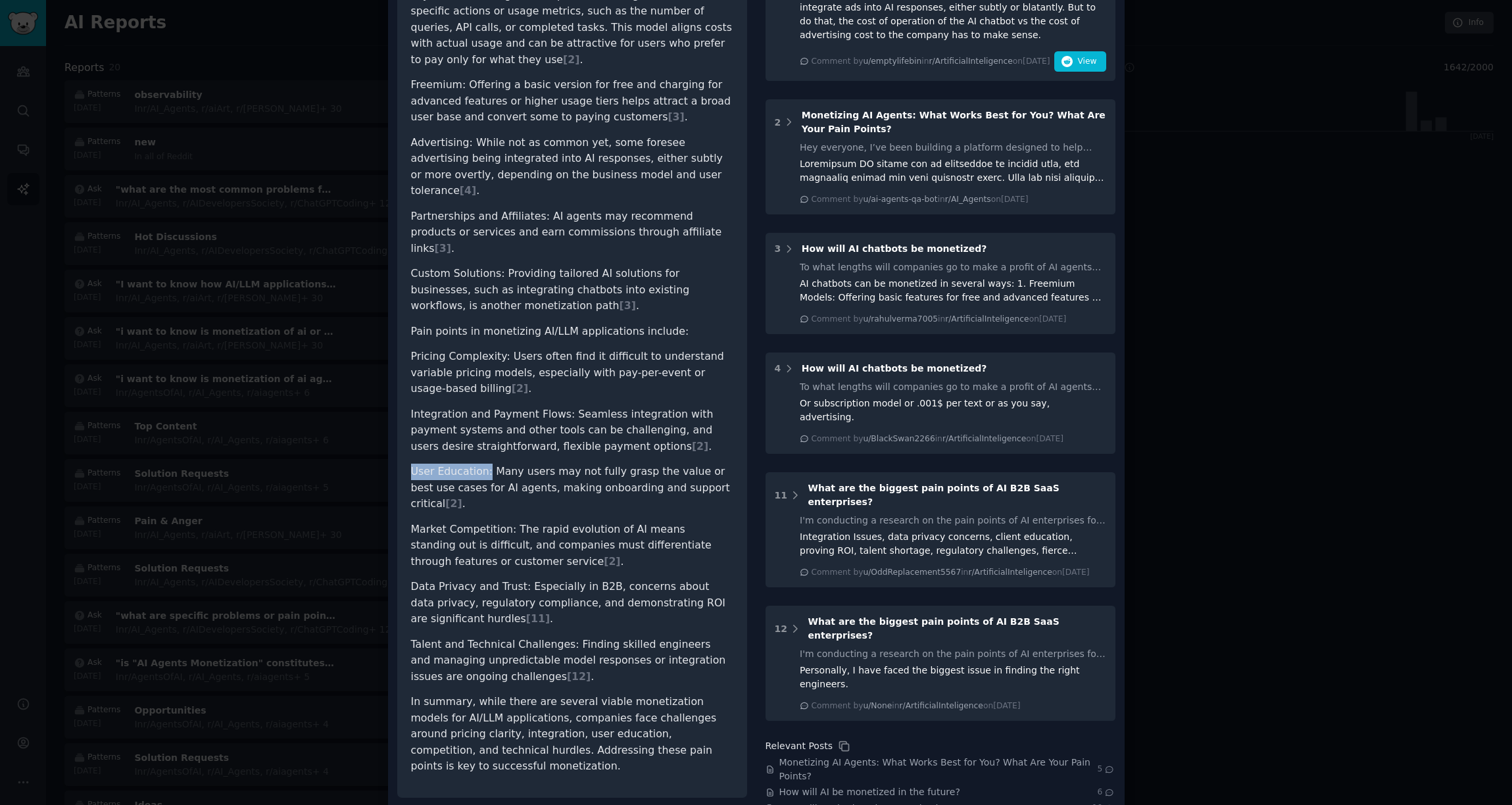
scroll to position [298, 0]
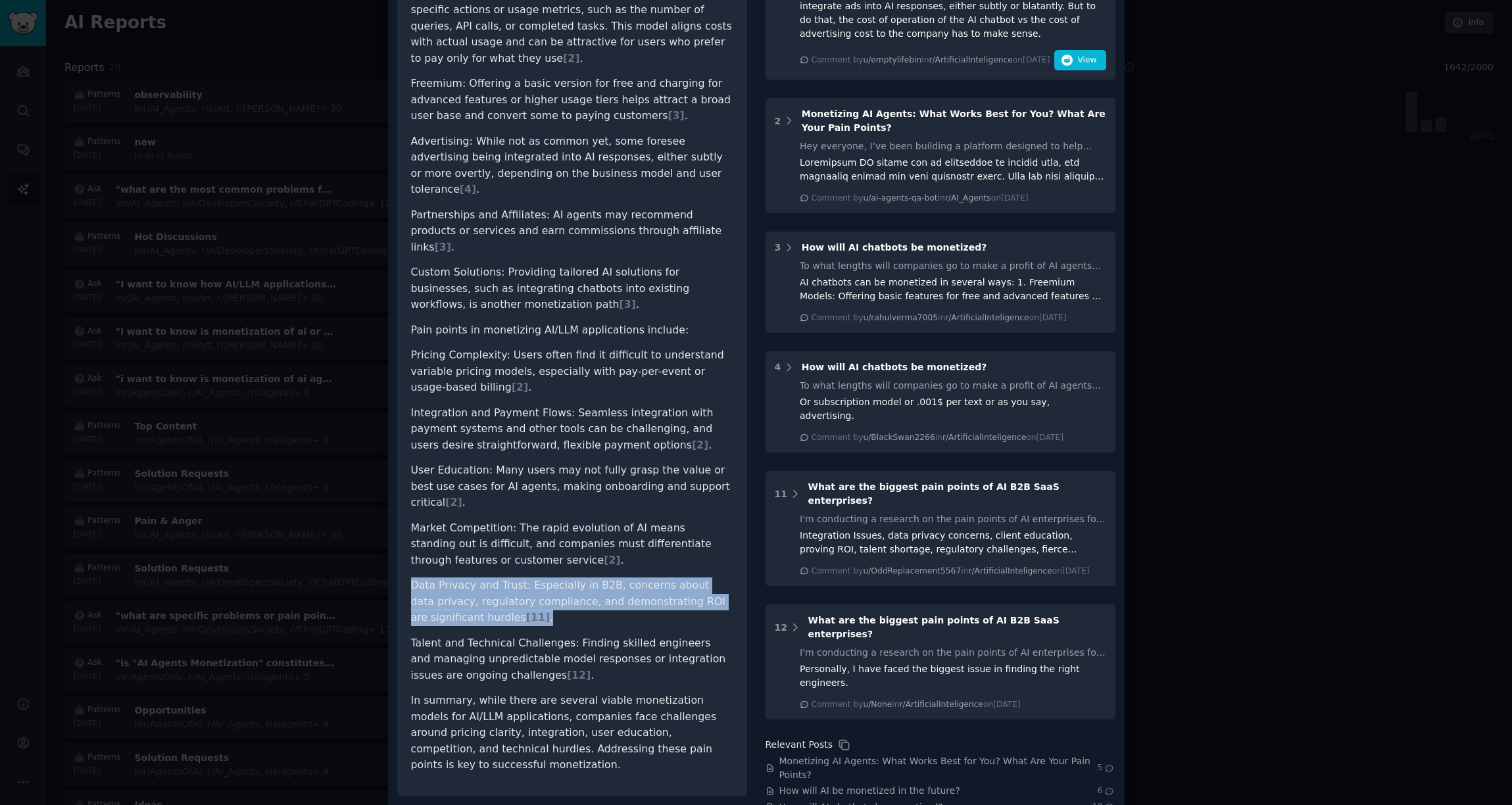
drag, startPoint x: 410, startPoint y: 538, endPoint x: 590, endPoint y: 565, distance: 182.0
click at [590, 578] on li "Data Privacy and Trust: Especially in B2B, concerns about data privacy, regulat…" at bounding box center [572, 601] width 322 height 48
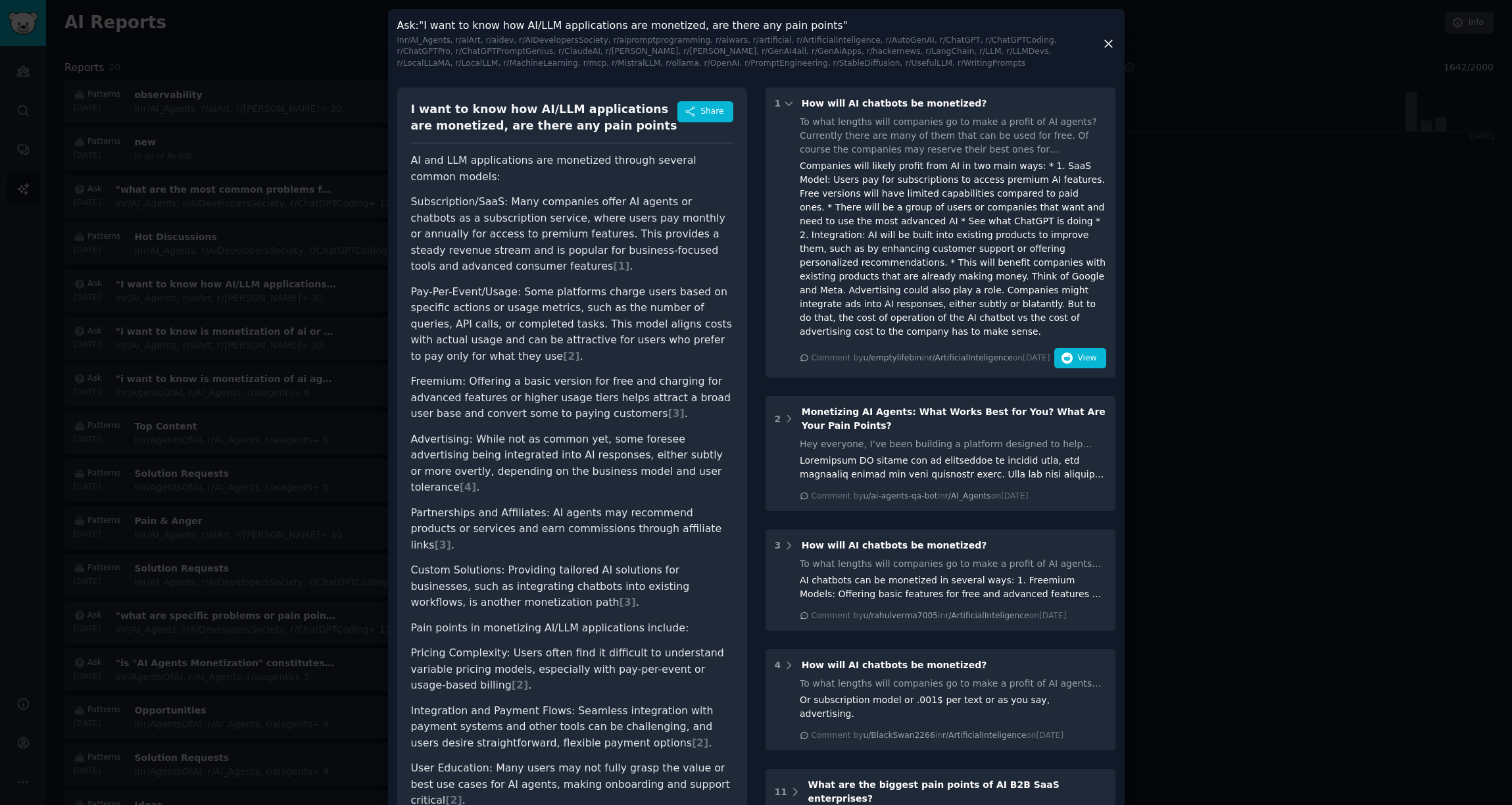
click at [1110, 43] on icon at bounding box center [1108, 43] width 14 height 14
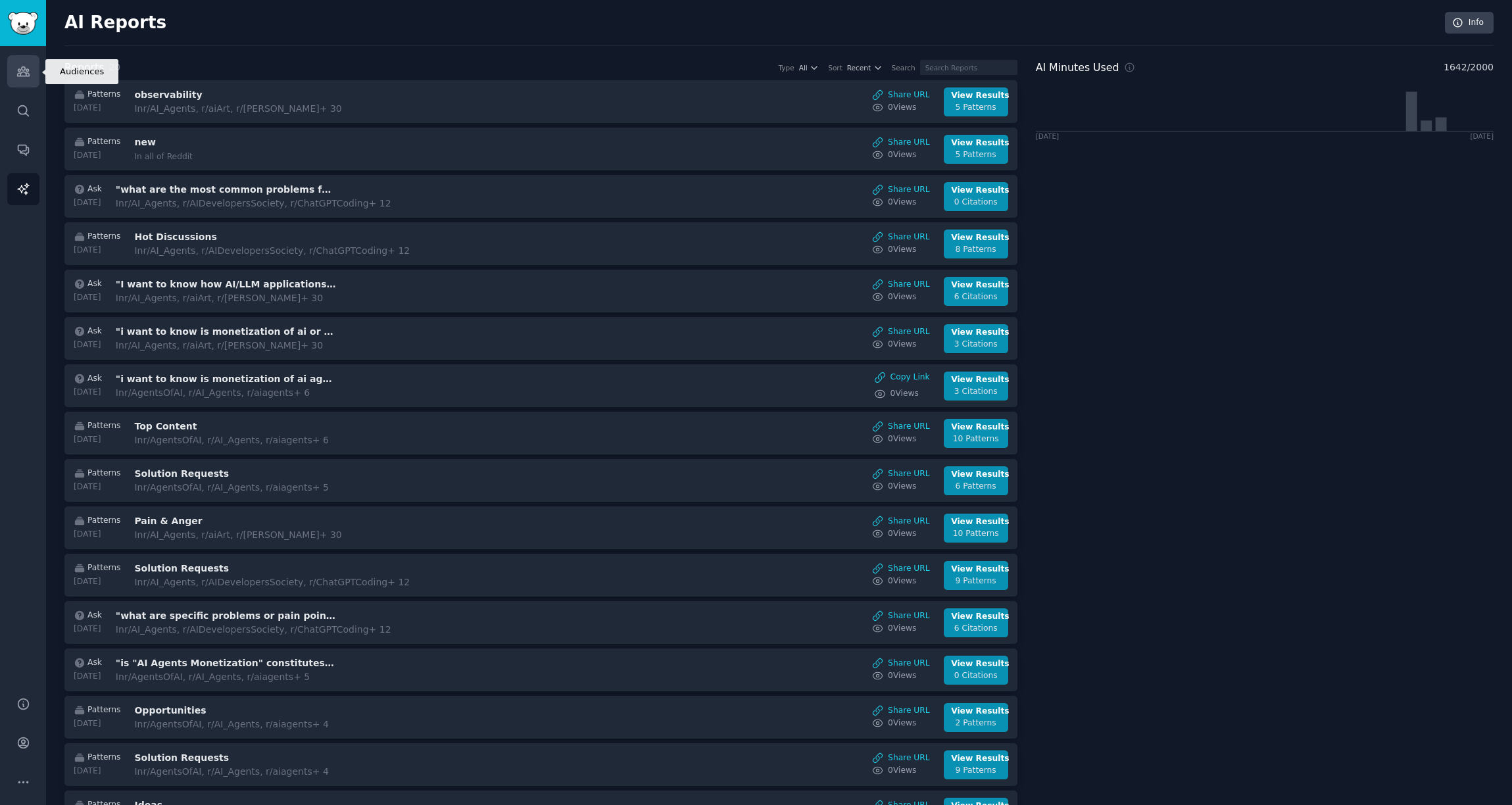
click at [26, 75] on icon "Sidebar" at bounding box center [23, 71] width 12 height 9
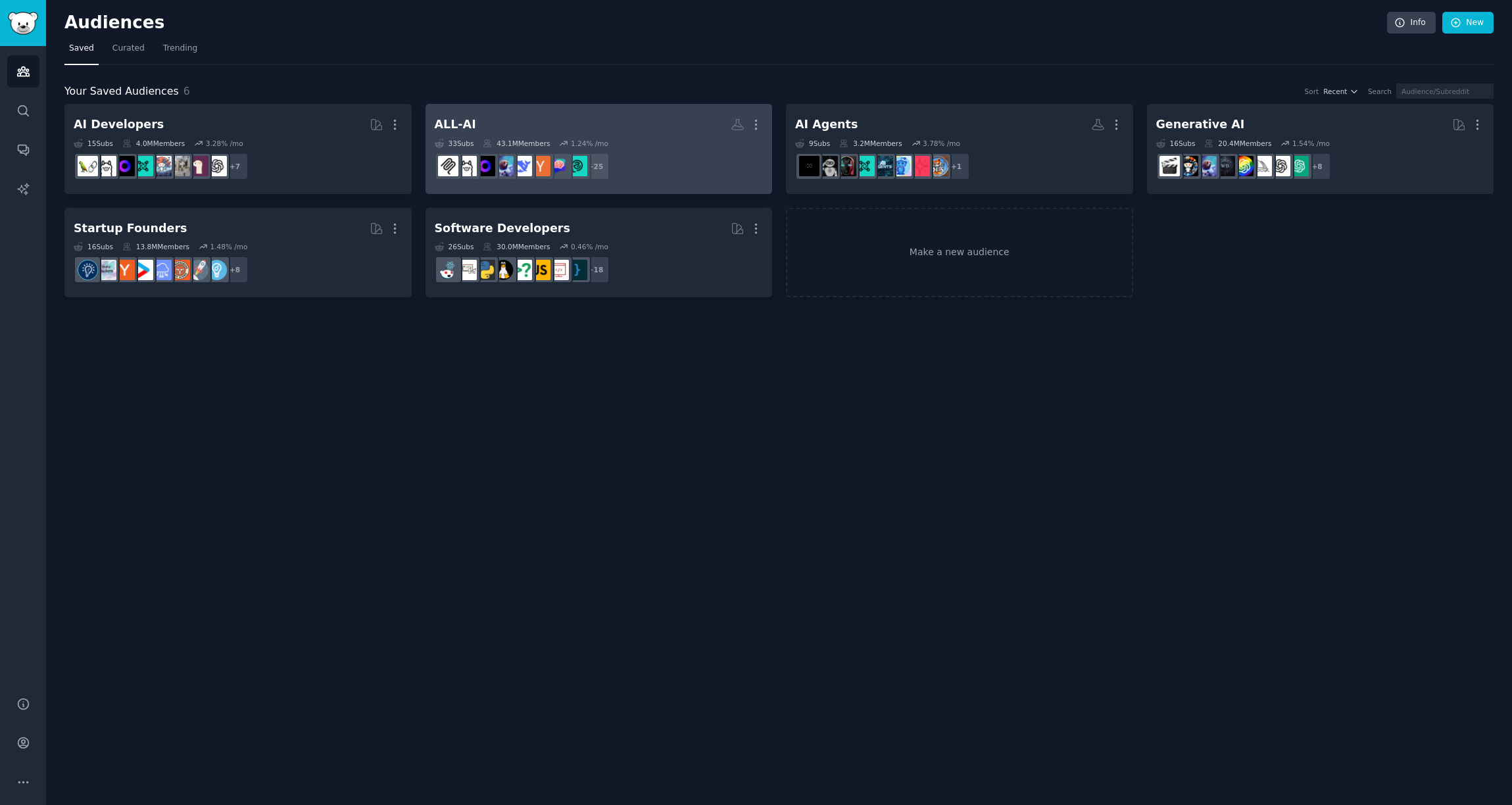
click at [445, 122] on div "ALL-AI" at bounding box center [455, 124] width 42 height 16
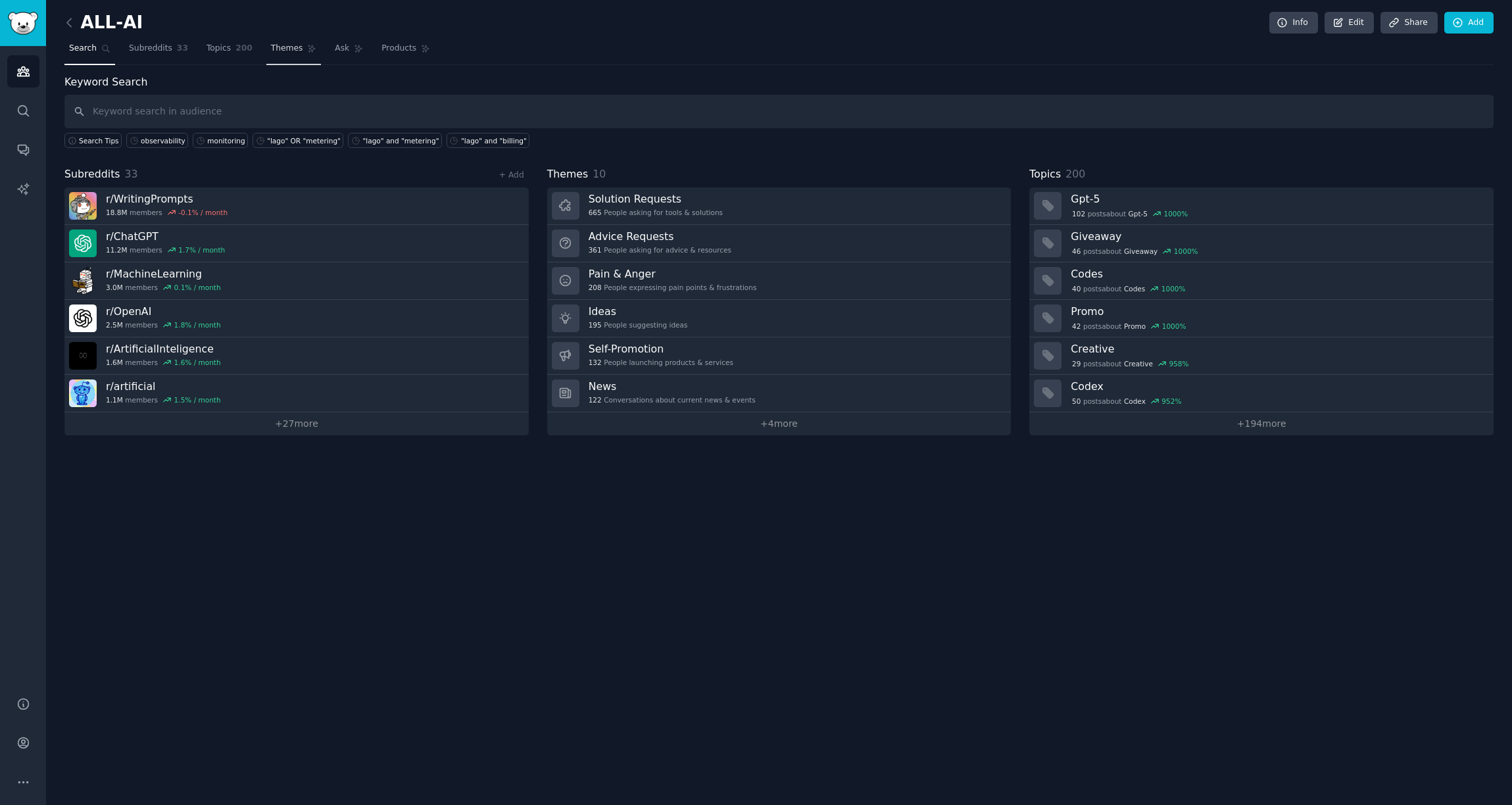
click at [315, 53] on link "Themes" at bounding box center [293, 52] width 55 height 27
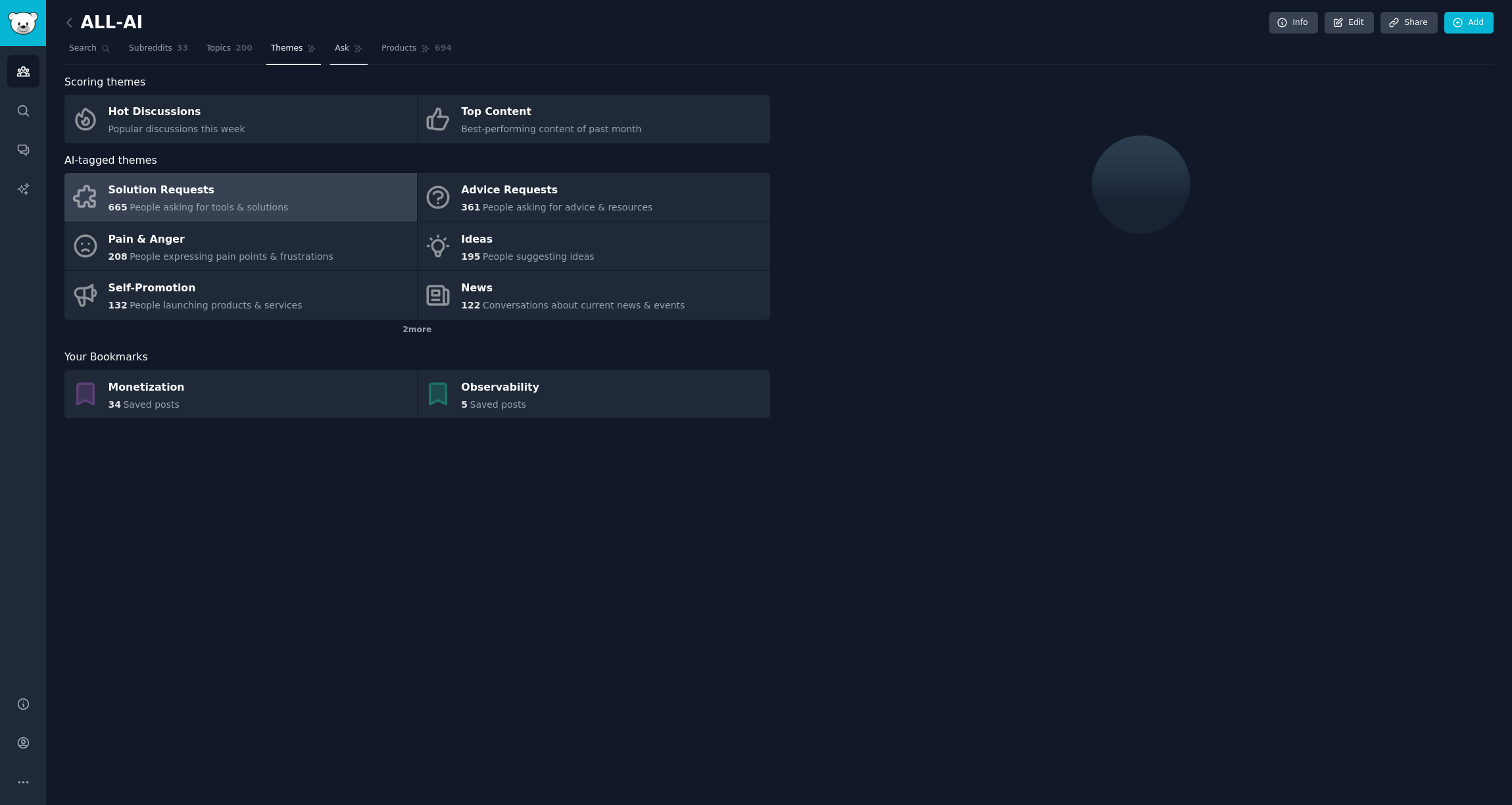
click at [356, 53] on icon at bounding box center [358, 48] width 9 height 9
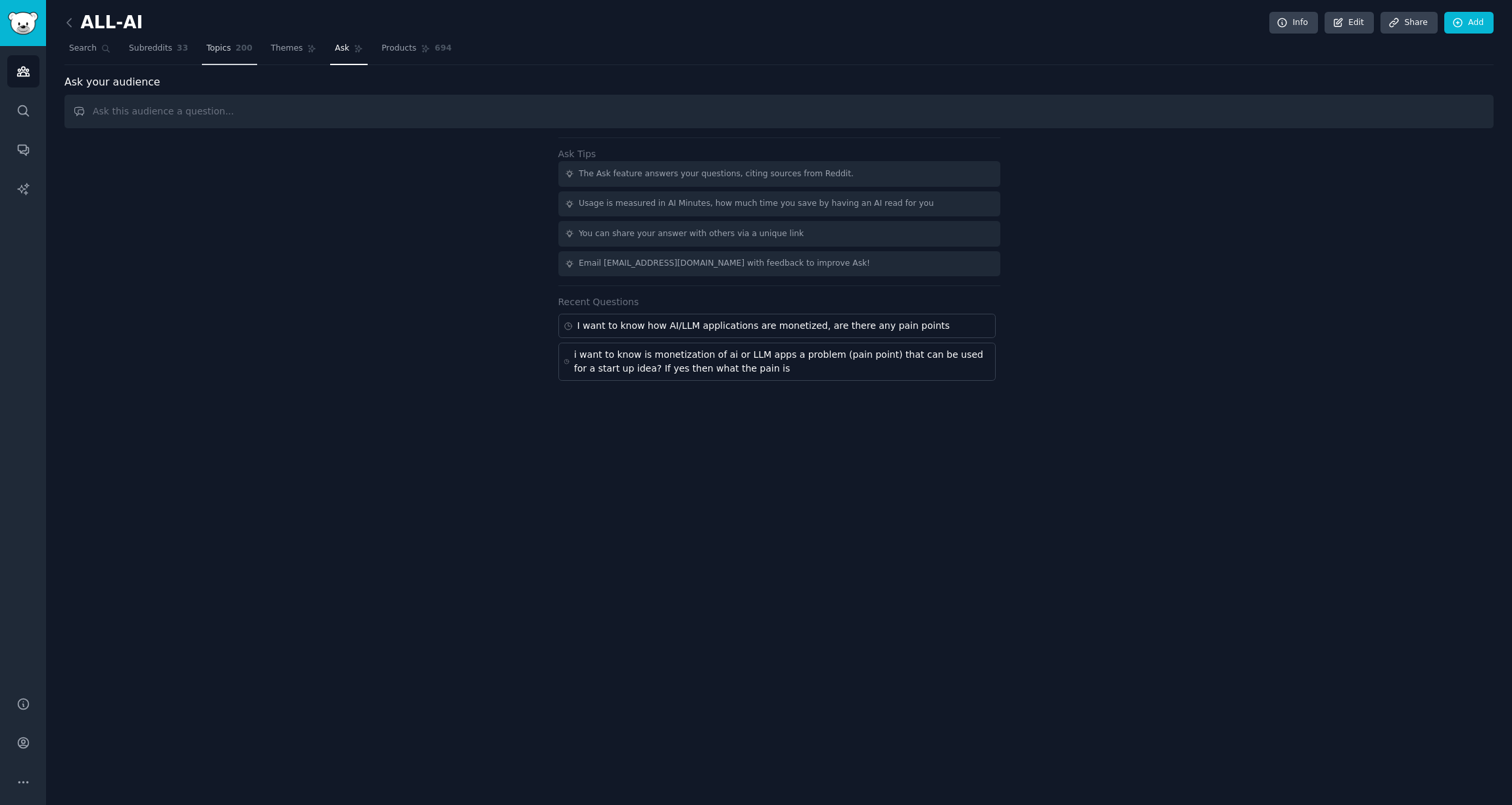
click at [241, 51] on span "200" at bounding box center [244, 48] width 17 height 12
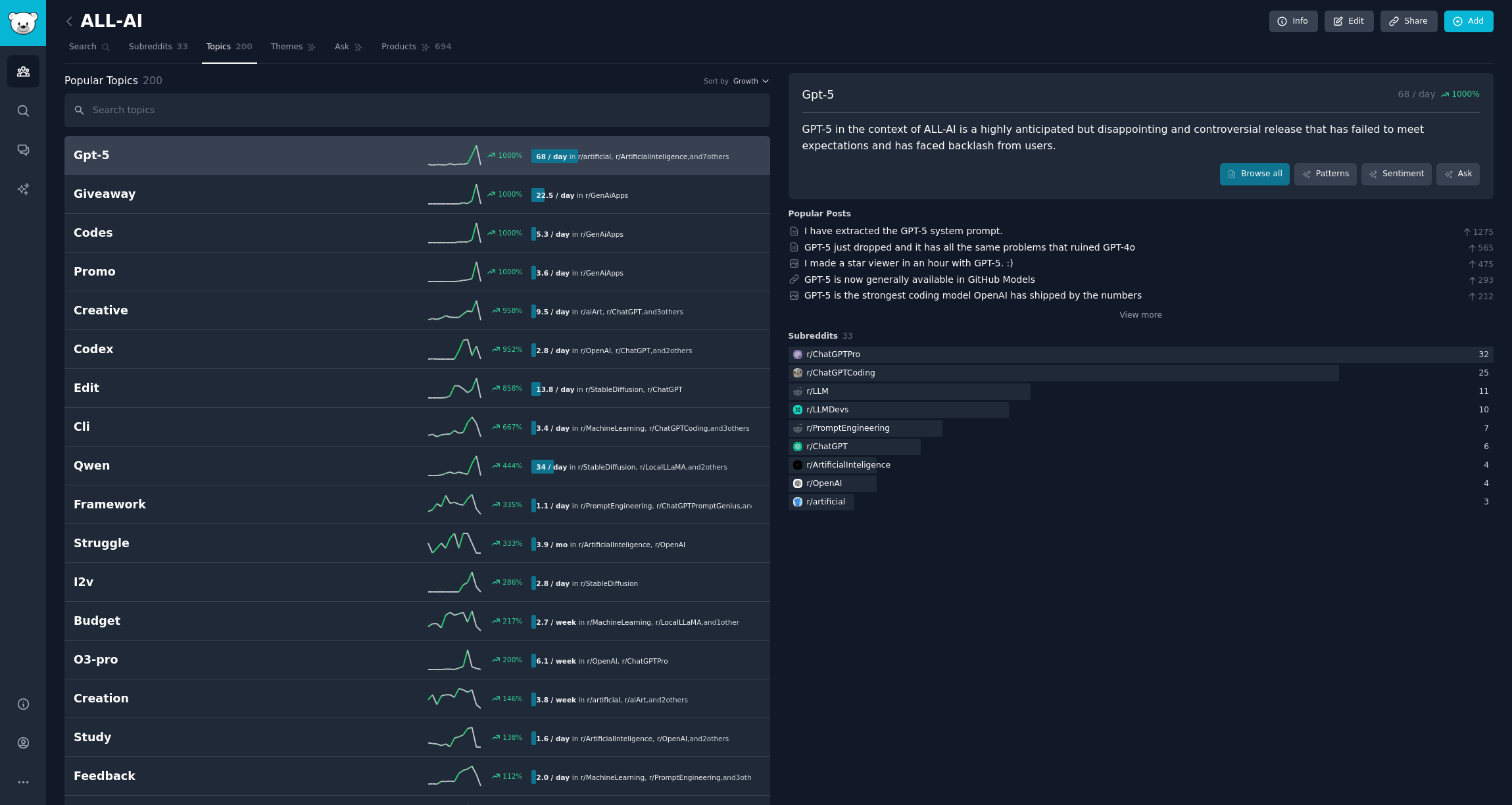
scroll to position [3, 0]
click at [81, 48] on span "Search" at bounding box center [82, 46] width 28 height 12
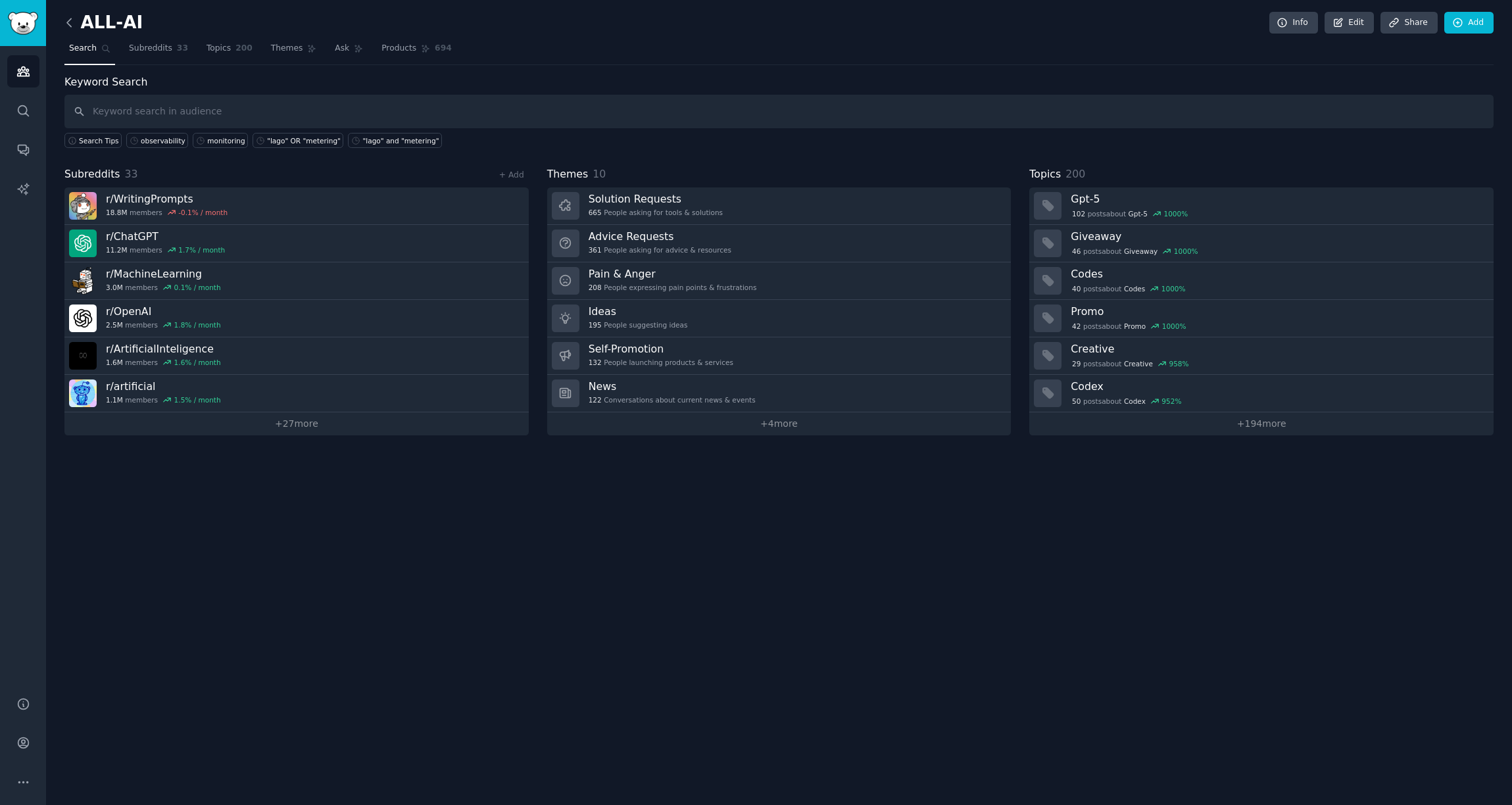
click at [64, 25] on icon at bounding box center [70, 23] width 14 height 14
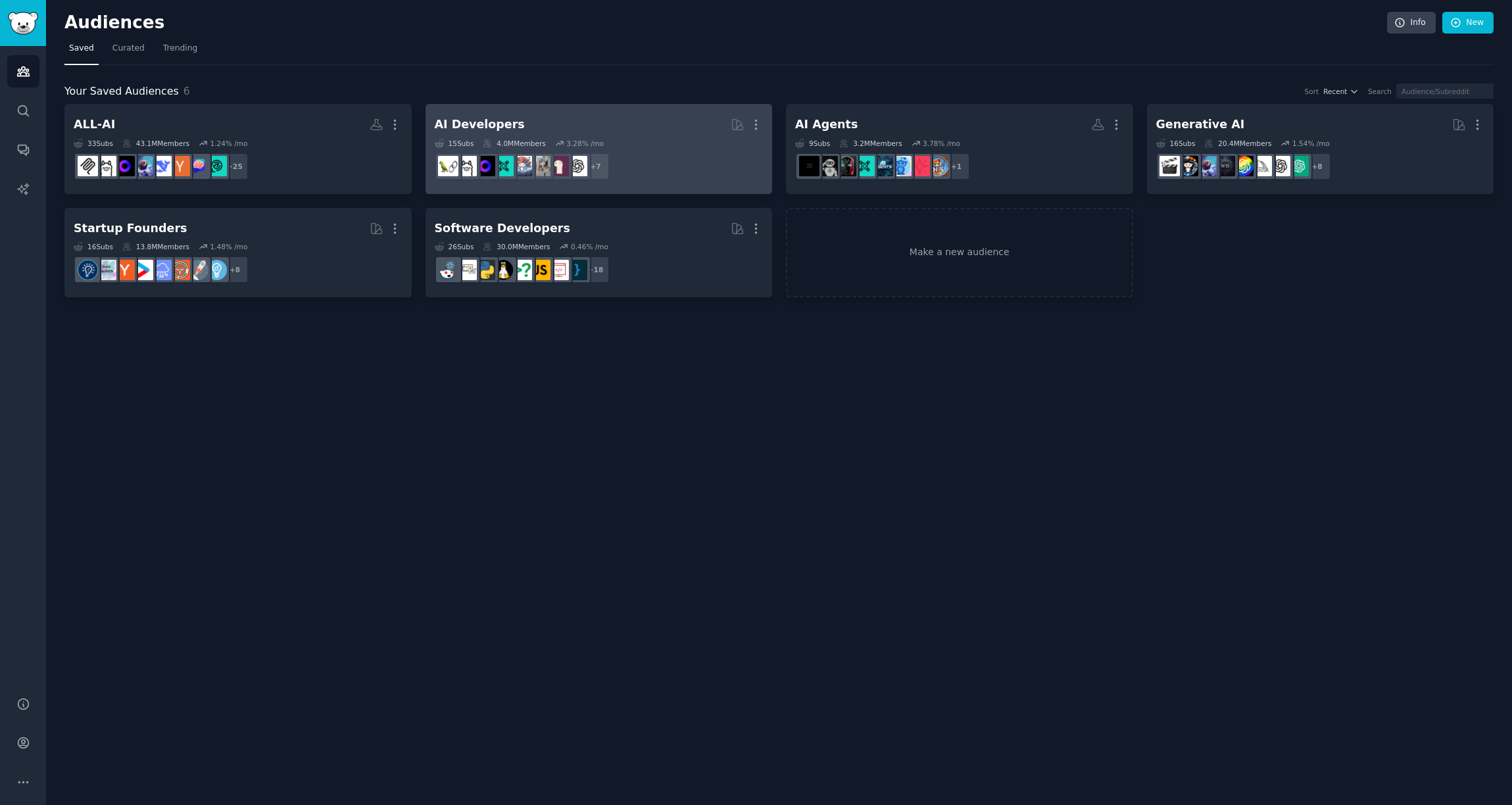
click at [444, 119] on div "AI Developers" at bounding box center [480, 124] width 90 height 16
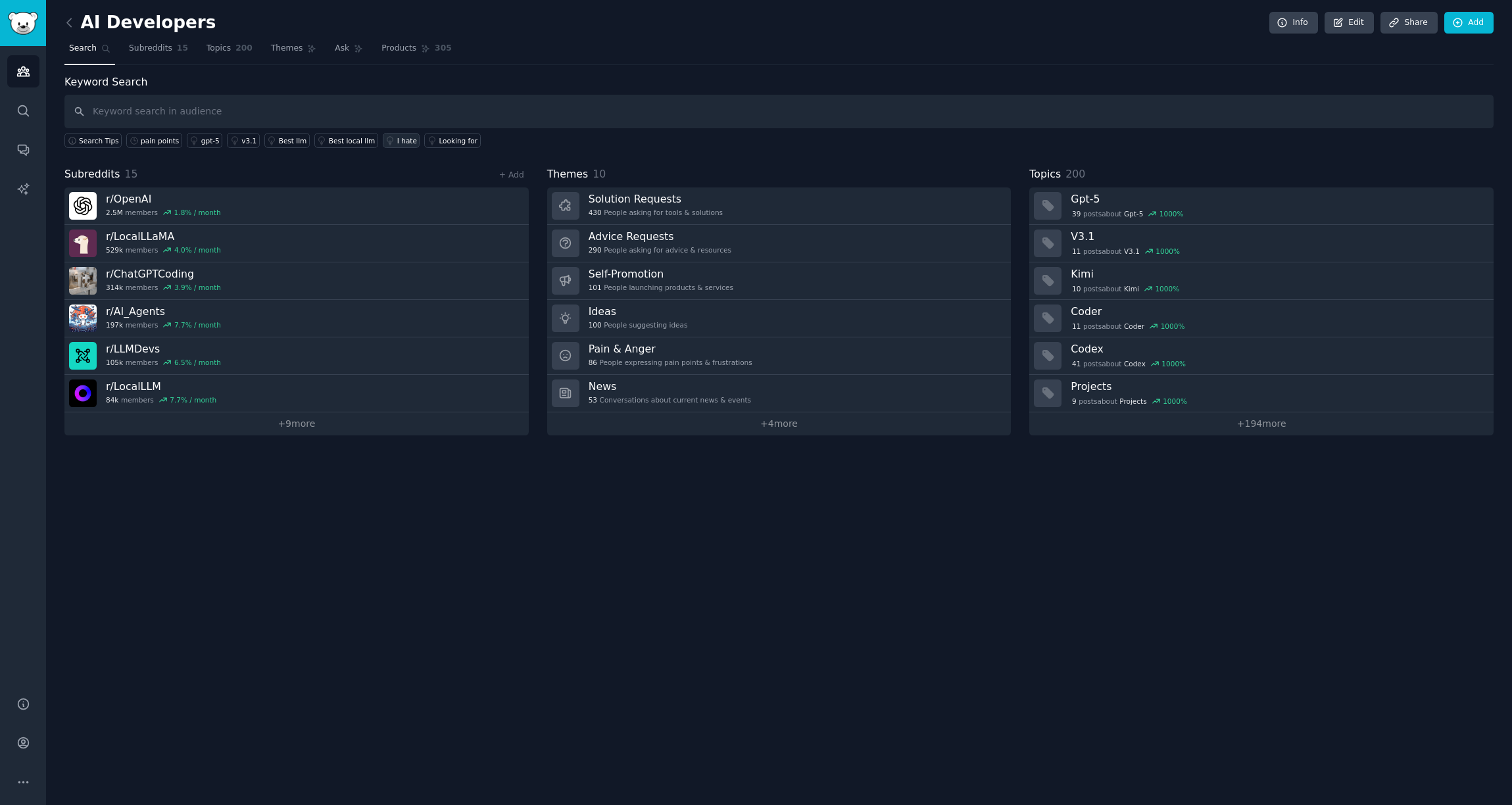
click at [398, 139] on div "I hate" at bounding box center [407, 141] width 20 height 9
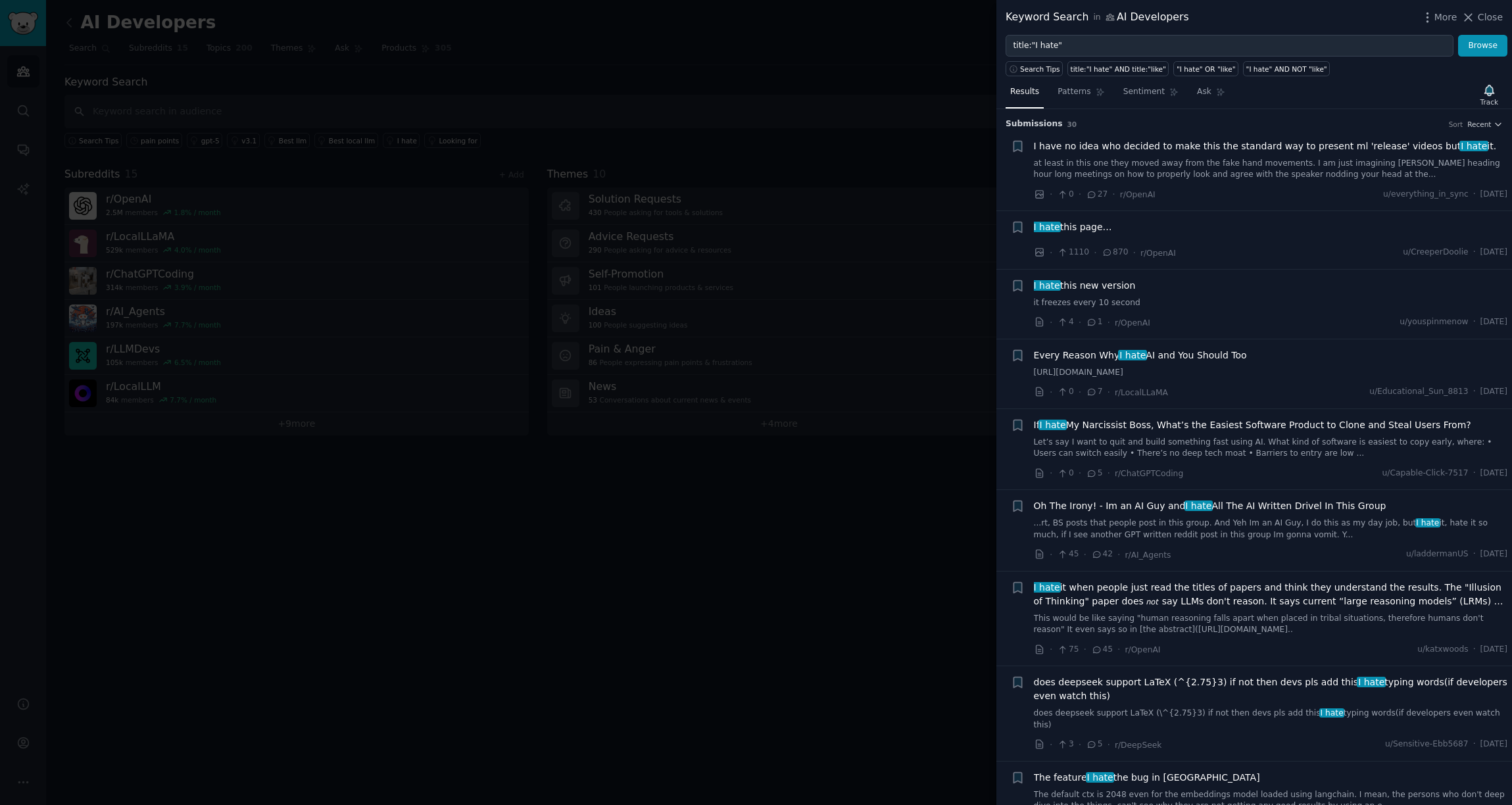
drag, startPoint x: 937, startPoint y: 477, endPoint x: 904, endPoint y: 469, distance: 34.0
click at [937, 475] on div at bounding box center [756, 402] width 1512 height 805
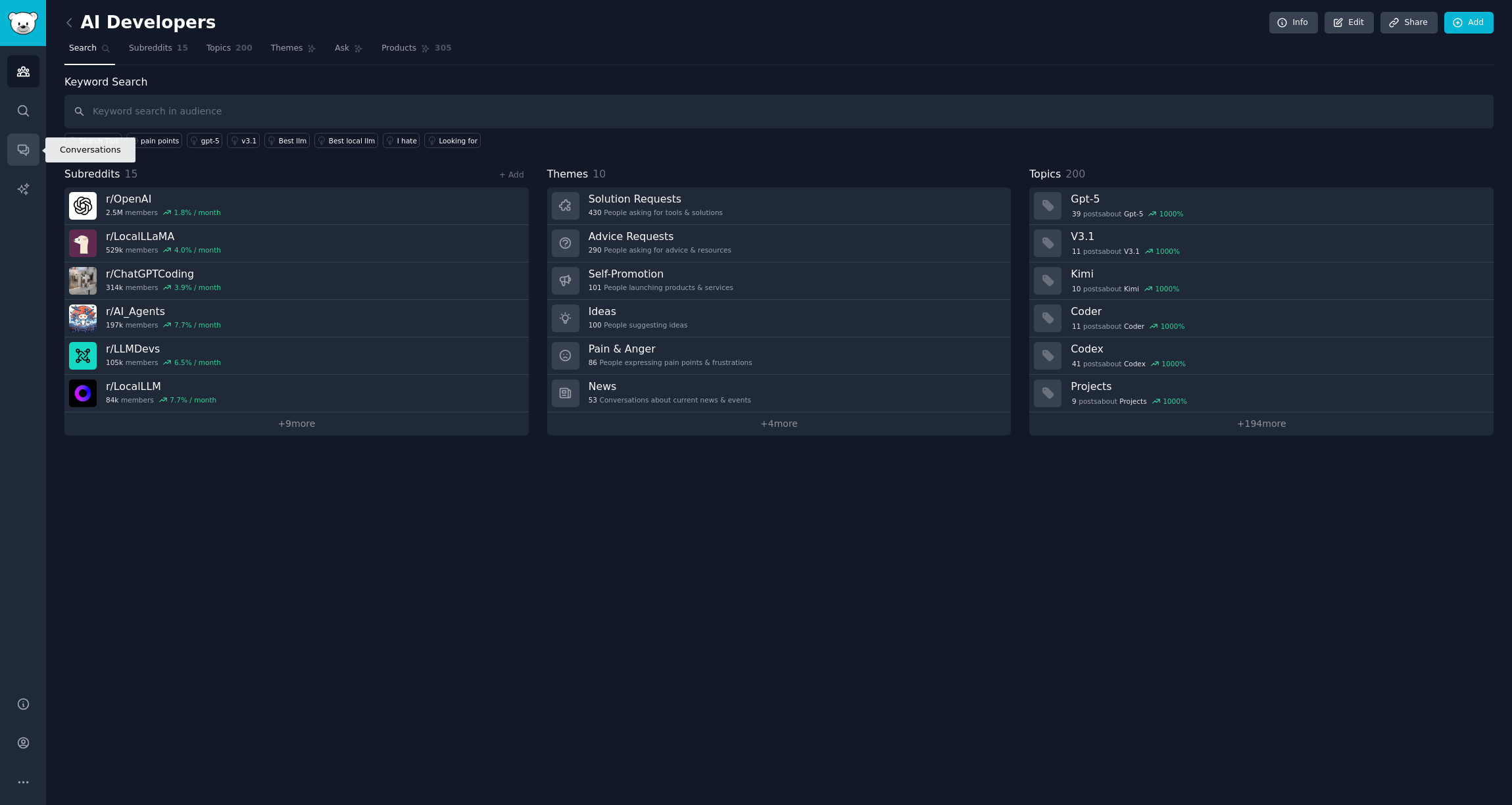
click at [25, 139] on link "Conversations" at bounding box center [24, 149] width 32 height 32
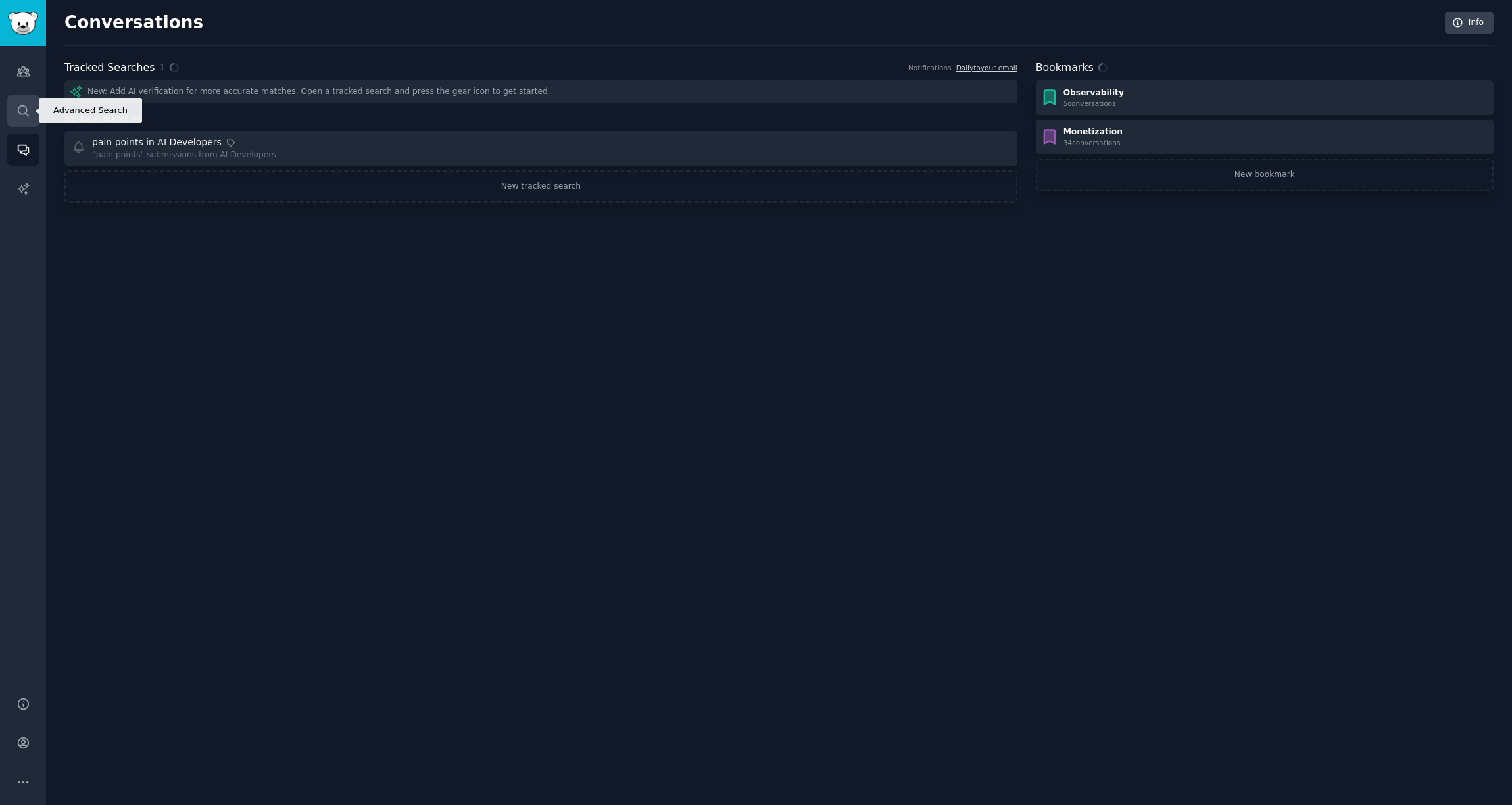
click at [25, 107] on icon "Sidebar" at bounding box center [23, 111] width 14 height 14
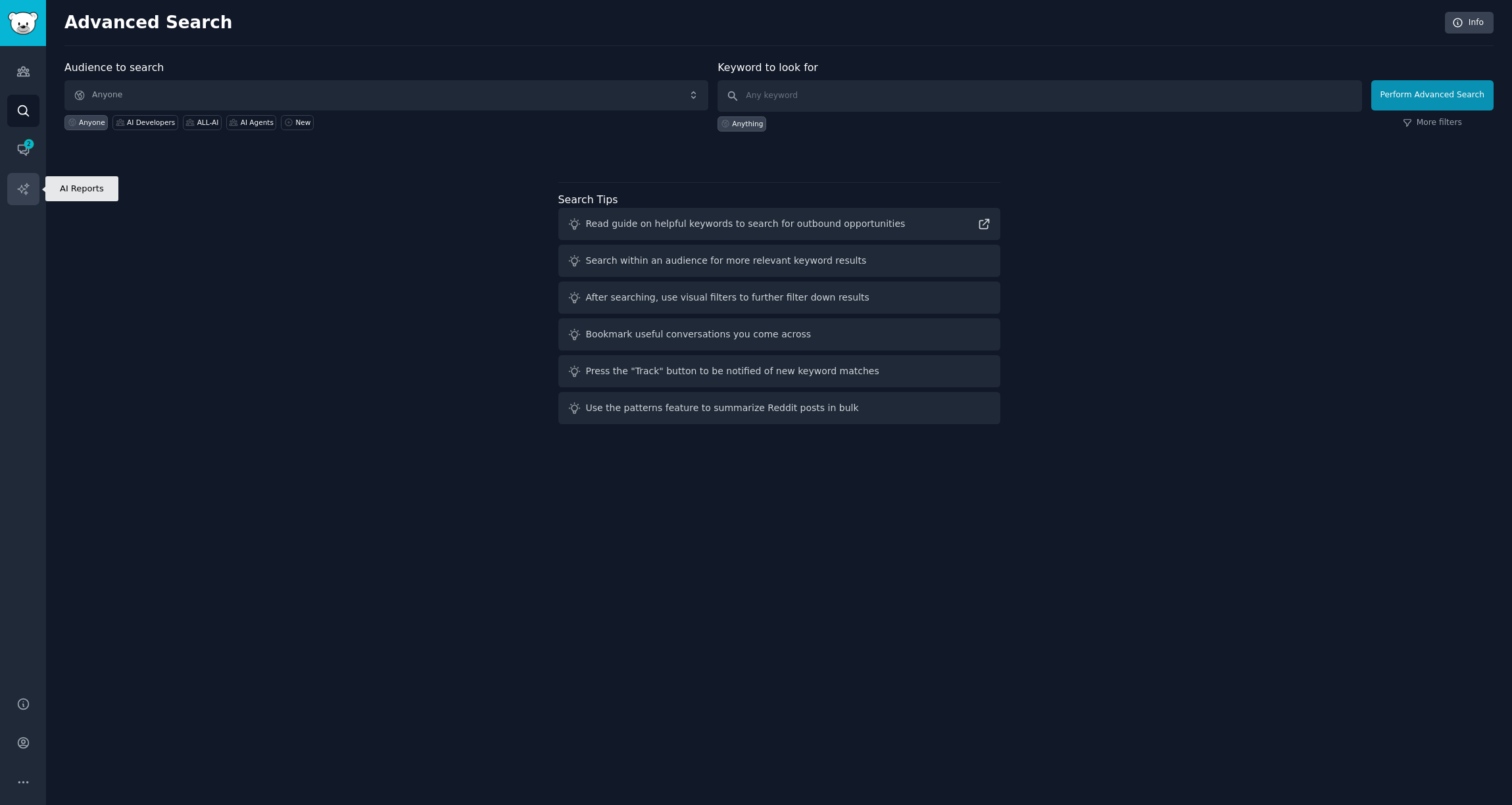
click at [16, 180] on link "AI Reports" at bounding box center [24, 189] width 32 height 32
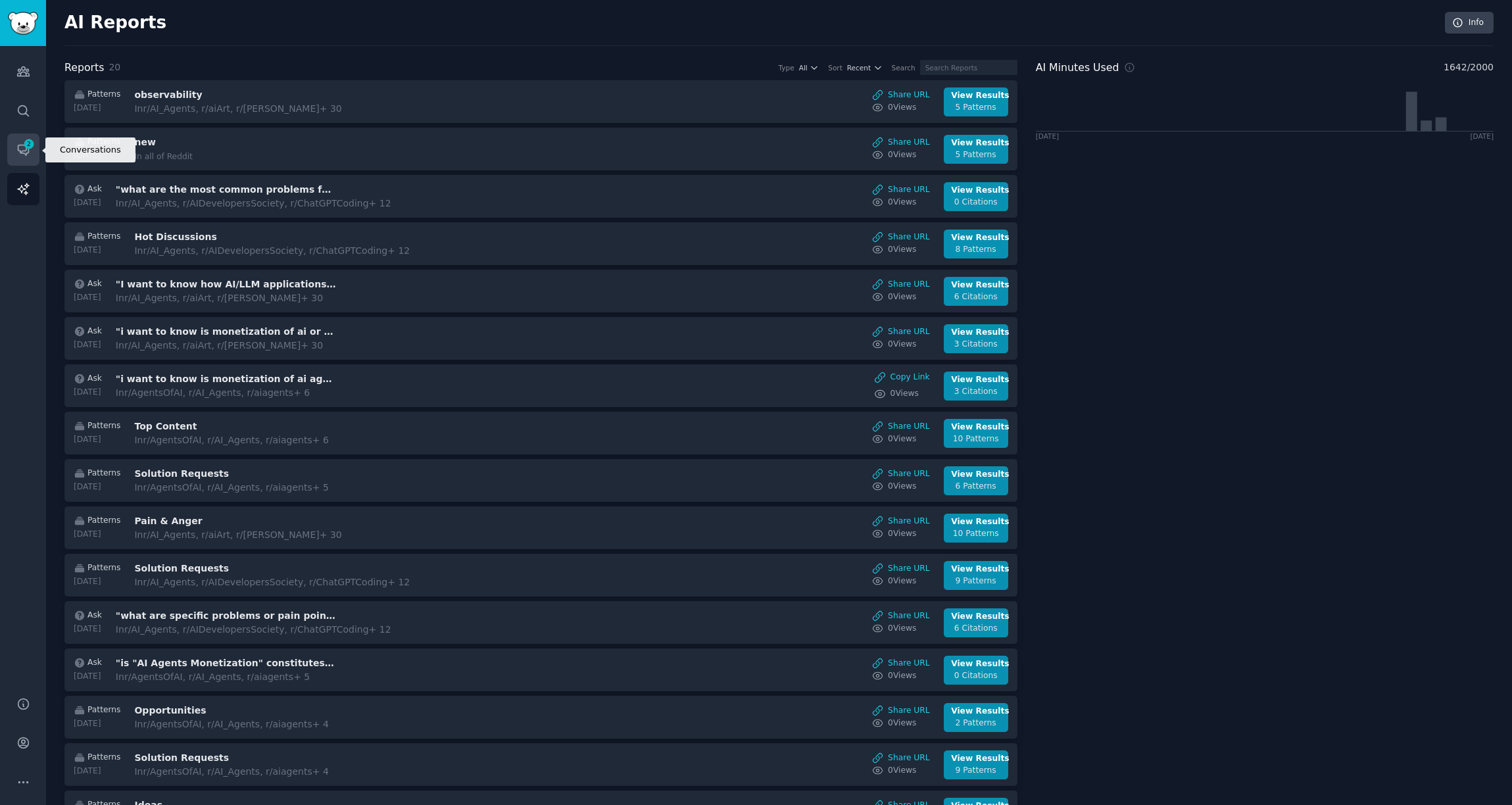
click at [32, 147] on span "2" at bounding box center [29, 143] width 12 height 9
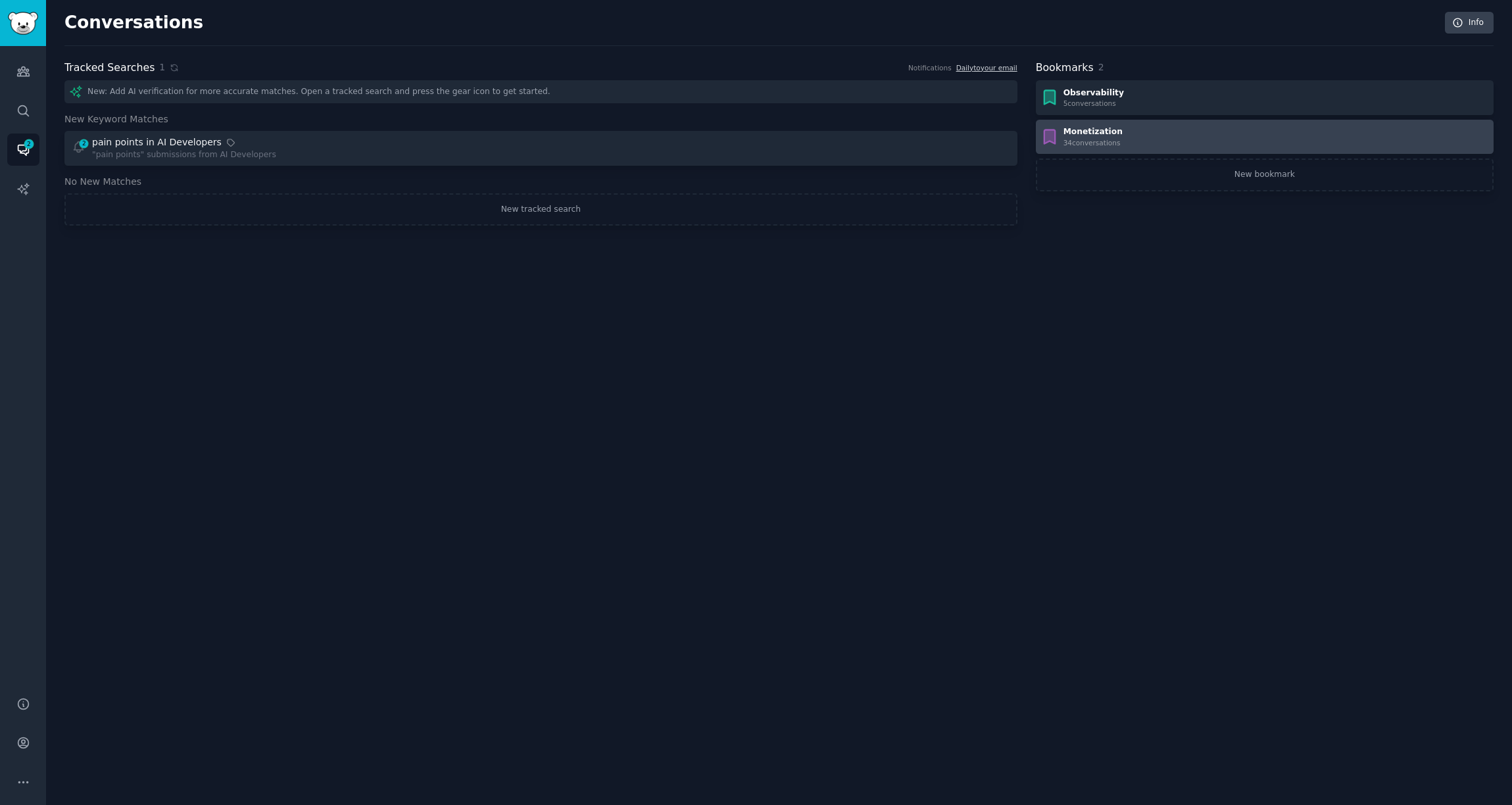
click at [1116, 138] on div "34 conversation s" at bounding box center [1093, 143] width 59 height 9
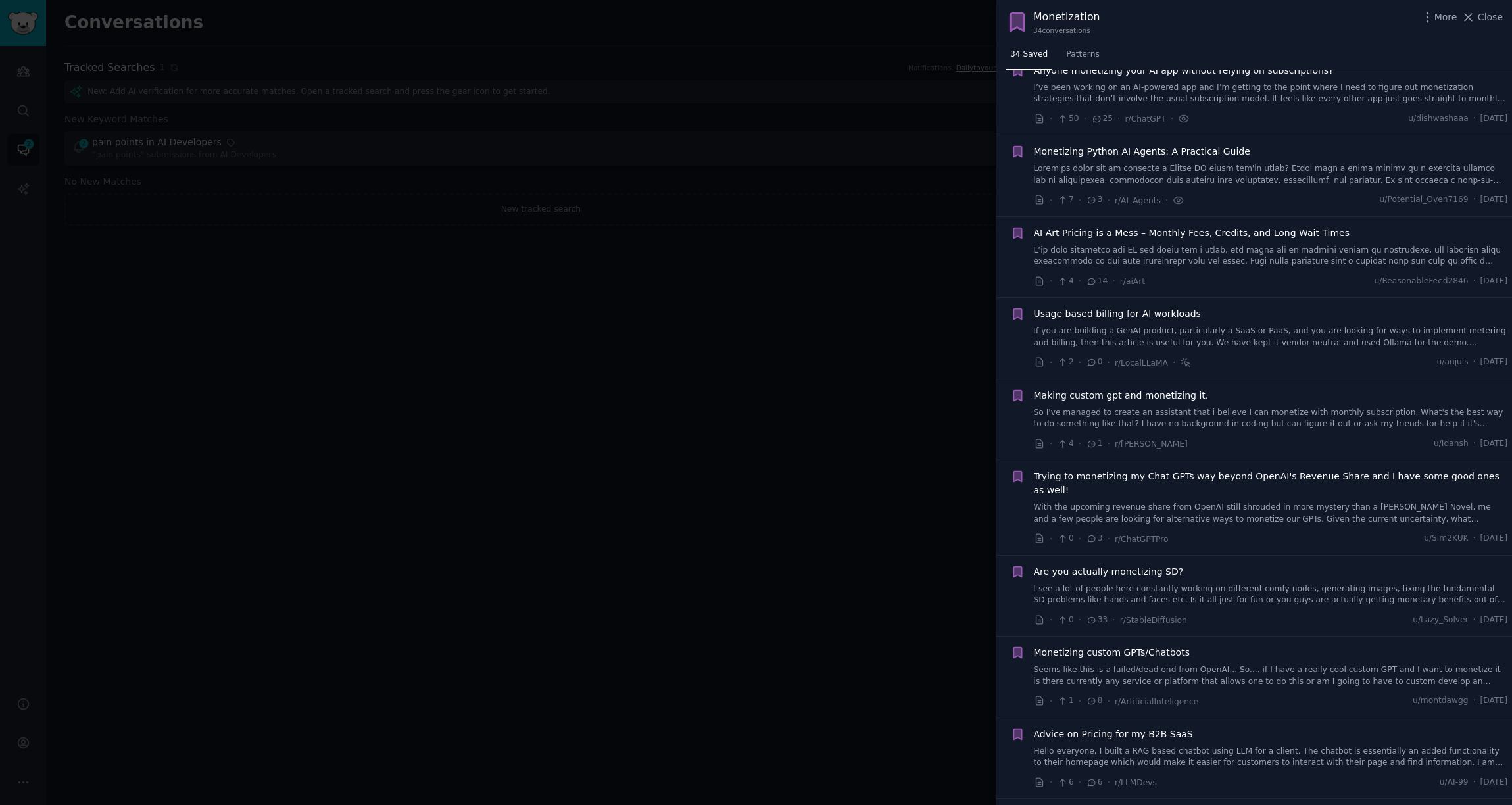
scroll to position [1950, 0]
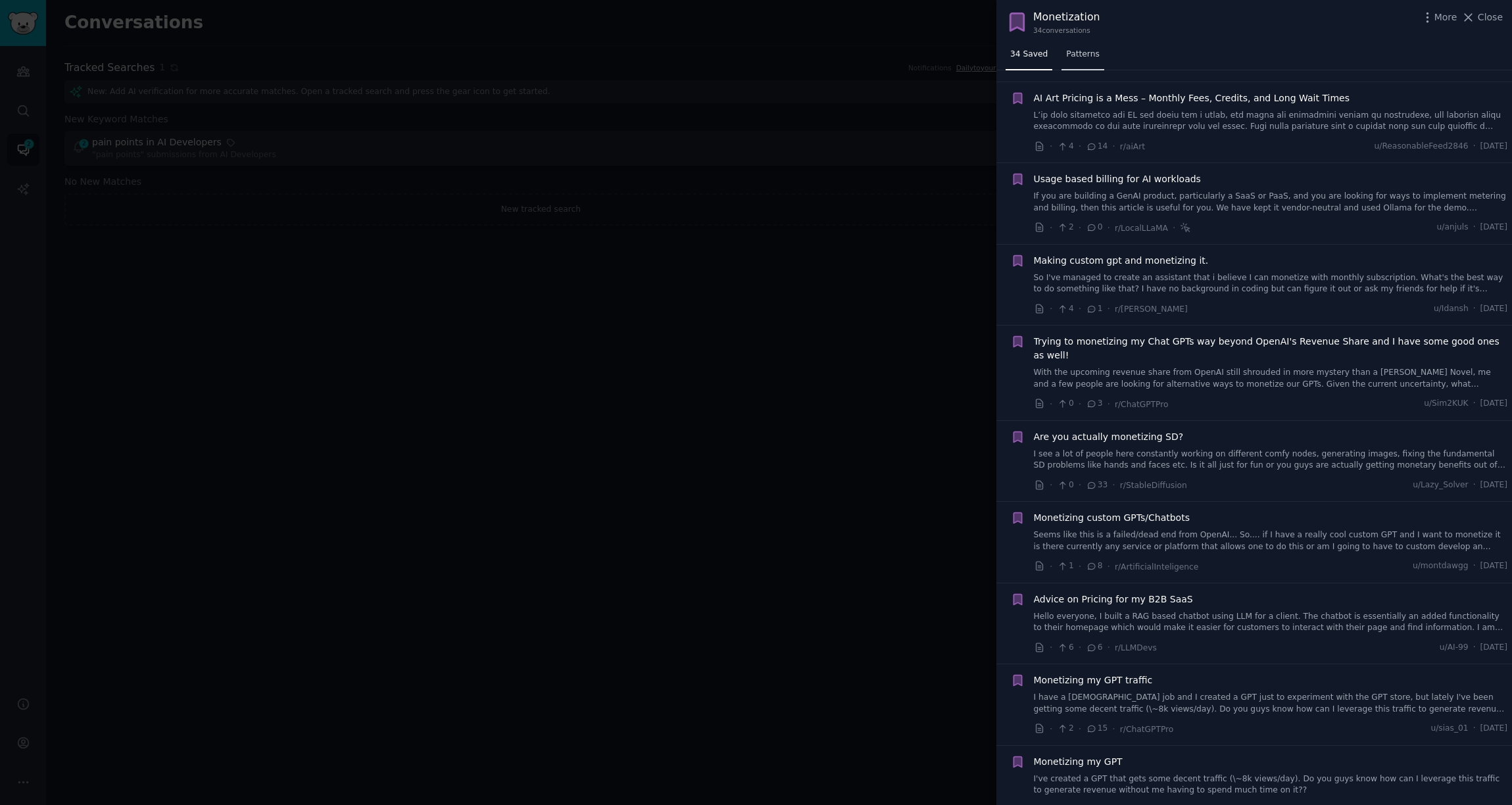
click at [1098, 52] on link "Patterns" at bounding box center [1083, 58] width 42 height 27
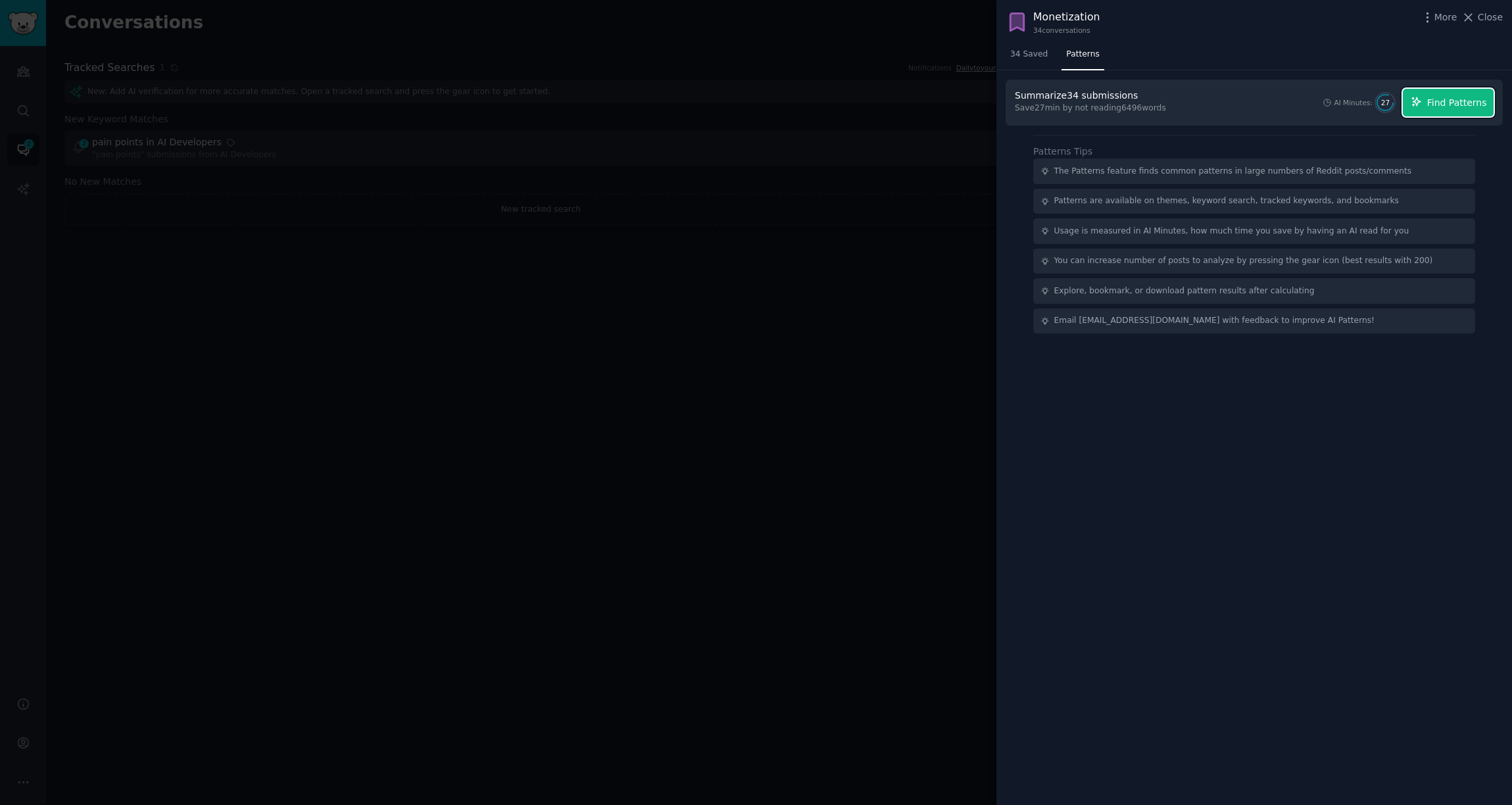
click at [1468, 104] on span "Find Patterns" at bounding box center [1457, 103] width 60 height 14
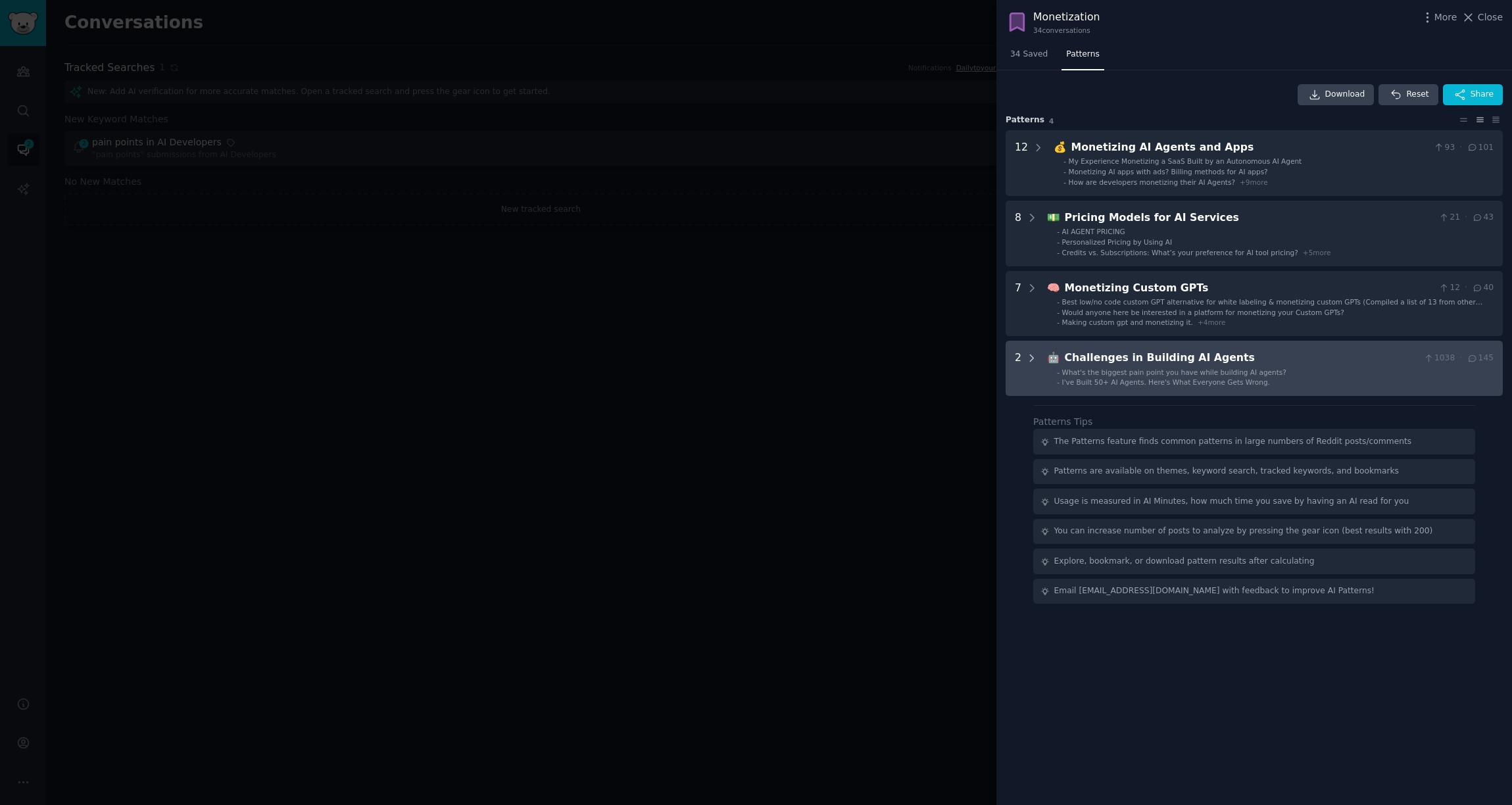
click at [1031, 360] on icon at bounding box center [1032, 358] width 3 height 7
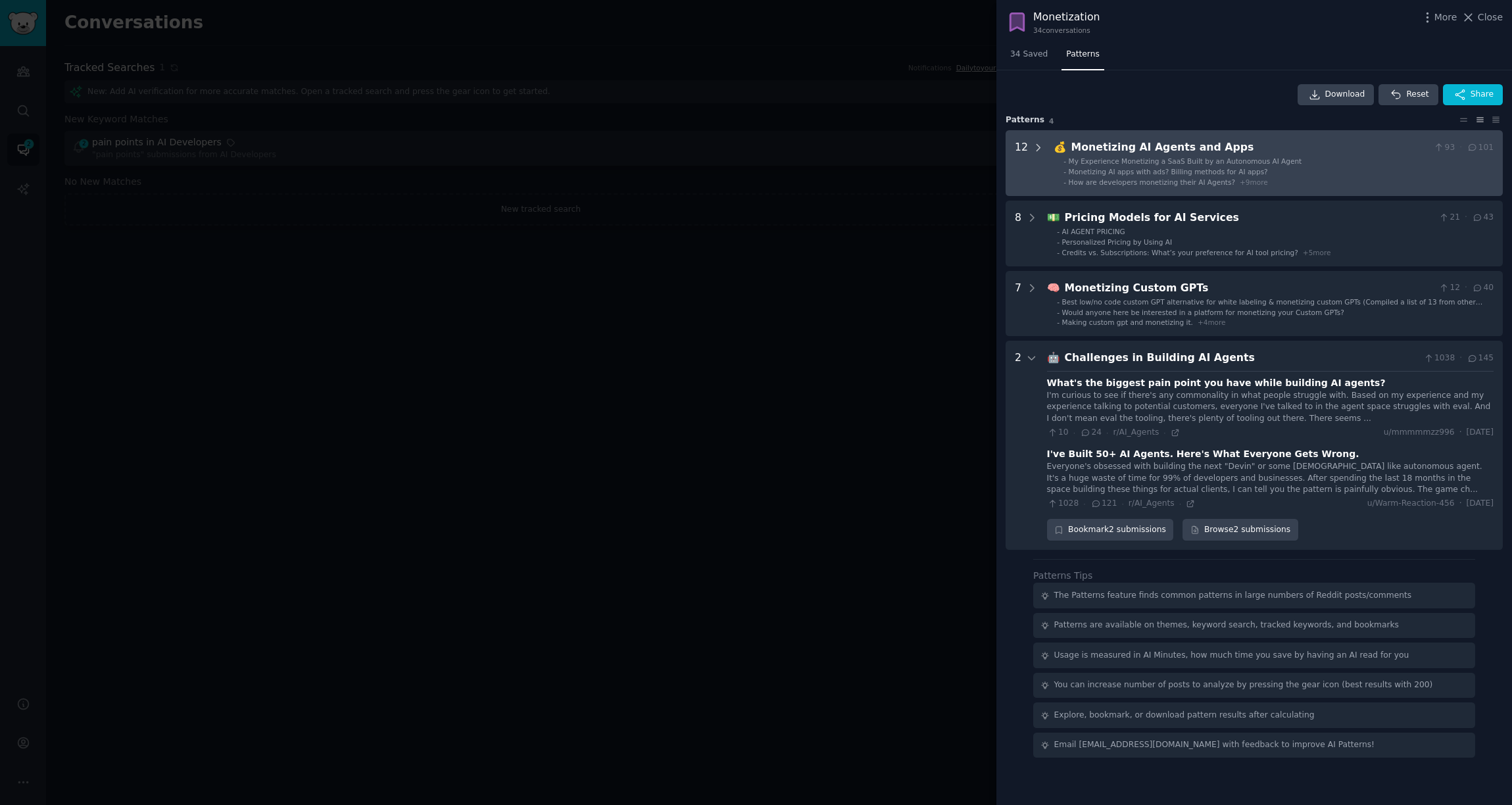
click at [1039, 145] on icon at bounding box center [1039, 148] width 12 height 12
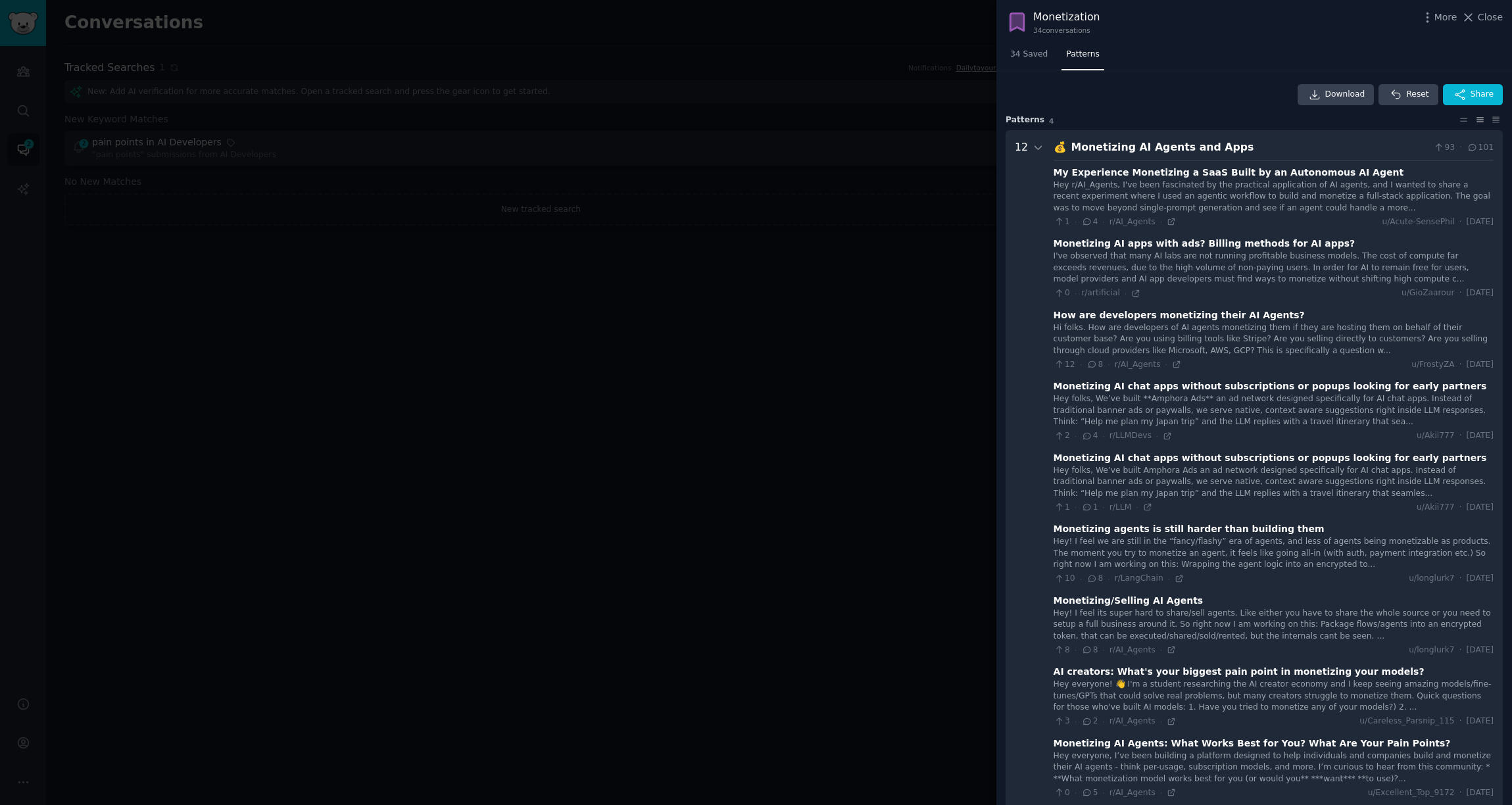
click at [1028, 145] on div "12" at bounding box center [1029, 591] width 30 height 905
click at [1035, 148] on icon at bounding box center [1039, 148] width 7 height 3
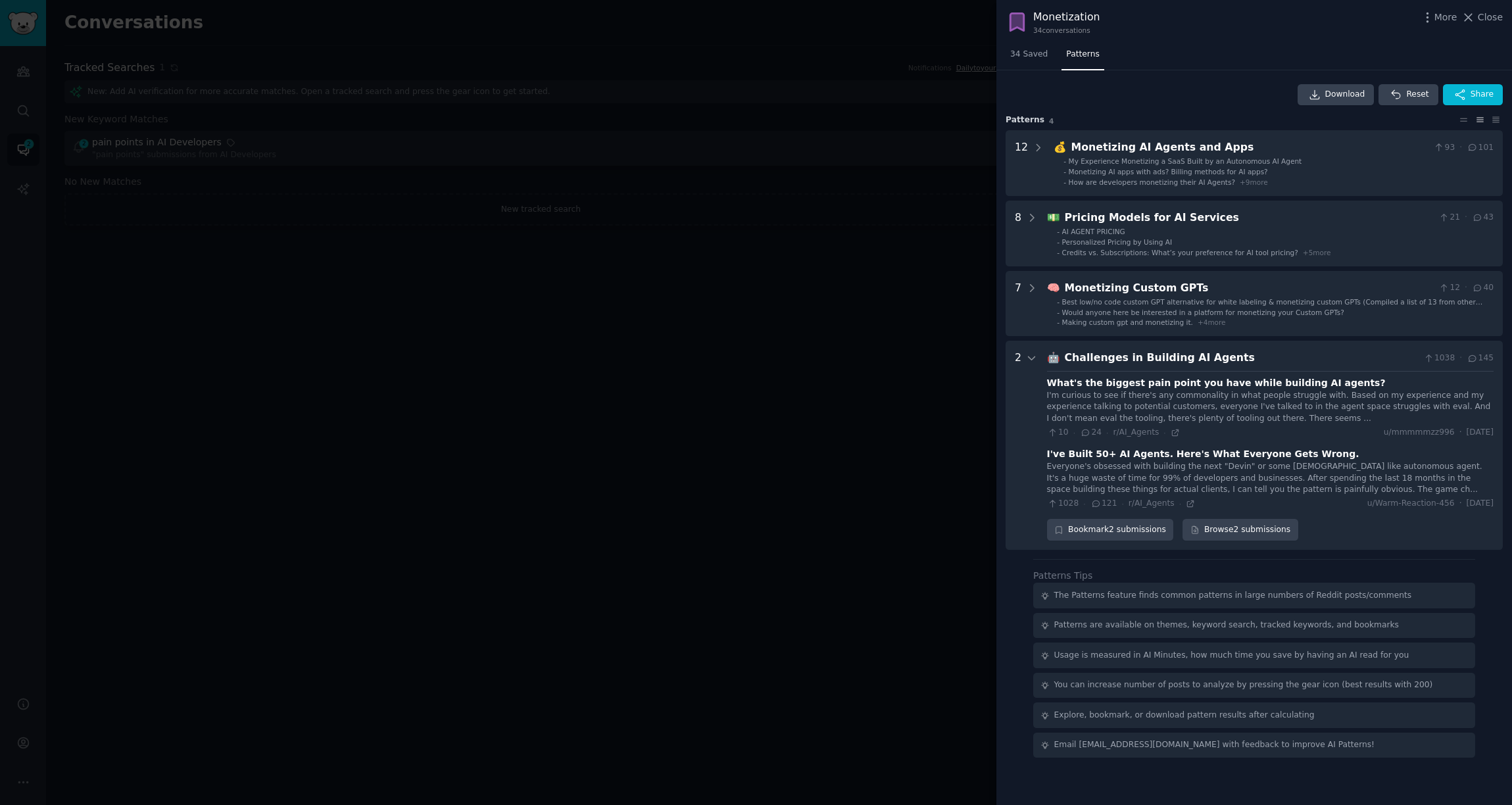
click at [890, 232] on div at bounding box center [756, 402] width 1512 height 805
